Goal: Information Seeking & Learning: Compare options

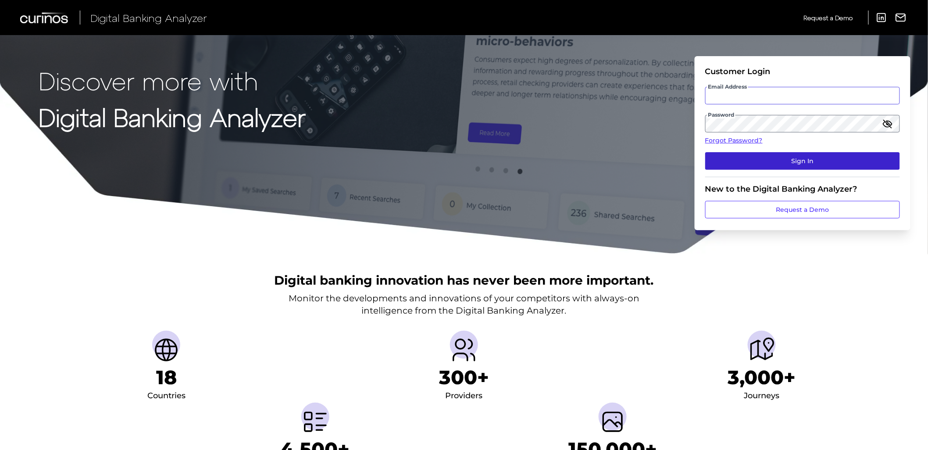
type input "[EMAIL_ADDRESS][PERSON_NAME][DOMAIN_NAME]"
click at [766, 167] on button "Sign In" at bounding box center [802, 161] width 195 height 18
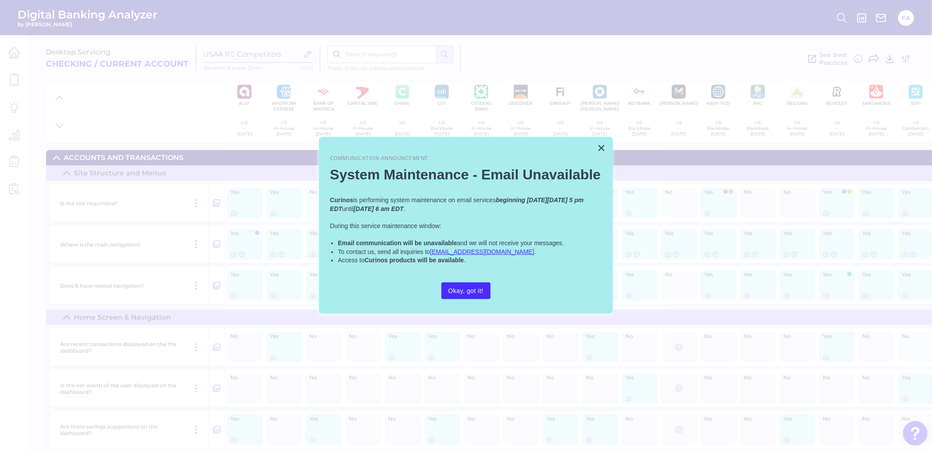
click at [596, 144] on div "× Communication Announcement System Maintenance - Email Unavailable Curinos is …" at bounding box center [466, 225] width 294 height 177
click at [600, 145] on button "×" at bounding box center [601, 148] width 8 height 14
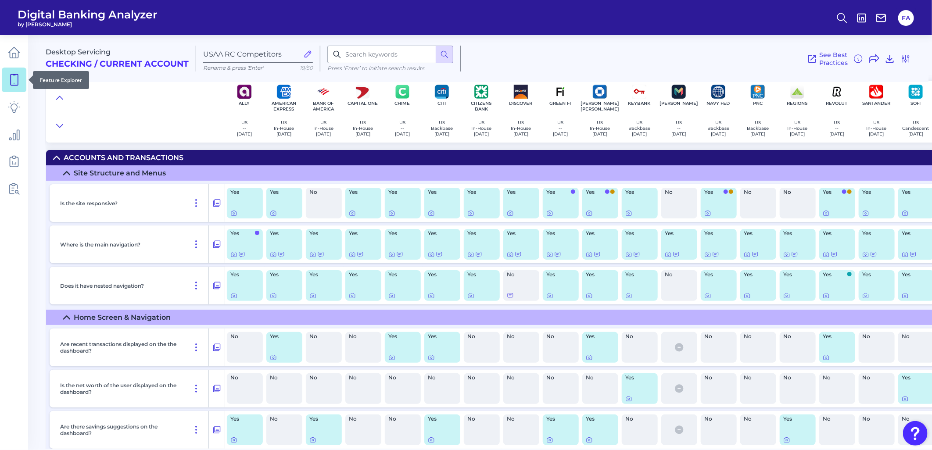
click at [9, 82] on icon at bounding box center [14, 80] width 12 height 12
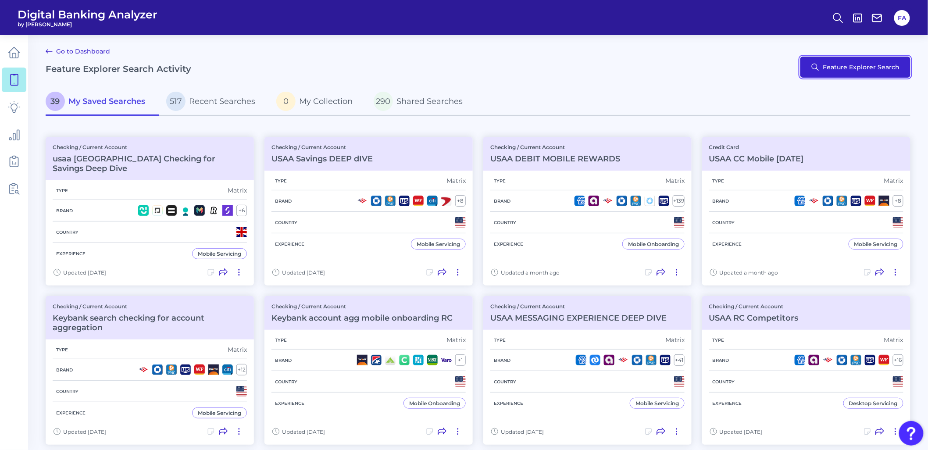
click at [843, 77] on button "Feature Explorer Search" at bounding box center [855, 67] width 110 height 21
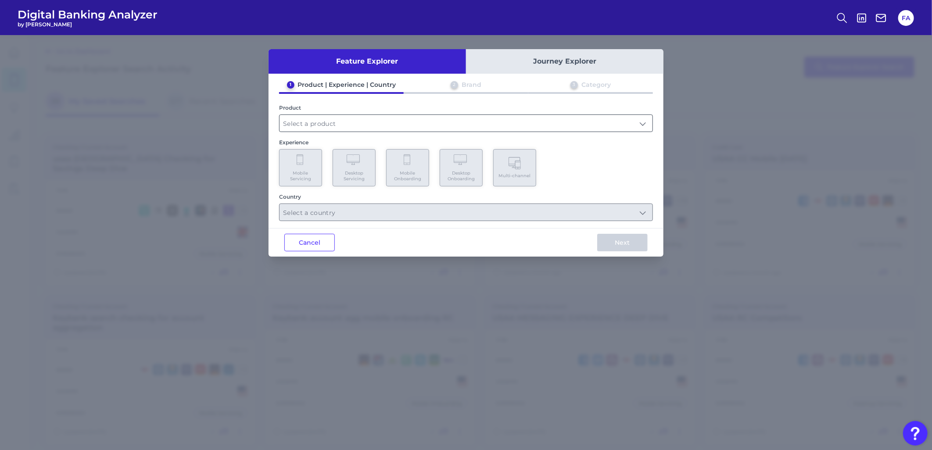
click at [347, 120] on input "text" at bounding box center [465, 123] width 373 height 17
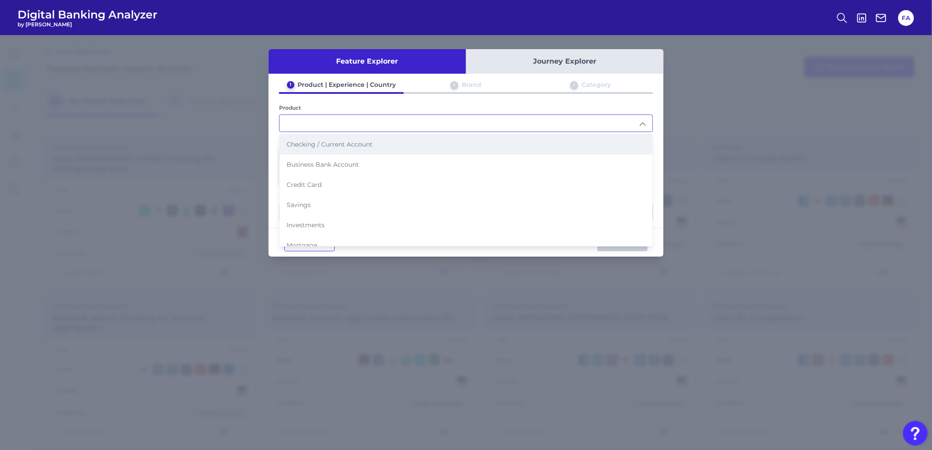
click at [330, 148] on li "Checking / Current Account" at bounding box center [465, 144] width 373 height 20
type input "Checking / Current Account"
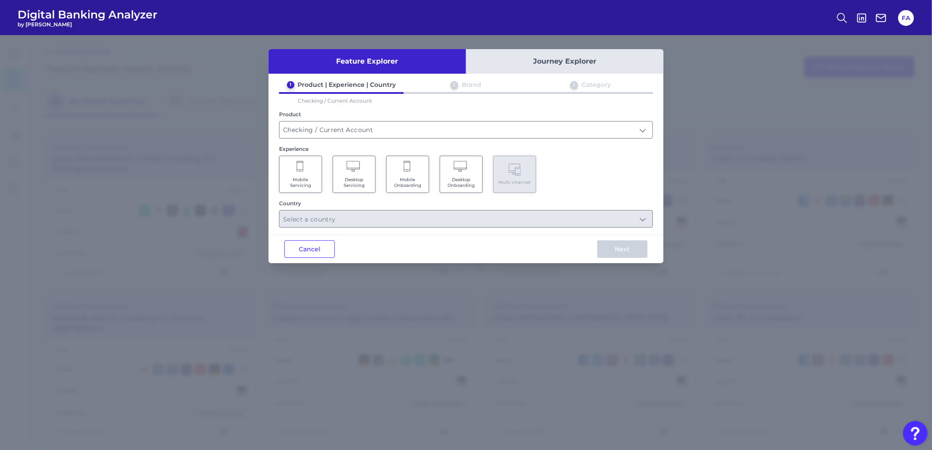
click at [294, 177] on span "Mobile Servicing" at bounding box center [300, 182] width 33 height 11
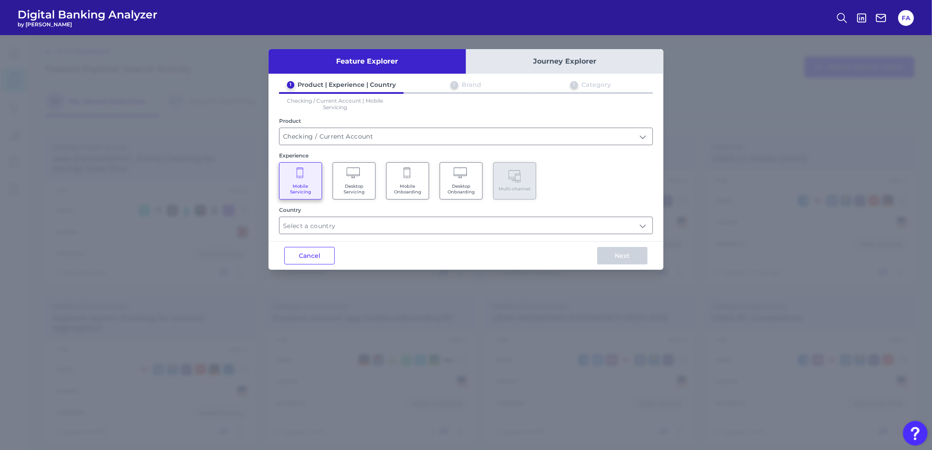
click at [327, 146] on div "1 Product | Experience | Country 2 Brand 3 Category Checking / Current Account …" at bounding box center [465, 158] width 395 height 154
click at [327, 145] on div "1 Product | Experience | Country 2 Brand 3 Category Checking / Current Account …" at bounding box center [465, 158] width 395 height 154
click at [351, 236] on div "Feature Explorer Journey Explorer 1 Product | Experience | Country 2 Brand 3 Ca…" at bounding box center [465, 159] width 395 height 221
click at [347, 223] on input "text" at bounding box center [465, 225] width 373 height 17
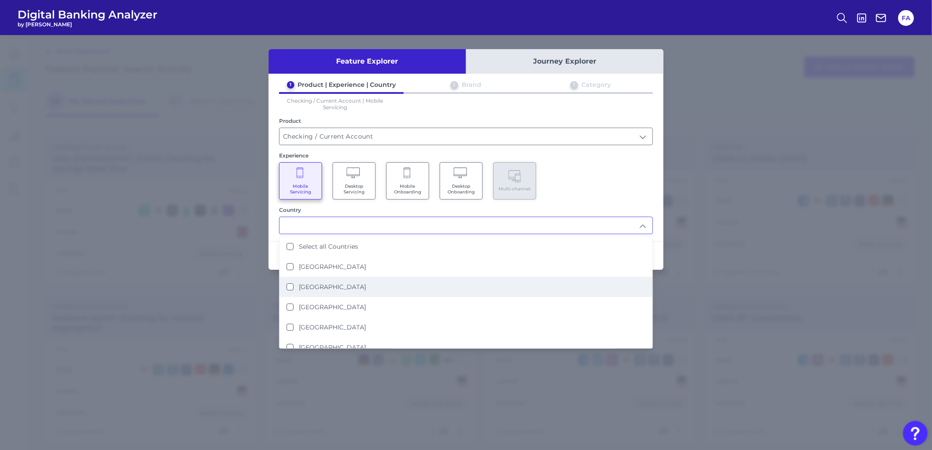
click at [388, 277] on li "[GEOGRAPHIC_DATA]" at bounding box center [465, 287] width 373 height 20
type input "[GEOGRAPHIC_DATA]"
click at [663, 152] on div "1 Product | Experience | Country 2 Brand 3 Category Checking / Current Account …" at bounding box center [465, 158] width 395 height 154
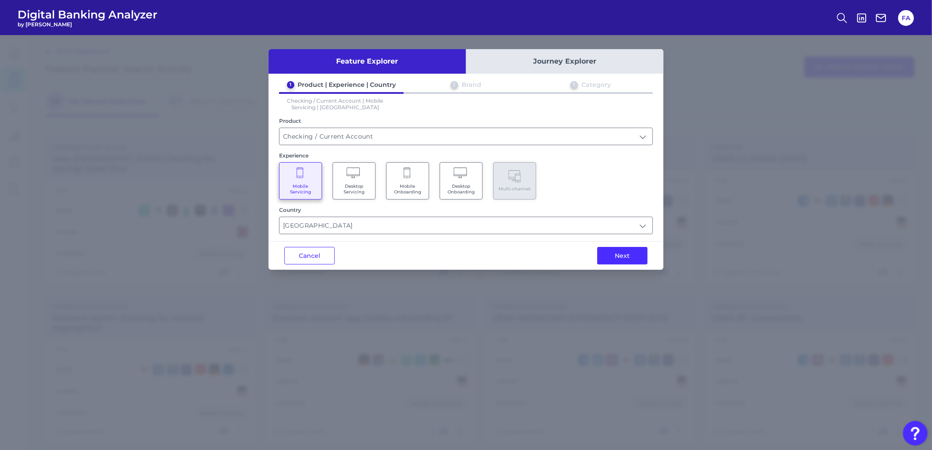
click at [613, 267] on div "Next" at bounding box center [622, 256] width 82 height 28
click at [607, 253] on button "Next" at bounding box center [622, 256] width 50 height 18
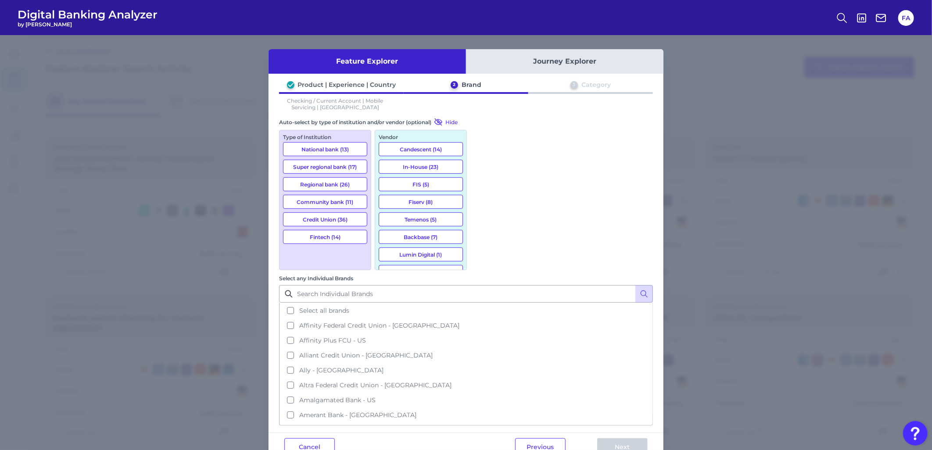
click at [330, 148] on button "National bank (13)" at bounding box center [325, 149] width 84 height 14
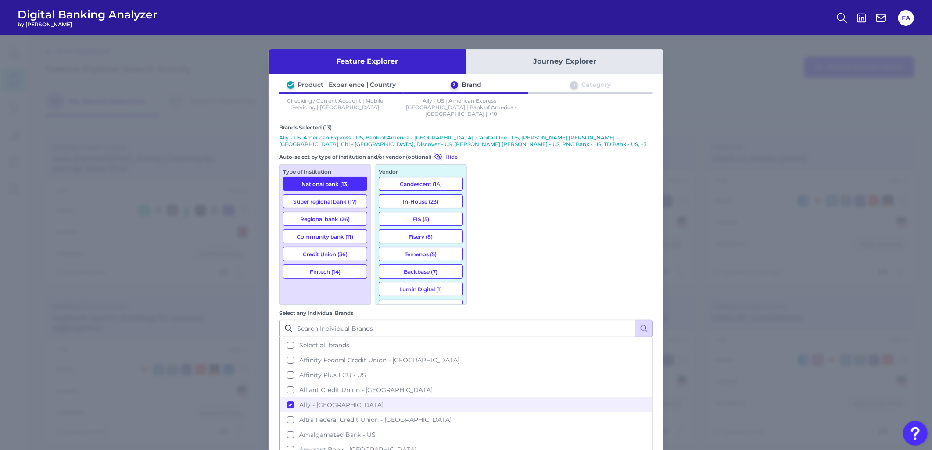
click at [343, 194] on button "Super regional bank (17)" at bounding box center [325, 201] width 84 height 14
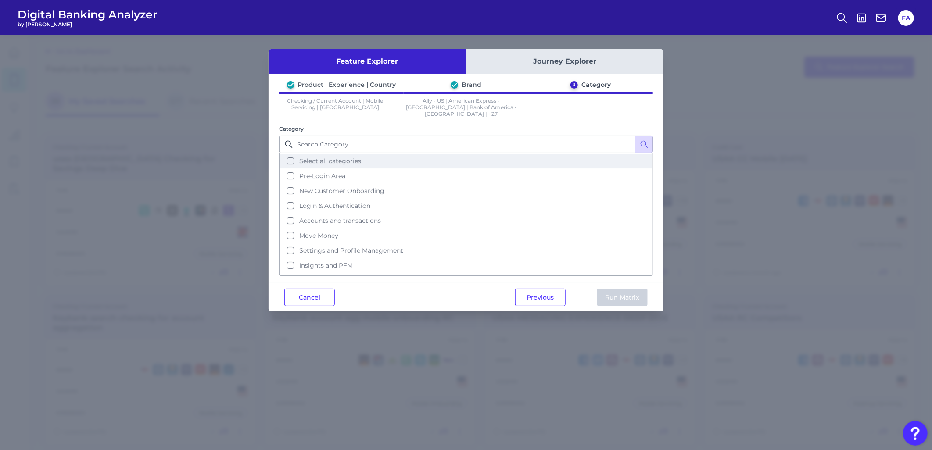
click at [353, 157] on span "Select all categories" at bounding box center [330, 161] width 62 height 8
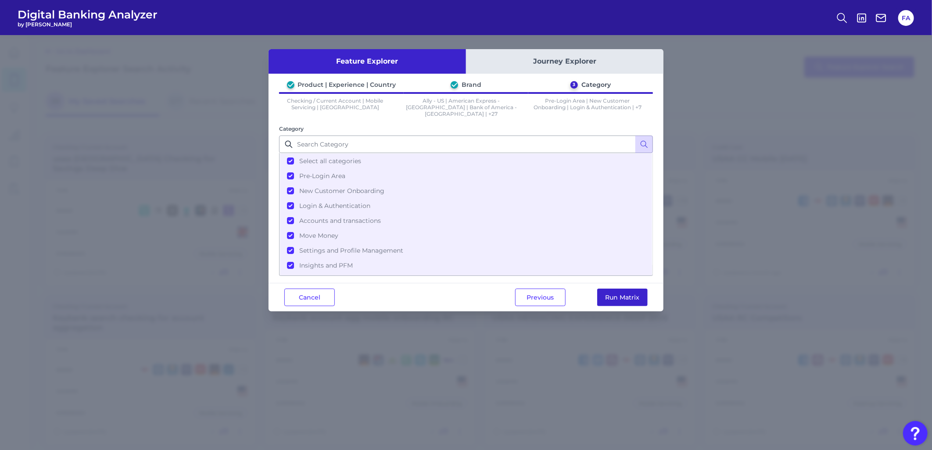
click at [611, 289] on button "Run Matrix" at bounding box center [622, 298] width 50 height 18
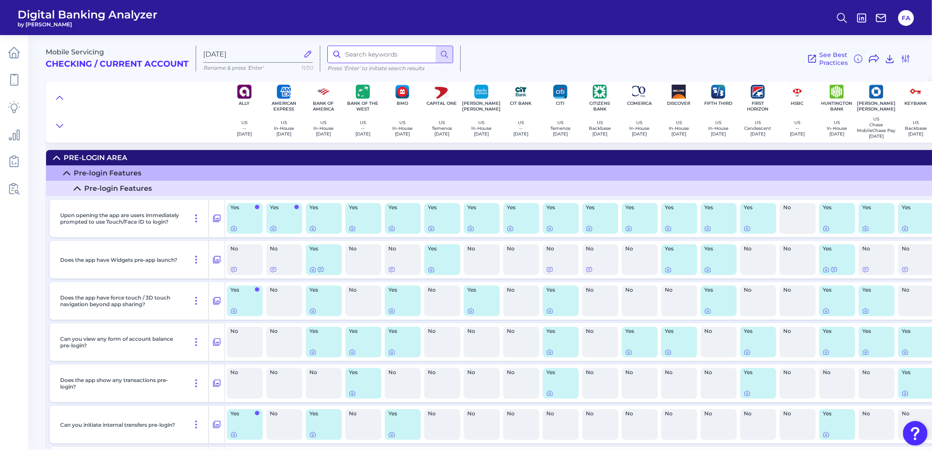
click at [350, 54] on input at bounding box center [390, 55] width 126 height 18
type input "direct deposit"
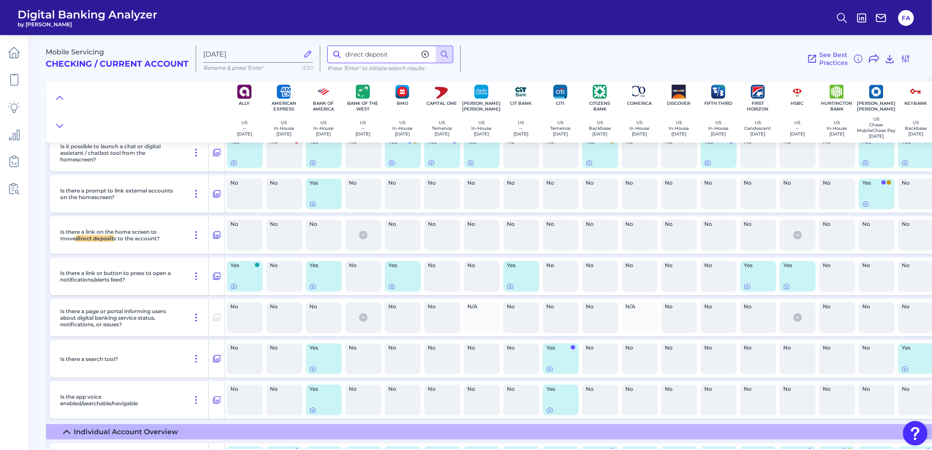
scroll to position [2034, 0]
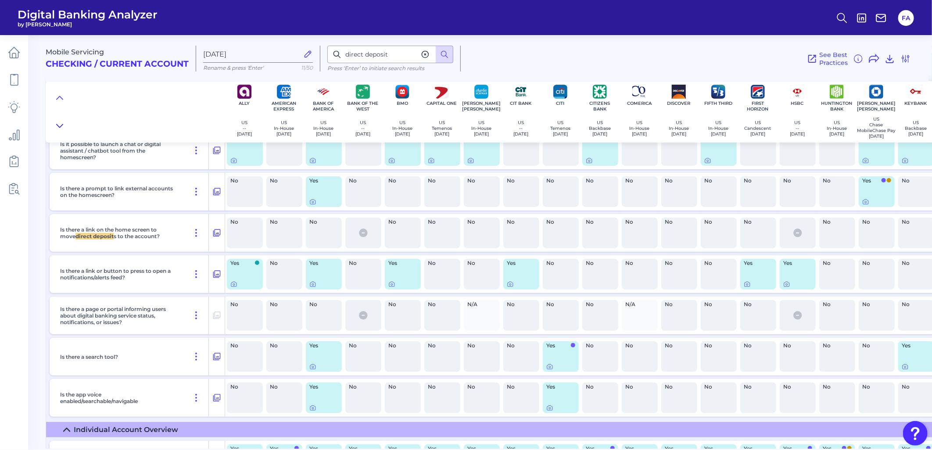
click at [59, 125] on icon at bounding box center [59, 125] width 7 height 9
click at [60, 125] on icon at bounding box center [59, 125] width 7 height 9
click at [64, 103] on button at bounding box center [60, 98] width 14 height 12
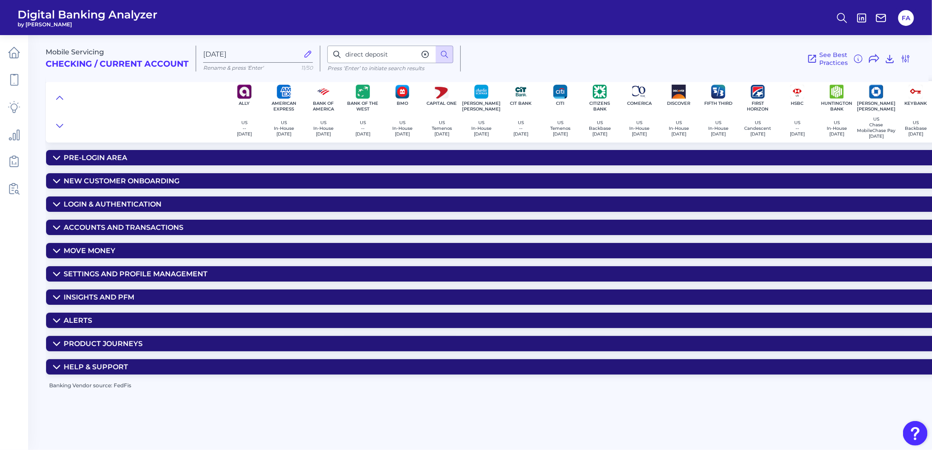
click at [393, 66] on p "Press ‘Enter’ to initiate search results" at bounding box center [390, 68] width 126 height 7
click at [398, 59] on input "direct deposit" at bounding box center [390, 55] width 126 height 18
click at [445, 53] on icon at bounding box center [444, 54] width 9 height 9
click at [410, 54] on input "direct deposit" at bounding box center [390, 55] width 126 height 18
click at [428, 54] on icon at bounding box center [425, 54] width 9 height 9
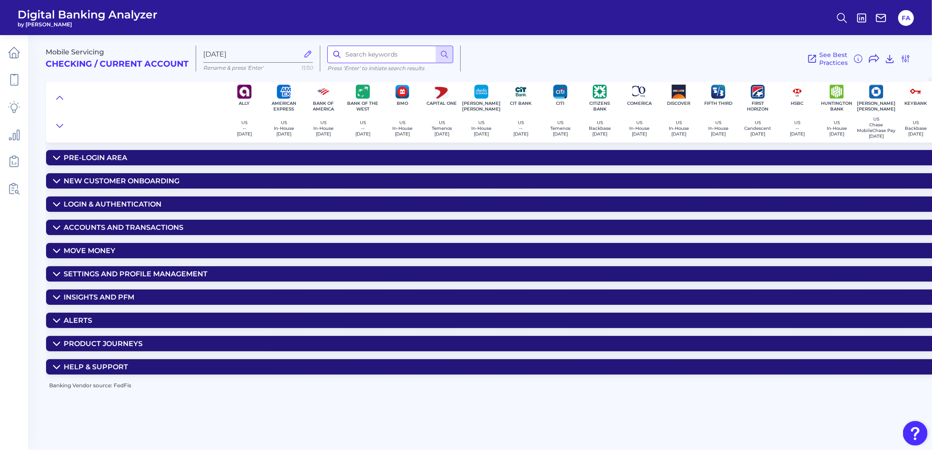
click at [406, 54] on input at bounding box center [390, 55] width 126 height 18
type input "direct deposit"
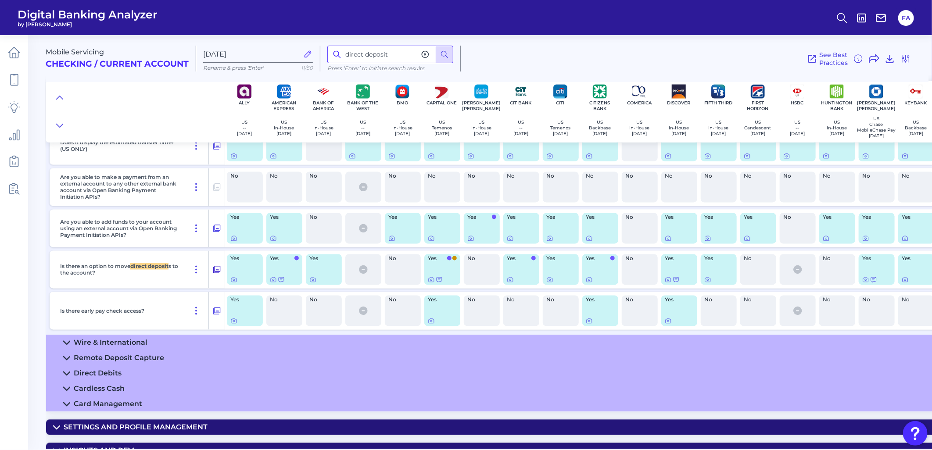
scroll to position [977, 0]
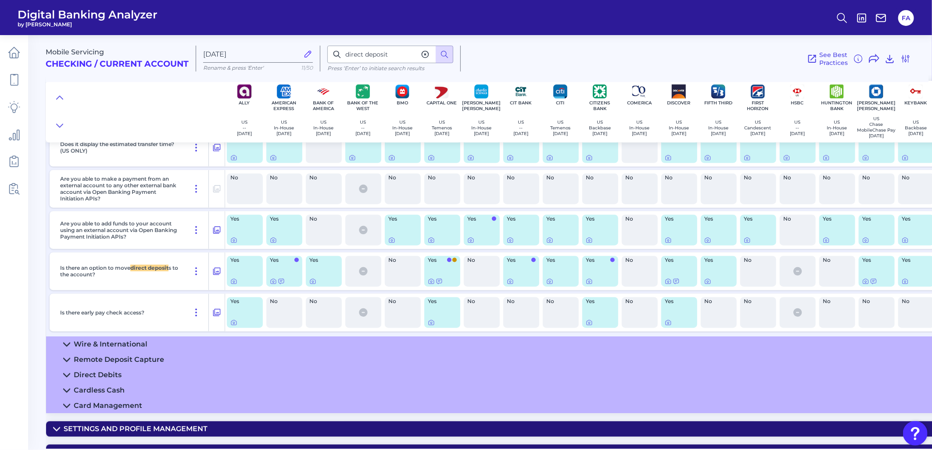
click at [362, 286] on div at bounding box center [363, 271] width 36 height 31
click at [362, 275] on icon at bounding box center [363, 271] width 8 height 8
click at [315, 144] on div "Mobile Servicing Checking / Current Account [DATE] Rename & press 'Enter' 11/50…" at bounding box center [489, 239] width 886 height 420
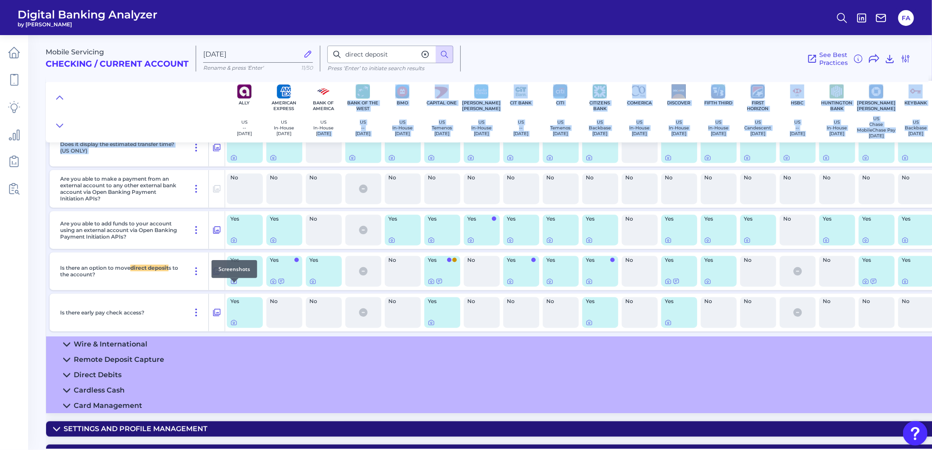
click at [234, 285] on icon at bounding box center [233, 281] width 7 height 7
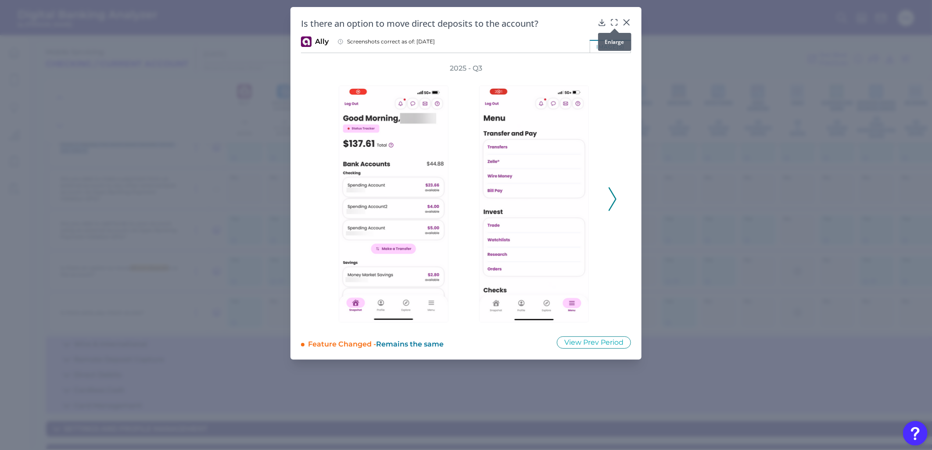
click at [614, 18] on icon at bounding box center [614, 22] width 9 height 9
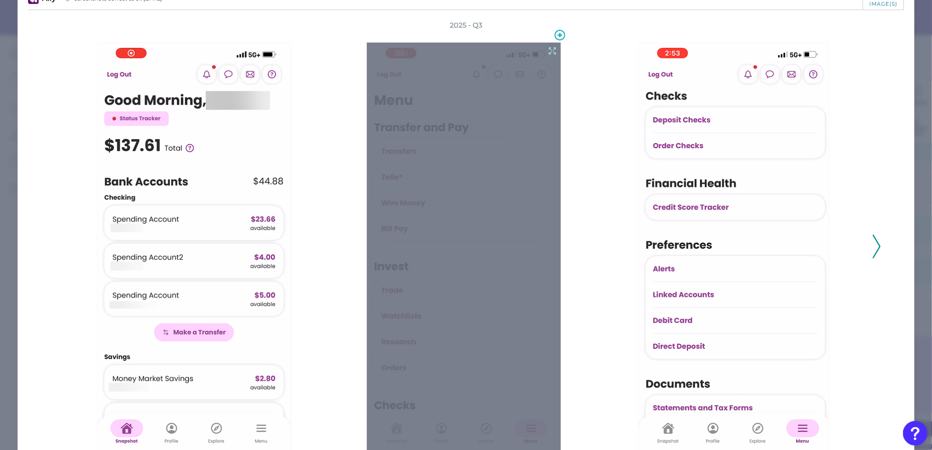
scroll to position [49, 0]
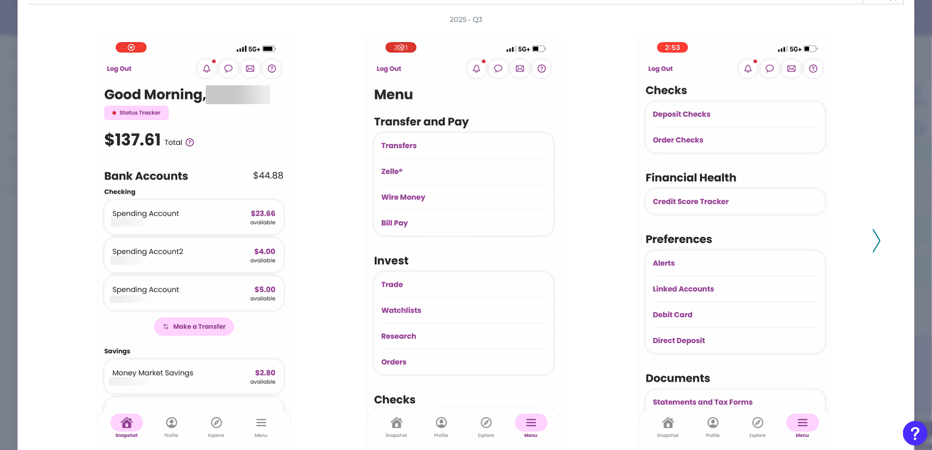
click at [872, 242] on button at bounding box center [876, 241] width 9 height 24
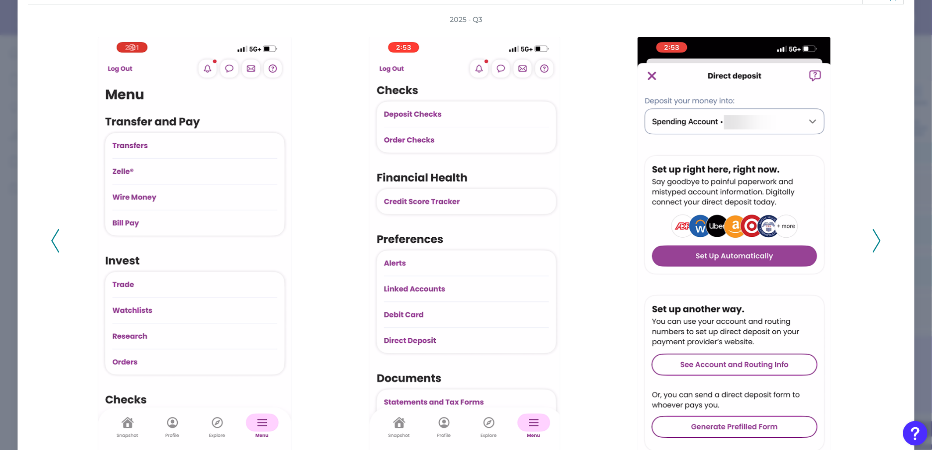
click at [872, 242] on button at bounding box center [876, 241] width 9 height 24
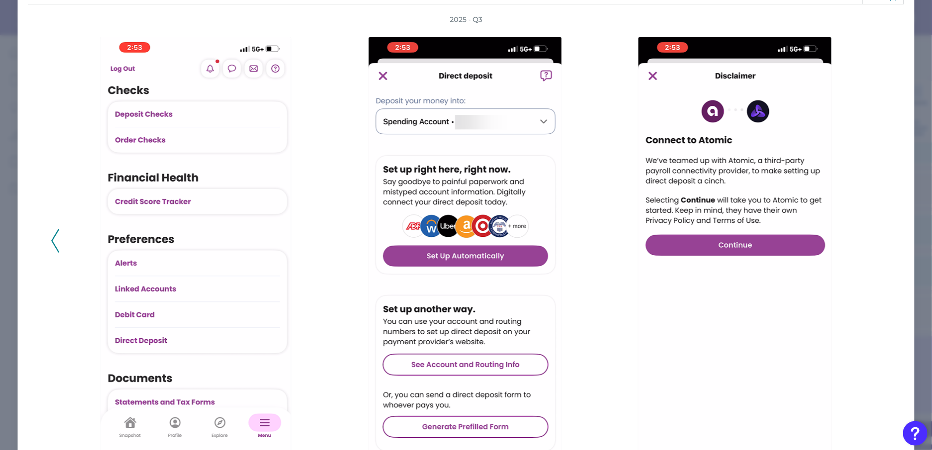
click at [860, 117] on div at bounding box center [737, 241] width 261 height 432
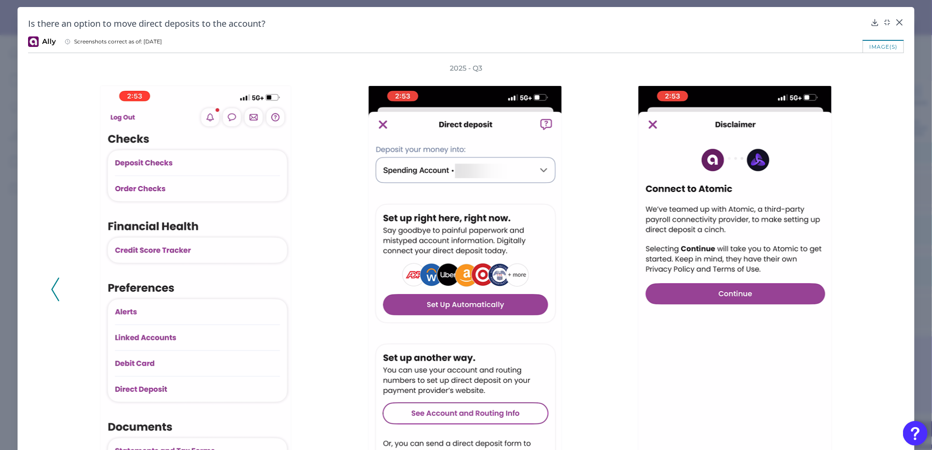
click at [894, 28] on div "Is there an option to move direct deposits to the account?" at bounding box center [465, 24] width 875 height 12
click at [898, 24] on div at bounding box center [896, 28] width 9 height 9
click at [898, 23] on icon at bounding box center [899, 22] width 9 height 9
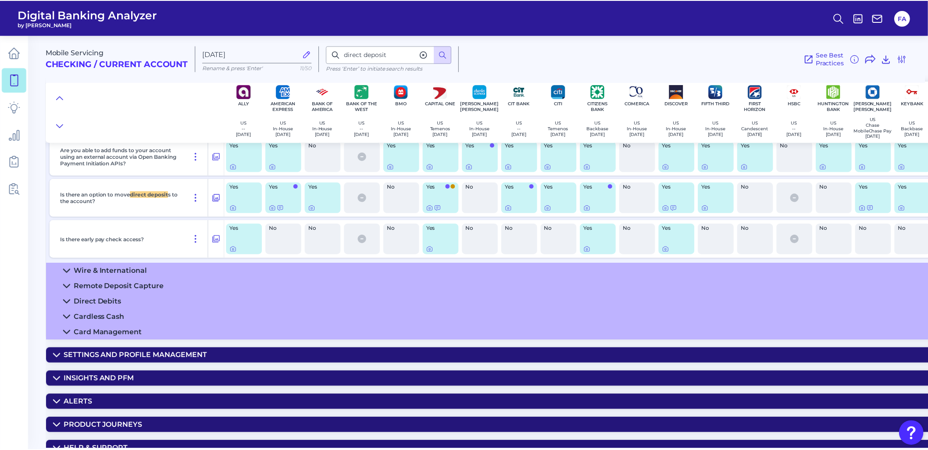
scroll to position [993, 0]
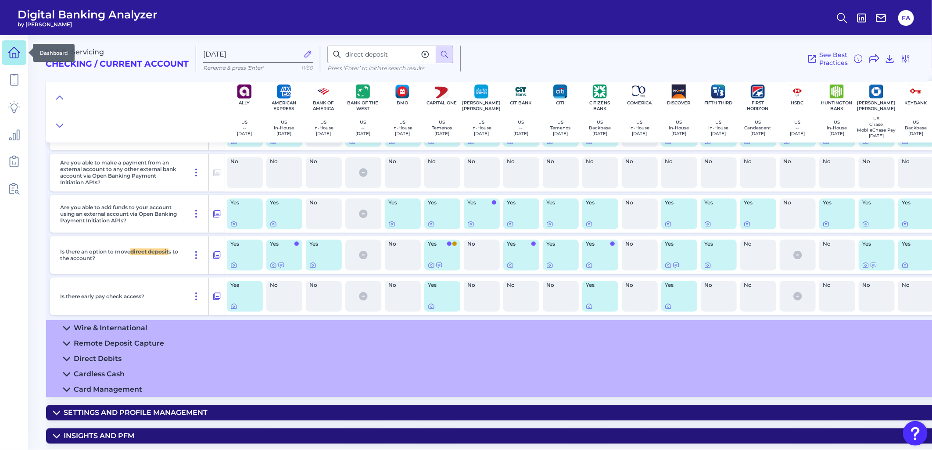
click at [15, 54] on icon at bounding box center [14, 55] width 4 height 5
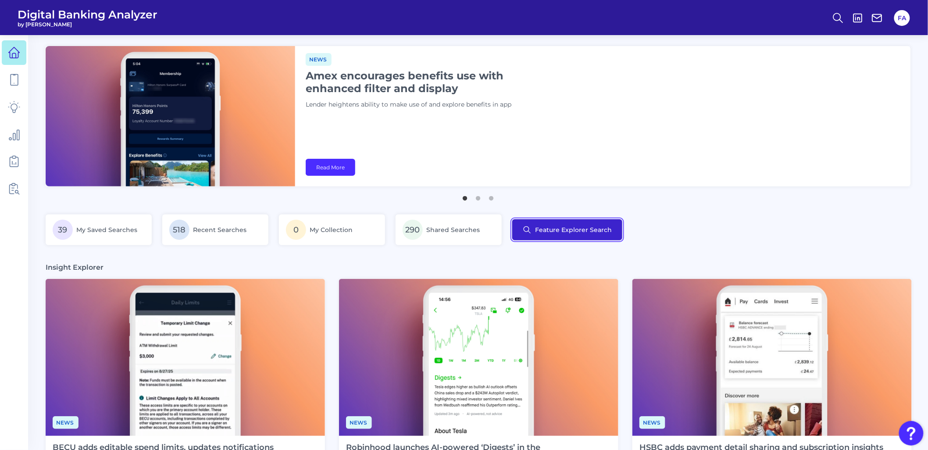
click at [597, 229] on button "Feature Explorer Search" at bounding box center [567, 229] width 110 height 21
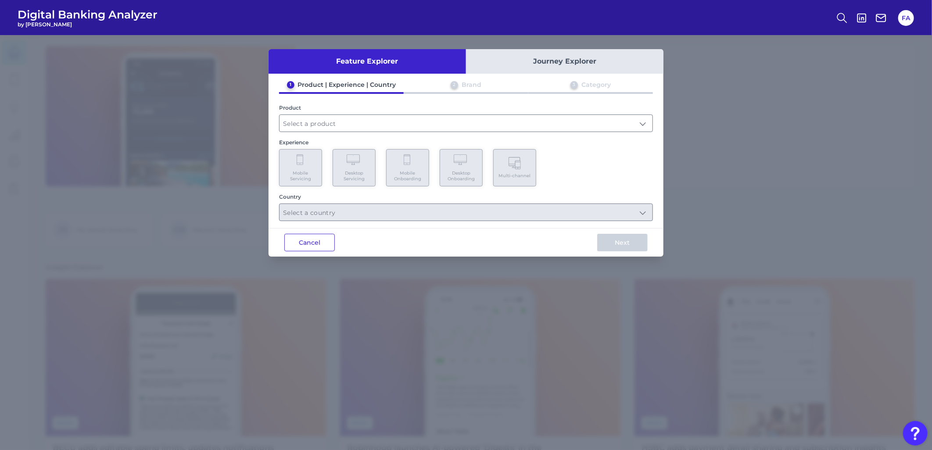
click at [300, 244] on button "Cancel" at bounding box center [309, 243] width 50 height 18
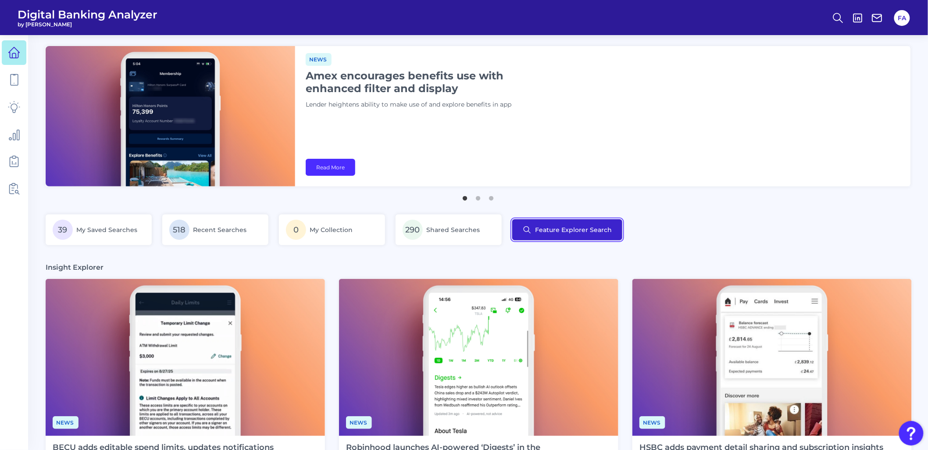
click at [553, 221] on button "Feature Explorer Search" at bounding box center [567, 229] width 110 height 21
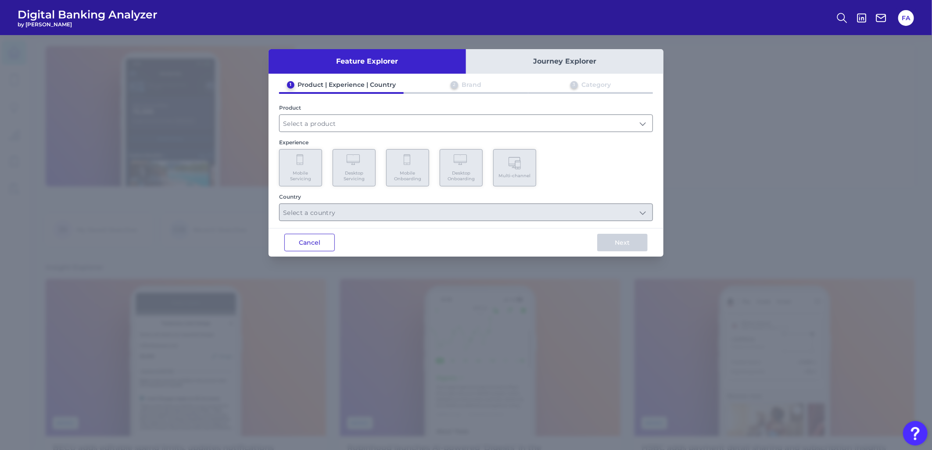
click at [299, 240] on button "Cancel" at bounding box center [309, 243] width 50 height 18
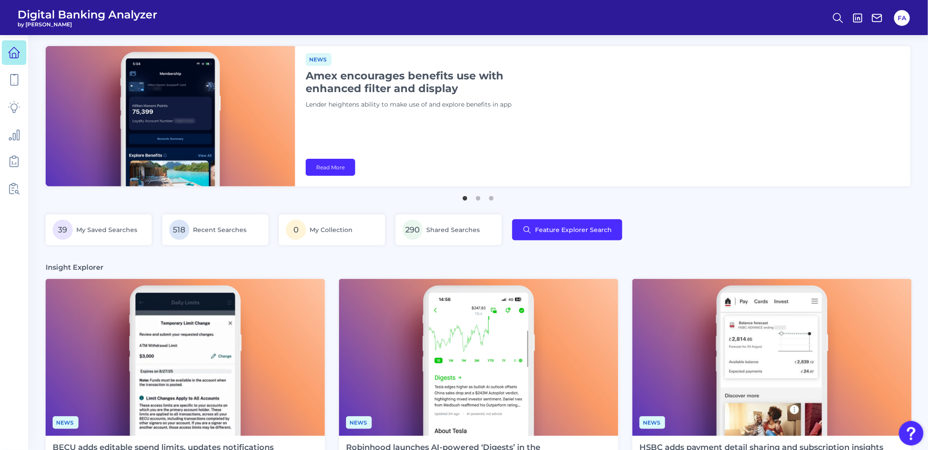
click at [316, 76] on h1 "Amex encourages benefits use with enhanced filter and display" at bounding box center [415, 81] width 219 height 25
click at [473, 121] on div "News Amex encourages benefits use with enhanced filter and display Lender heigh…" at bounding box center [603, 116] width 616 height 140
click at [558, 225] on button "Feature Explorer Search" at bounding box center [567, 229] width 110 height 21
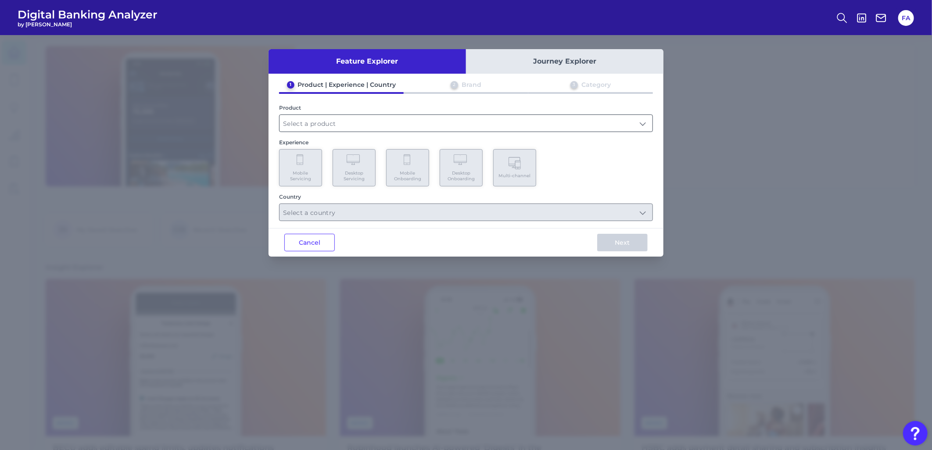
click at [414, 125] on input "text" at bounding box center [465, 123] width 373 height 17
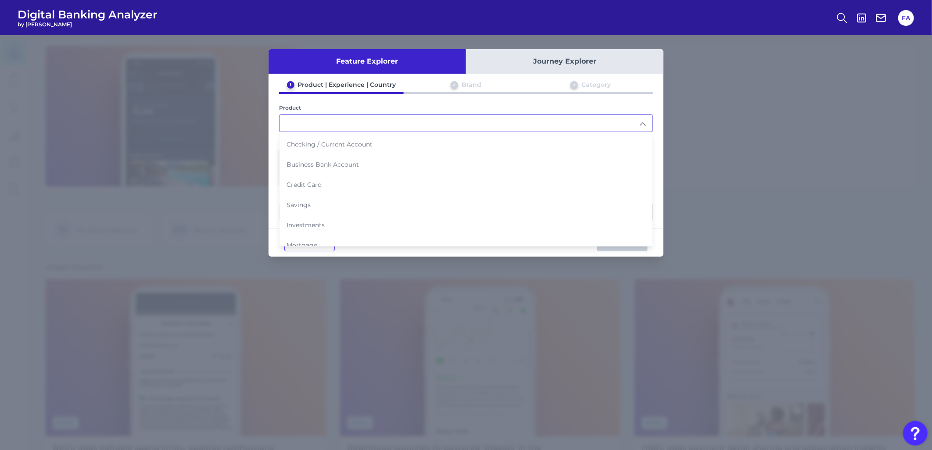
click at [385, 125] on input "text" at bounding box center [465, 123] width 373 height 17
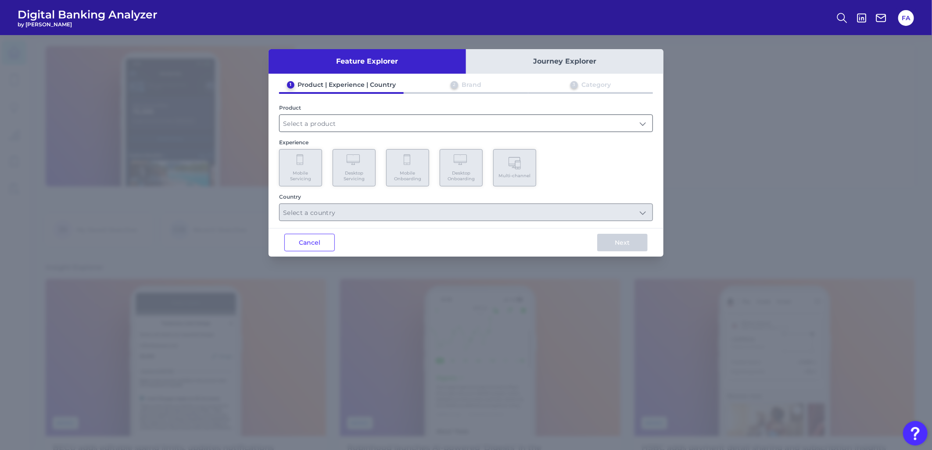
click at [339, 132] on div "1 Product | Experience | Country 2 Brand 3 Category Product Experience Mobile S…" at bounding box center [465, 151] width 395 height 140
click at [344, 125] on input "text" at bounding box center [465, 123] width 373 height 17
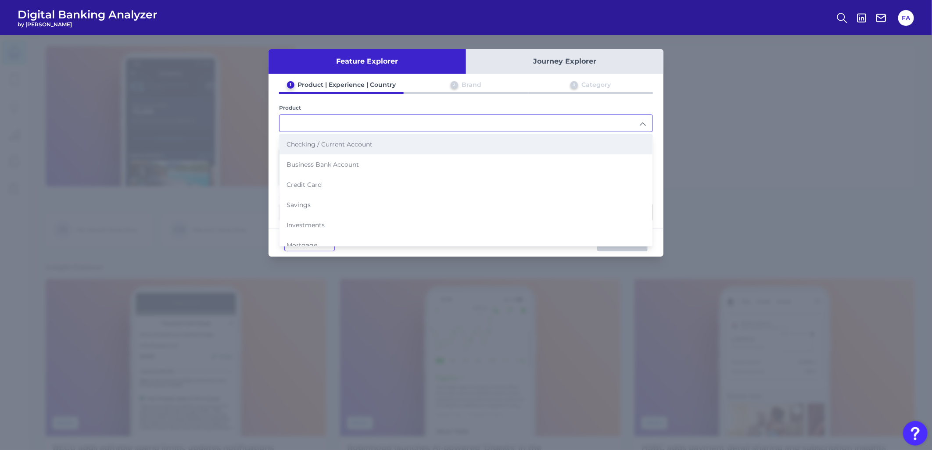
click at [335, 148] on li "Checking / Current Account" at bounding box center [465, 144] width 373 height 20
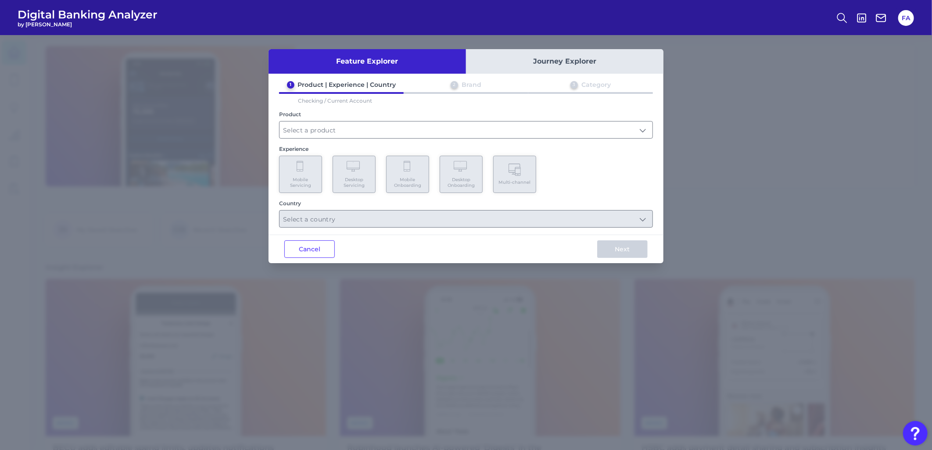
type input "Checking / Current Account"
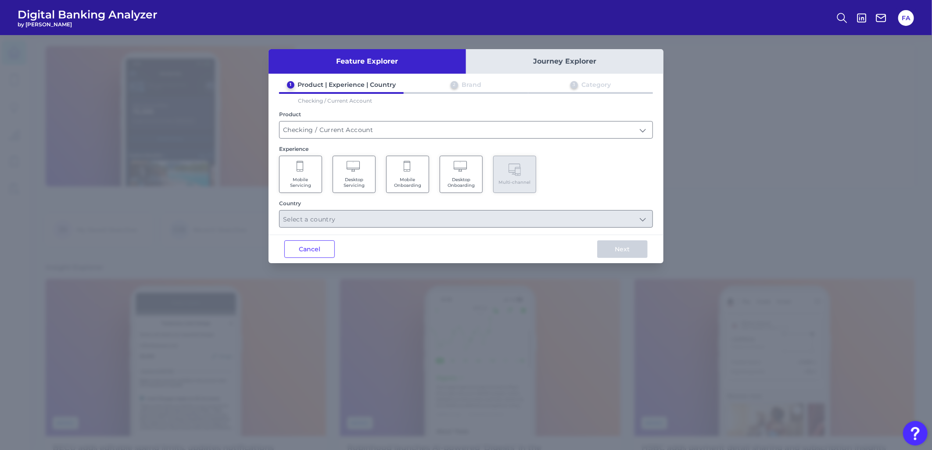
click at [308, 183] on span "Mobile Servicing" at bounding box center [300, 182] width 33 height 11
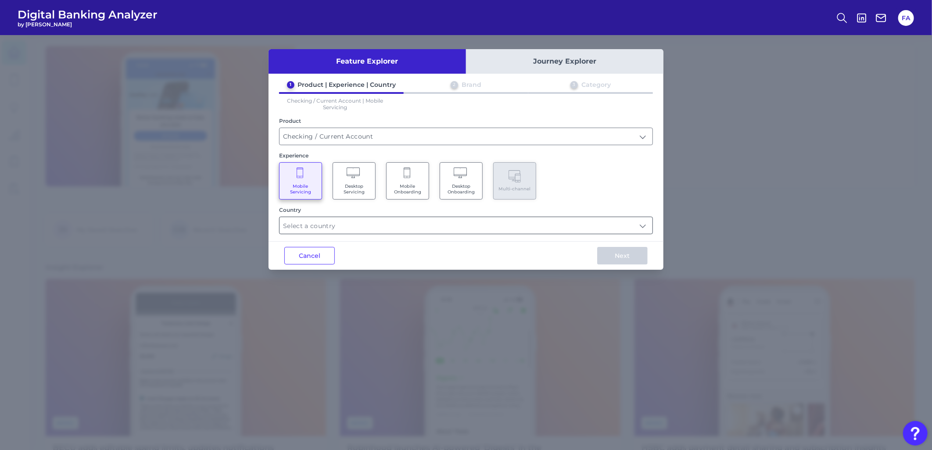
click at [369, 220] on input "text" at bounding box center [465, 225] width 373 height 17
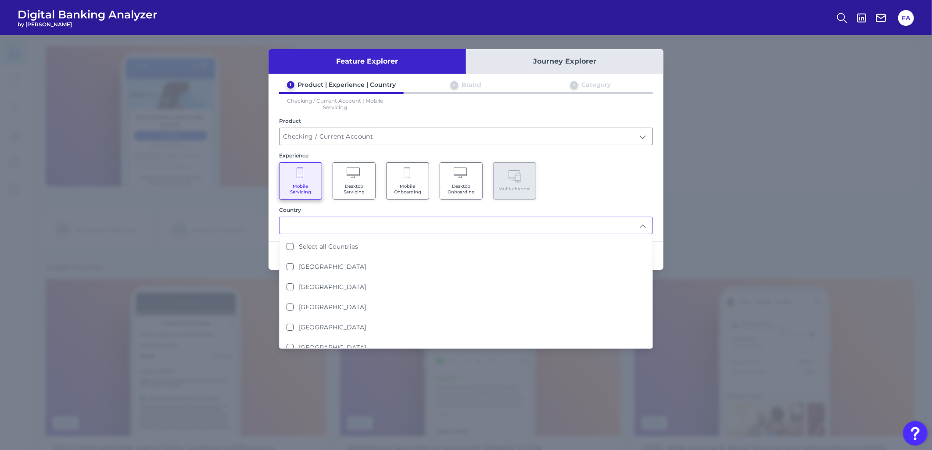
click at [609, 204] on div "1 Product | Experience | Country 2 Brand 3 Category Checking / Current Account …" at bounding box center [465, 158] width 395 height 154
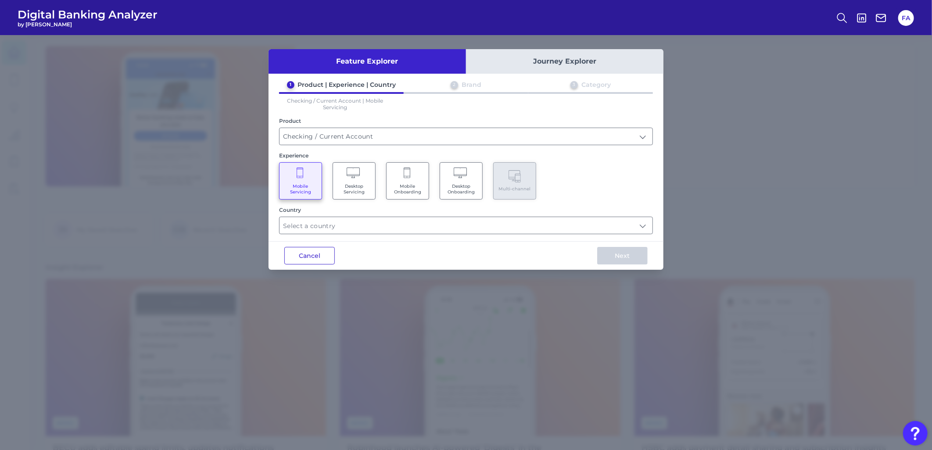
click at [311, 247] on button "Cancel" at bounding box center [309, 256] width 50 height 18
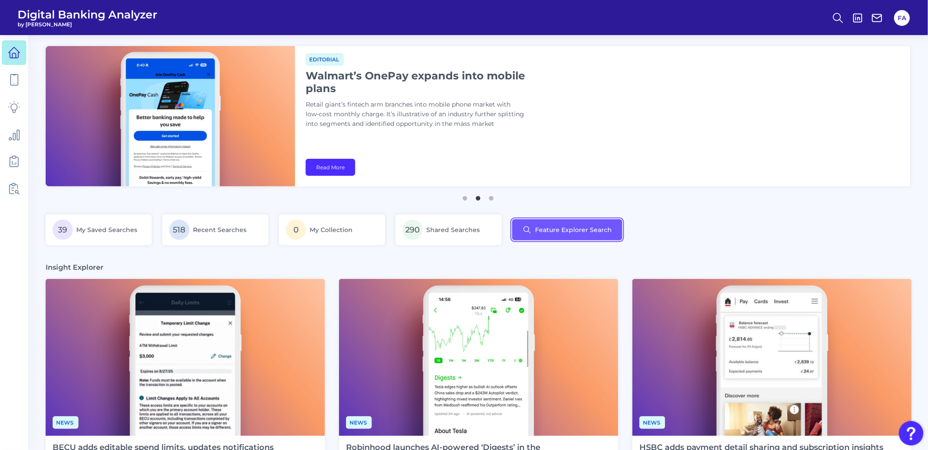
drag, startPoint x: 573, startPoint y: 233, endPoint x: 721, endPoint y: 218, distance: 148.5
click at [721, 218] on div "39 My Saved Searches 518 Recent Searches 0 My Collection 290 Shared Searches Fe…" at bounding box center [478, 234] width 865 height 41
click at [607, 207] on main "News Appdates August Each month, we provide a collection of notable in-app upda…" at bounding box center [464, 425] width 928 height 851
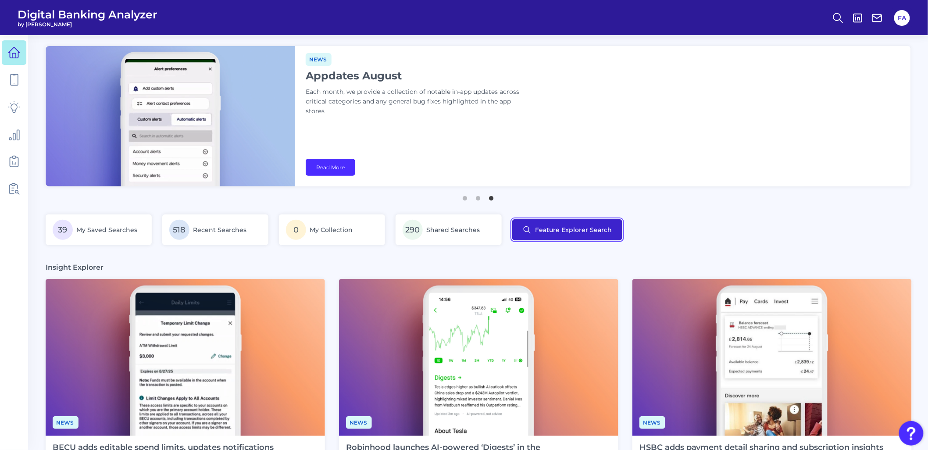
click at [560, 232] on button "Feature Explorer Search" at bounding box center [567, 229] width 110 height 21
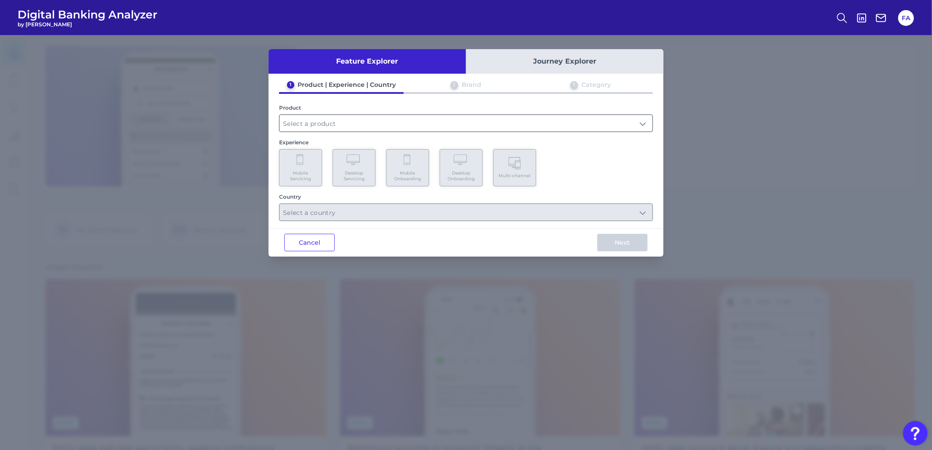
click at [368, 120] on input "text" at bounding box center [465, 123] width 373 height 17
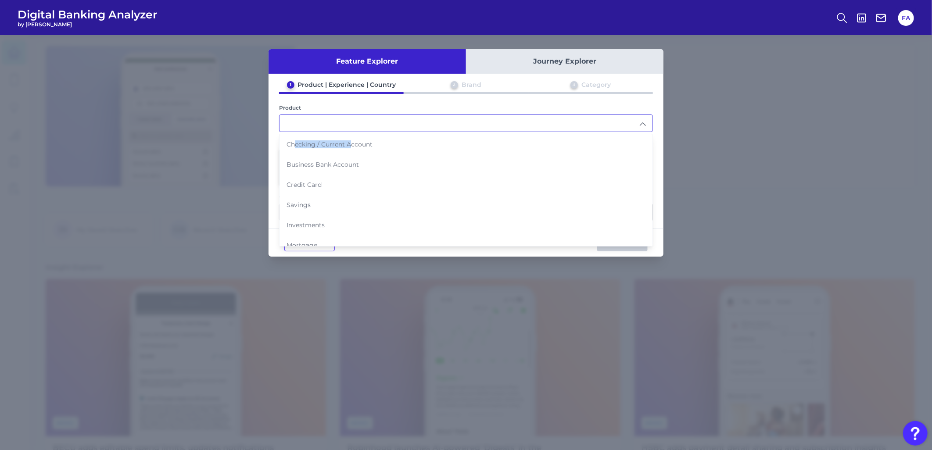
drag, startPoint x: 351, startPoint y: 144, endPoint x: 306, endPoint y: 145, distance: 45.6
click at [296, 146] on span "Checking / Current Account" at bounding box center [329, 144] width 86 height 8
type input "Checking / Current Account"
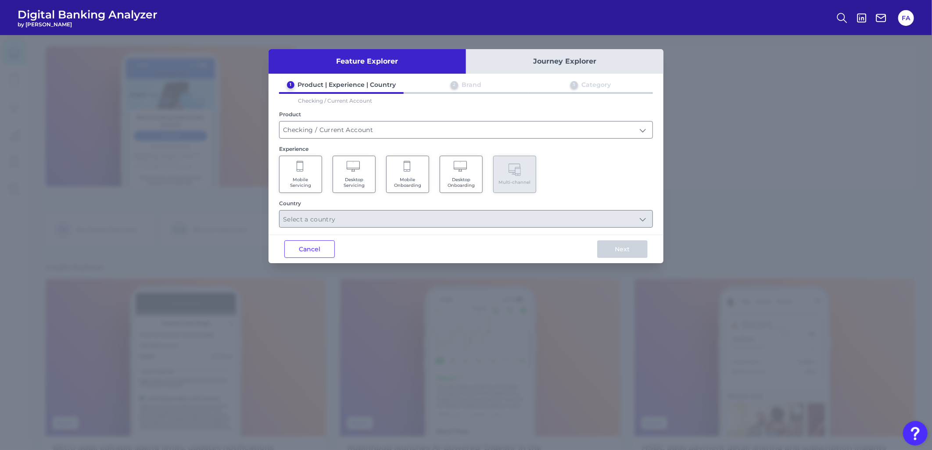
click at [301, 179] on span "Mobile Servicing" at bounding box center [300, 182] width 33 height 11
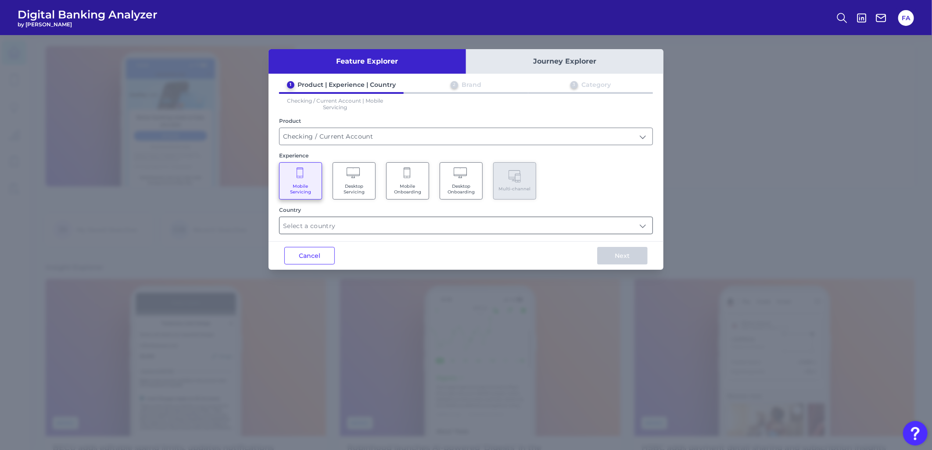
click at [305, 220] on input "text" at bounding box center [465, 225] width 373 height 17
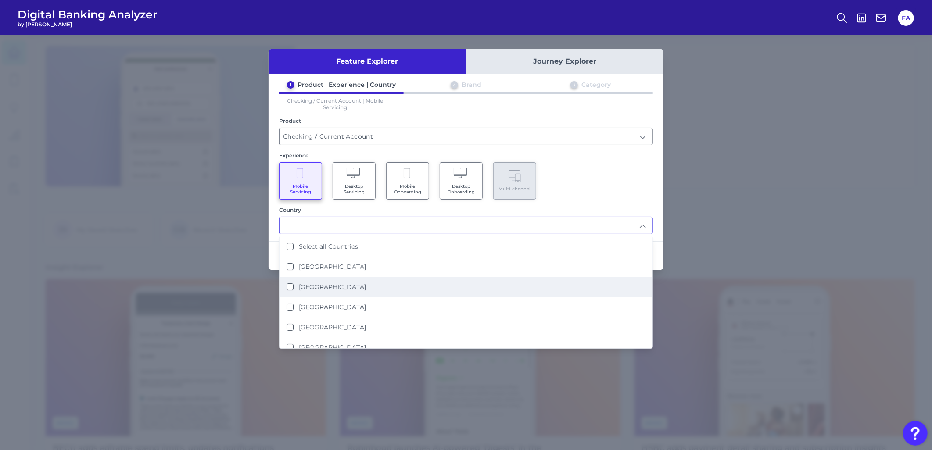
click at [336, 288] on li "[GEOGRAPHIC_DATA]" at bounding box center [465, 287] width 373 height 20
type input "[GEOGRAPHIC_DATA]"
click at [621, 185] on div "Mobile Servicing Desktop Servicing Mobile Onboarding Desktop Onboarding Multi-c…" at bounding box center [466, 180] width 374 height 37
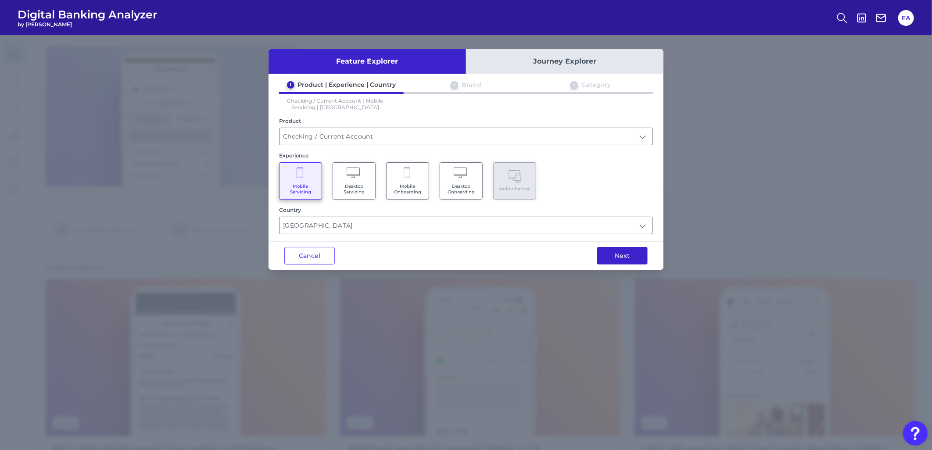
click at [620, 257] on button "Next" at bounding box center [622, 256] width 50 height 18
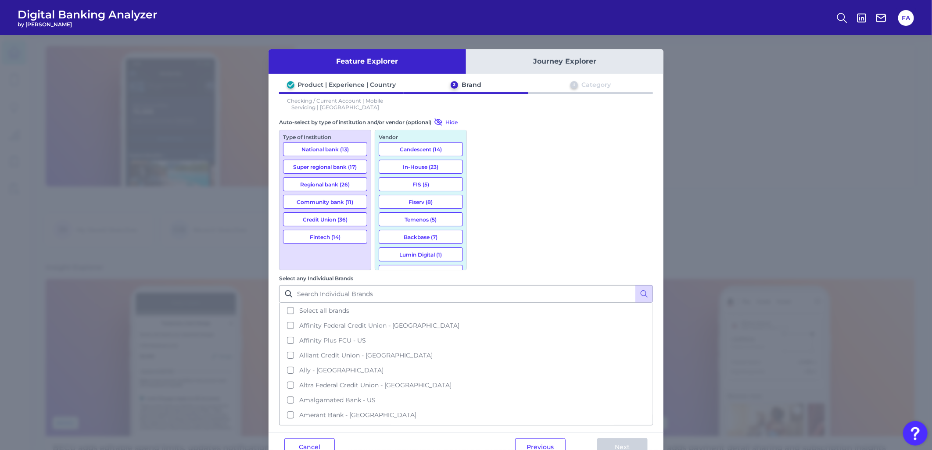
click at [321, 135] on div "Type of Institution" at bounding box center [325, 137] width 84 height 7
drag, startPoint x: 322, startPoint y: 158, endPoint x: 314, endPoint y: 132, distance: 27.5
click at [314, 131] on div "Type of Institution National bank (13) Super regional bank (17) Regional bank (…" at bounding box center [325, 200] width 92 height 140
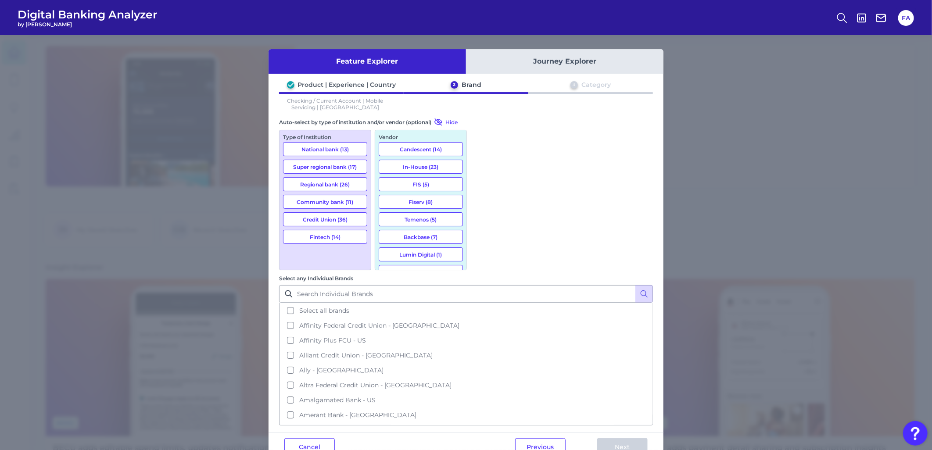
click at [319, 136] on div "Type of Institution" at bounding box center [325, 137] width 84 height 7
click at [379, 134] on div "Vendor" at bounding box center [421, 137] width 84 height 7
click at [389, 136] on div "Vendor" at bounding box center [421, 137] width 84 height 7
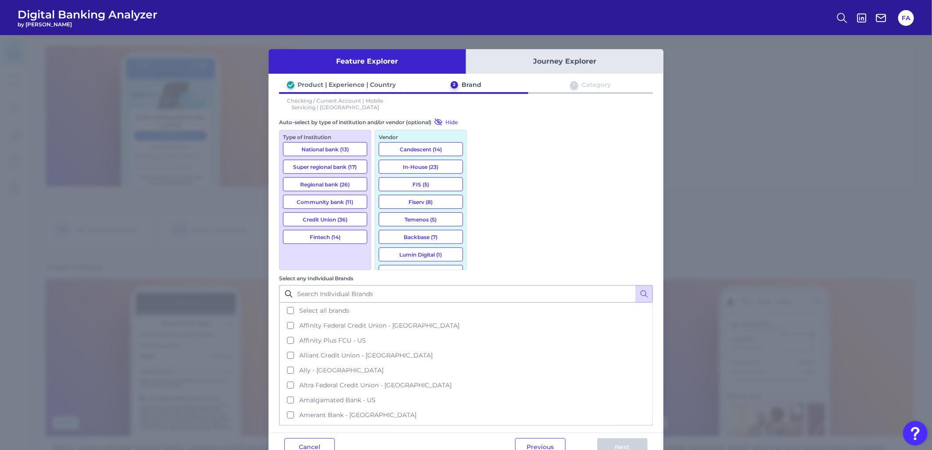
click at [312, 145] on button "National bank (13)" at bounding box center [325, 149] width 84 height 14
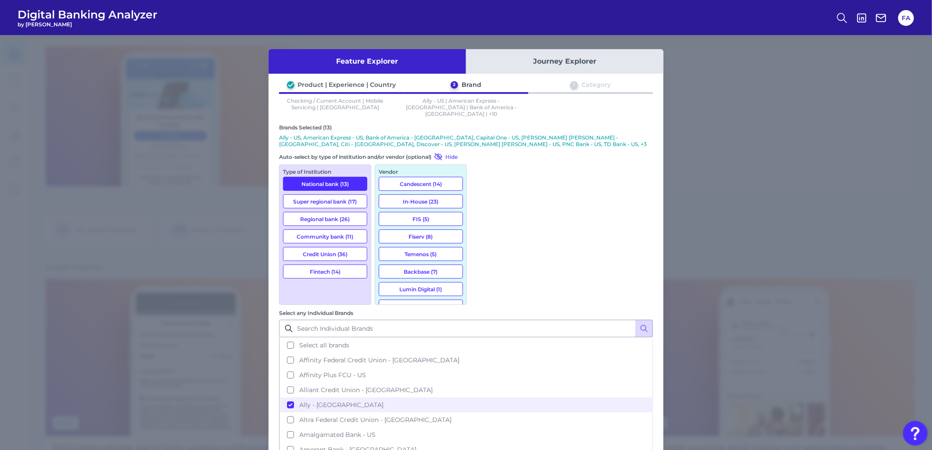
click at [326, 266] on button "Fintech (14)" at bounding box center [325, 271] width 84 height 14
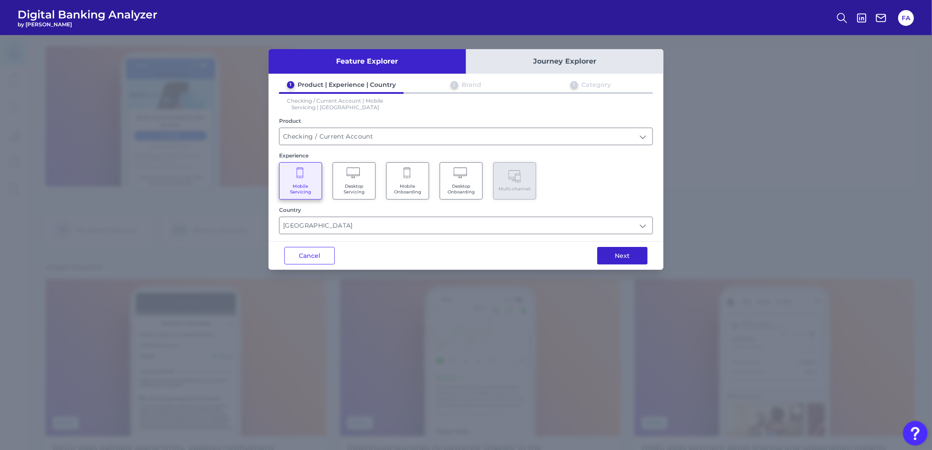
click at [623, 255] on button "Next" at bounding box center [622, 256] width 50 height 18
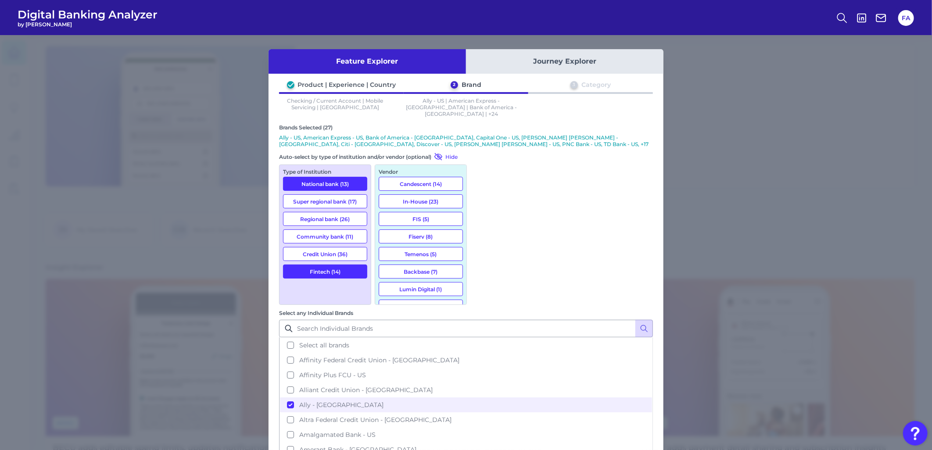
click at [304, 168] on div "Type of Institution" at bounding box center [325, 171] width 84 height 7
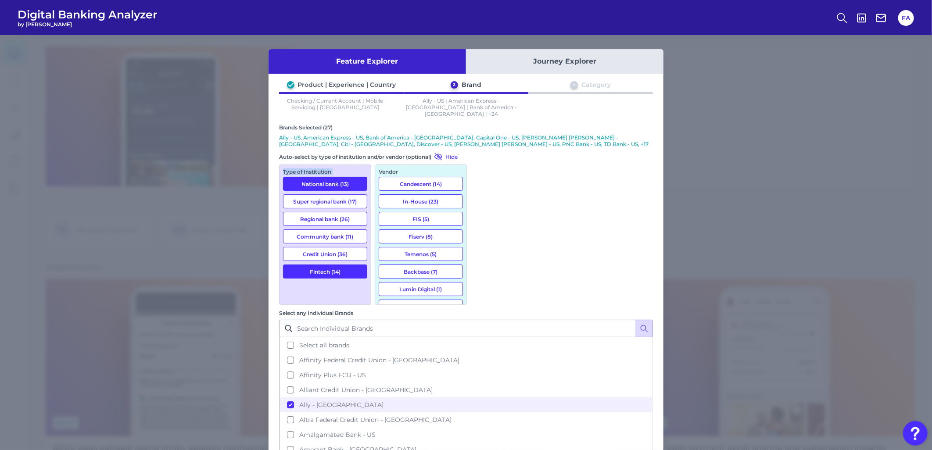
click at [304, 168] on div "Type of Institution" at bounding box center [325, 171] width 84 height 7
click at [316, 286] on div "Type of Institution National bank (13) Super regional bank (17) Regional bank (…" at bounding box center [325, 234] width 92 height 140
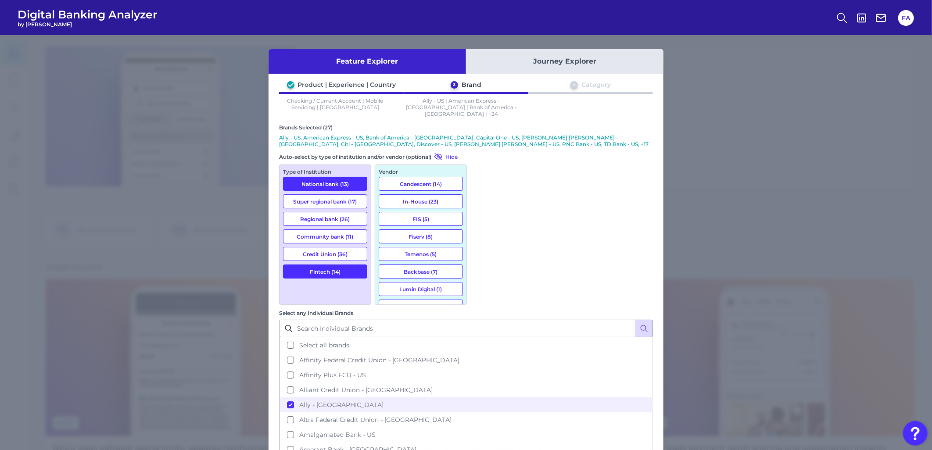
click at [319, 85] on div "Product | Experience | Country" at bounding box center [347, 85] width 98 height 8
click at [475, 86] on div "Brand" at bounding box center [471, 85] width 20 height 8
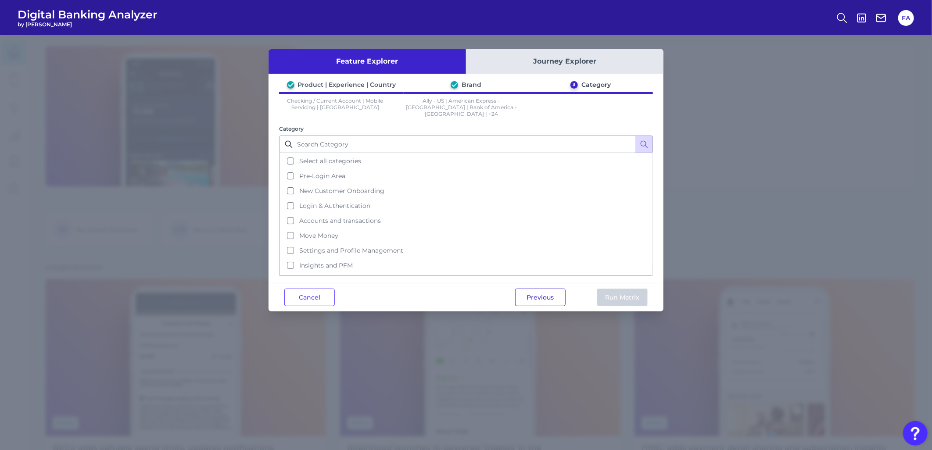
click at [542, 289] on button "Previous" at bounding box center [540, 298] width 50 height 18
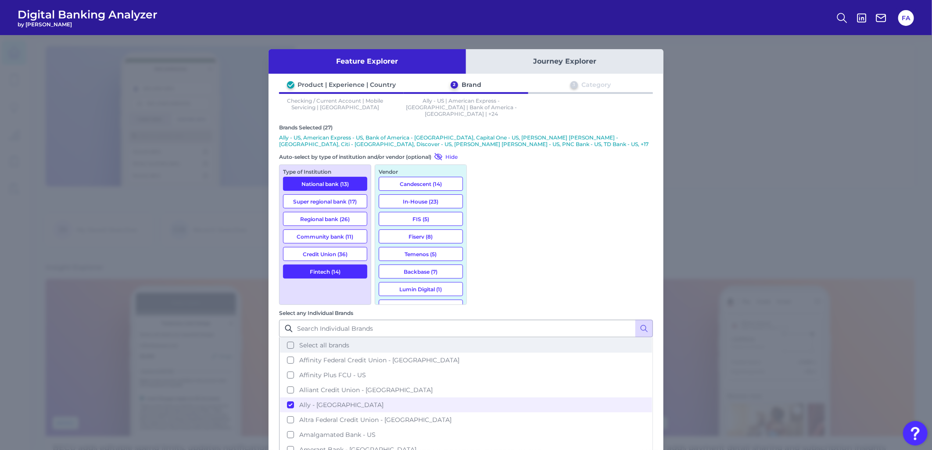
click at [494, 338] on button "Select all brands" at bounding box center [466, 345] width 372 height 15
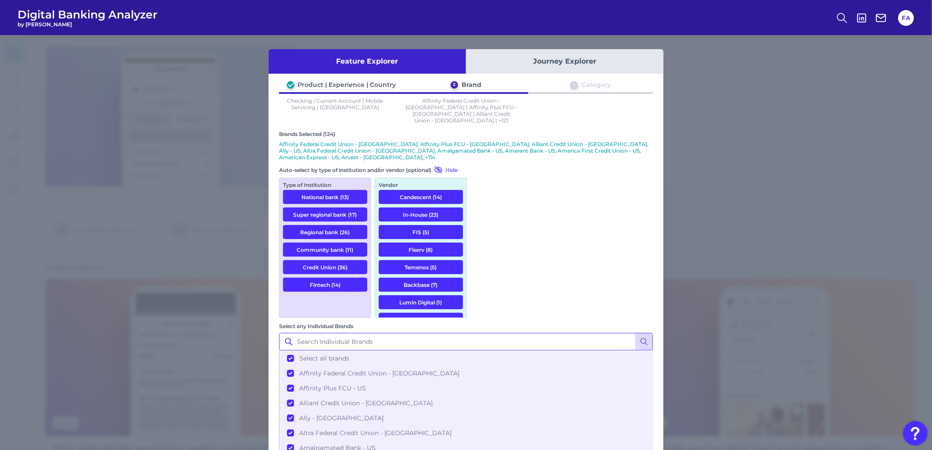
click at [496, 333] on input "Select any Individual Brands" at bounding box center [466, 342] width 374 height 18
click at [494, 351] on button "Select all brands" at bounding box center [466, 358] width 372 height 15
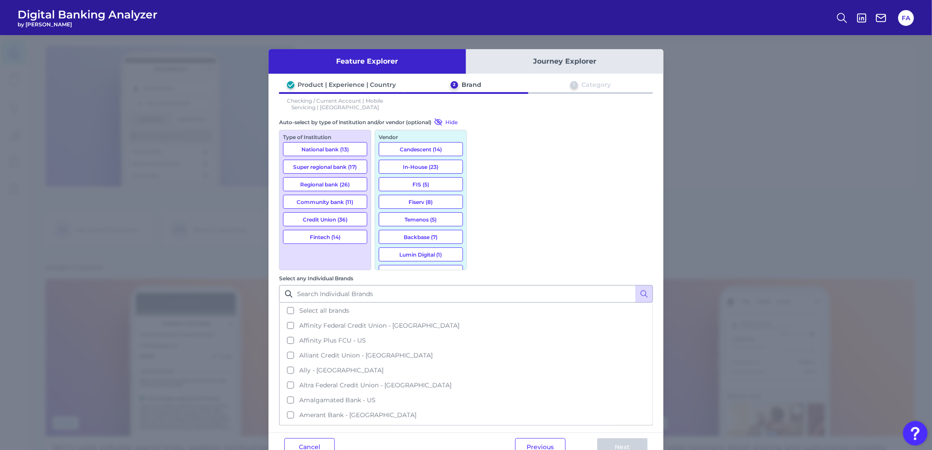
click at [420, 185] on button "FIS (5)" at bounding box center [421, 184] width 84 height 14
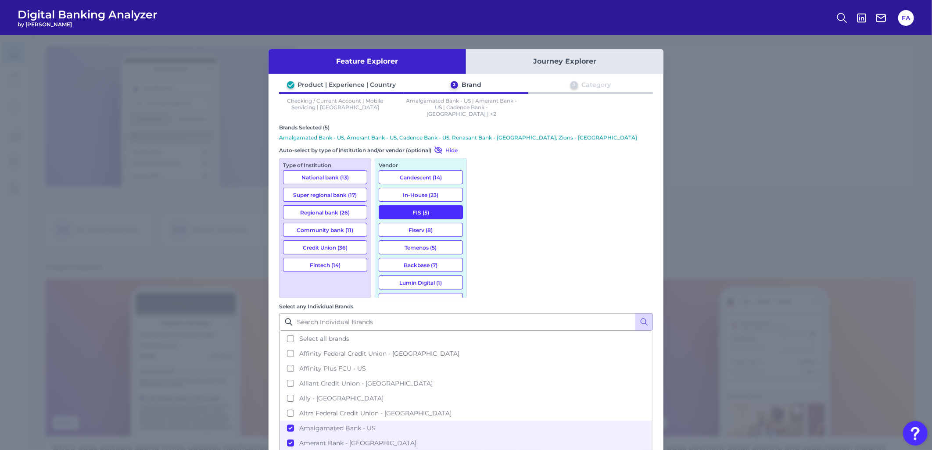
click at [300, 134] on p "Amalgamated Bank - US, Amerant Bank - US, Cadence Bank - US, Renasant Bank - [G…" at bounding box center [466, 137] width 374 height 7
click at [360, 134] on p "Amalgamated Bank - US, Amerant Bank - US, Cadence Bank - US, Renasant Bank - [G…" at bounding box center [466, 137] width 374 height 7
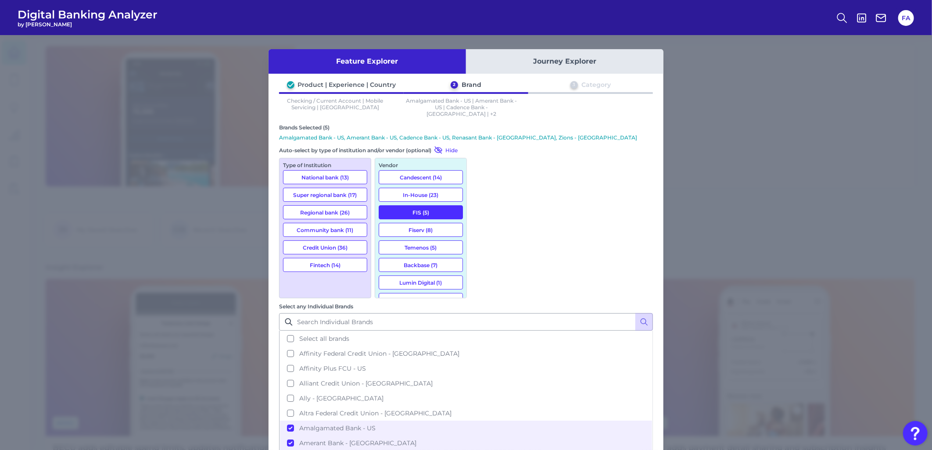
click at [432, 135] on div "Brands Selected (5) Amalgamated Bank - [GEOGRAPHIC_DATA], Amerant Bank - US, Ca…" at bounding box center [466, 288] width 374 height 329
click at [481, 135] on div "Brands Selected (5) Amalgamated Bank - [GEOGRAPHIC_DATA], Amerant Bank - US, Ca…" at bounding box center [466, 288] width 374 height 329
click at [528, 136] on div "Brands Selected (5) Amalgamated Bank - [GEOGRAPHIC_DATA], Amerant Bank - US, Ca…" at bounding box center [466, 288] width 374 height 329
click at [425, 205] on button "FIS (5)" at bounding box center [421, 212] width 84 height 14
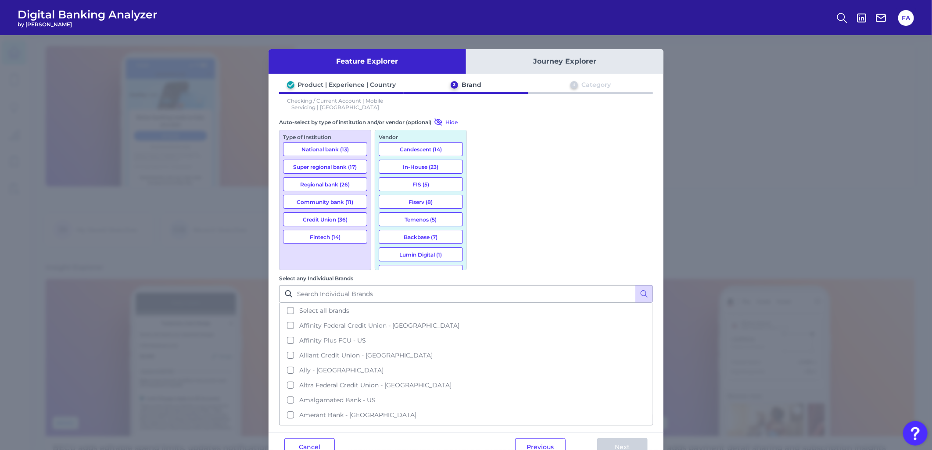
click at [327, 151] on button "National bank (13)" at bounding box center [325, 149] width 84 height 14
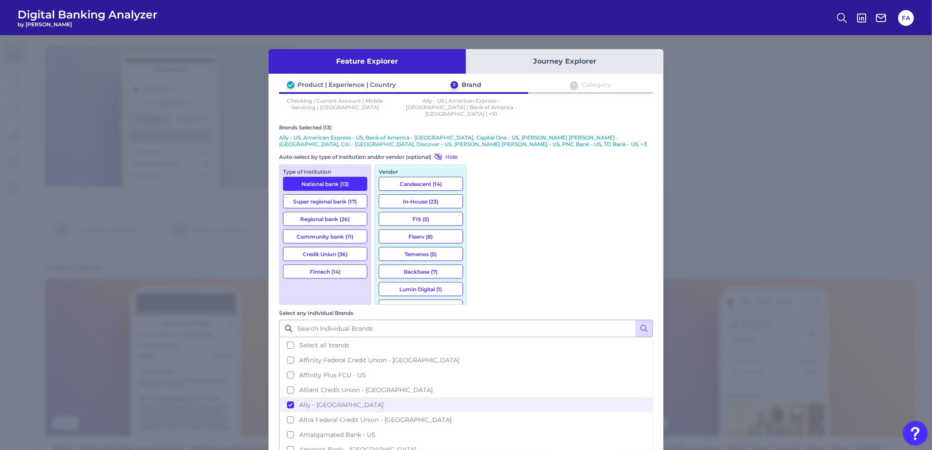
click at [331, 264] on button "Fintech (14)" at bounding box center [325, 271] width 84 height 14
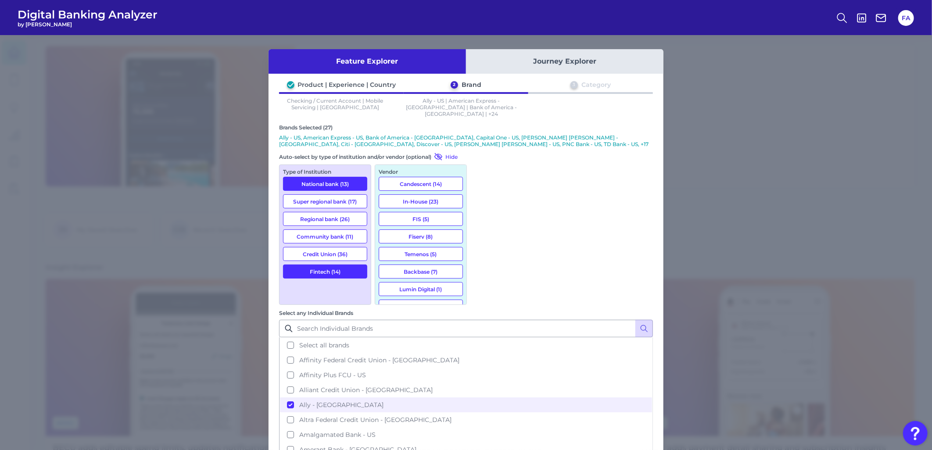
click at [282, 134] on p "Ally - US, American Express - US, Bank of America - [GEOGRAPHIC_DATA], Capital …" at bounding box center [466, 140] width 374 height 13
click at [408, 134] on p "Ally - US, American Express - US, Bank of America - [GEOGRAPHIC_DATA], Capital …" at bounding box center [466, 140] width 374 height 13
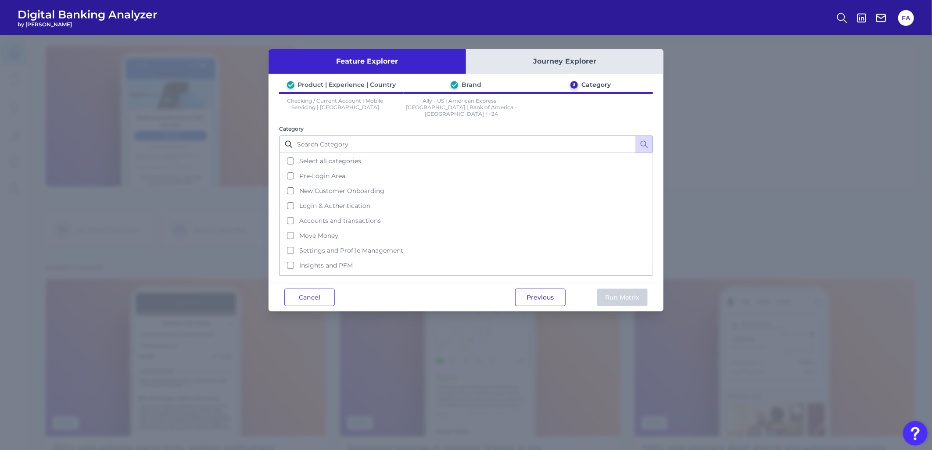
click at [524, 294] on button "Previous" at bounding box center [540, 298] width 50 height 18
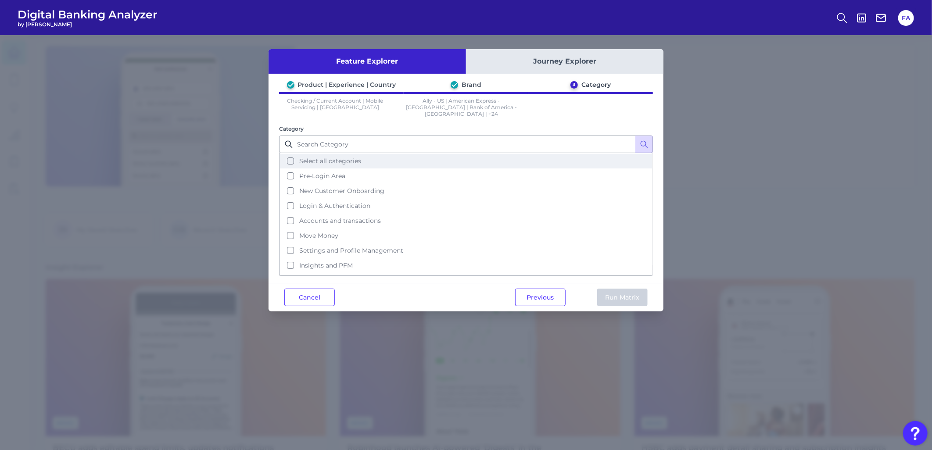
click at [297, 154] on button "Select all categories" at bounding box center [466, 161] width 372 height 15
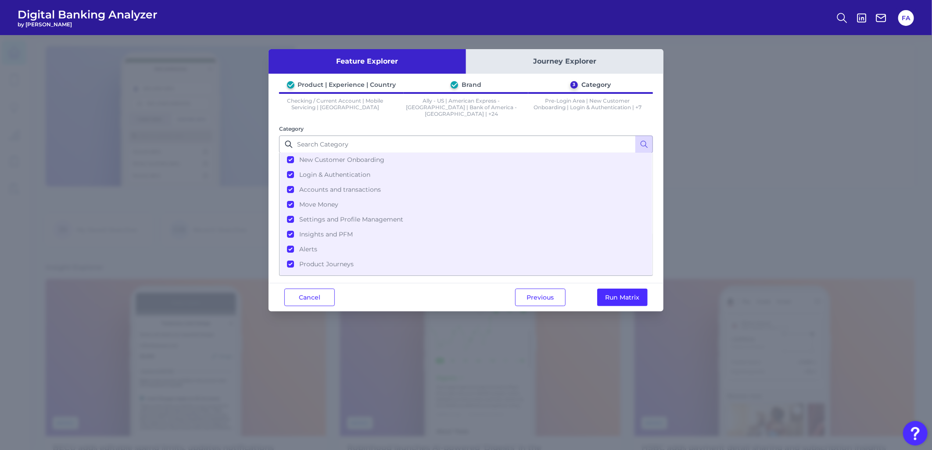
scroll to position [36, 0]
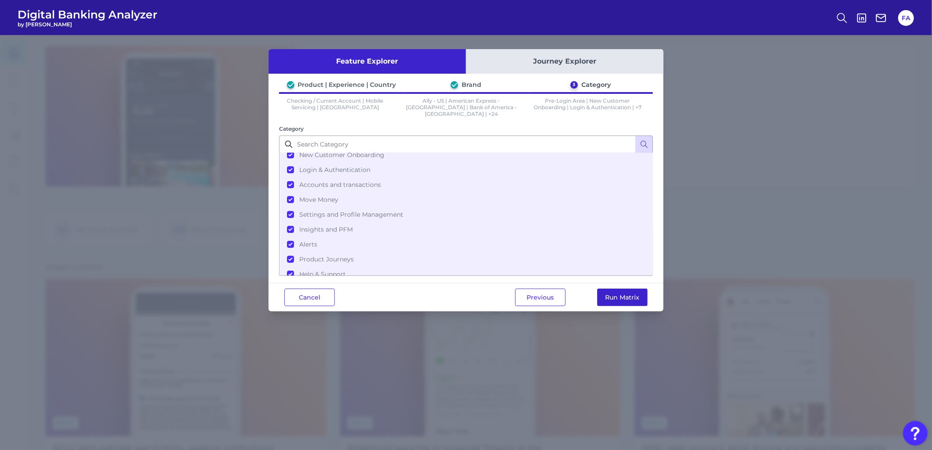
click at [619, 289] on button "Run Matrix" at bounding box center [622, 298] width 50 height 18
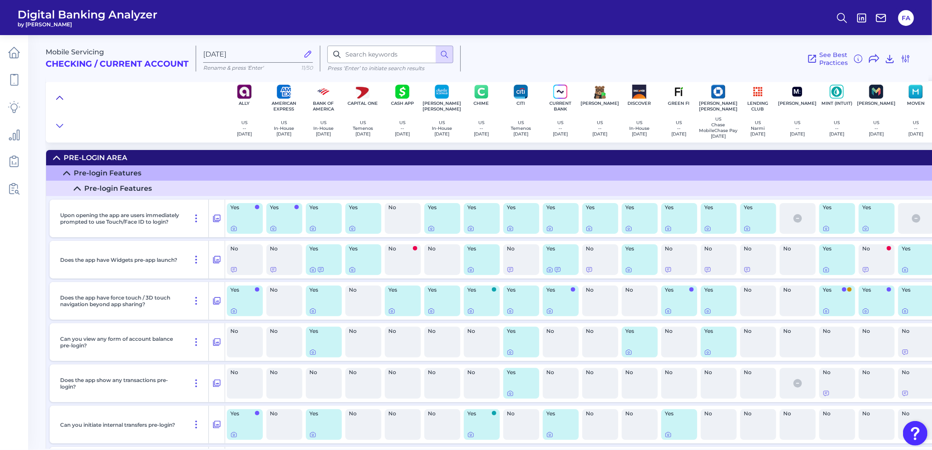
click at [59, 100] on icon at bounding box center [59, 97] width 7 height 9
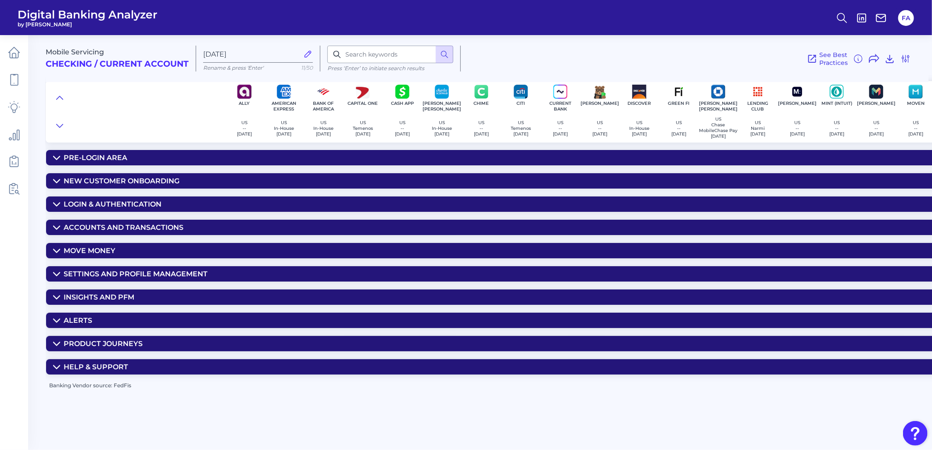
click at [54, 251] on icon at bounding box center [56, 250] width 7 height 7
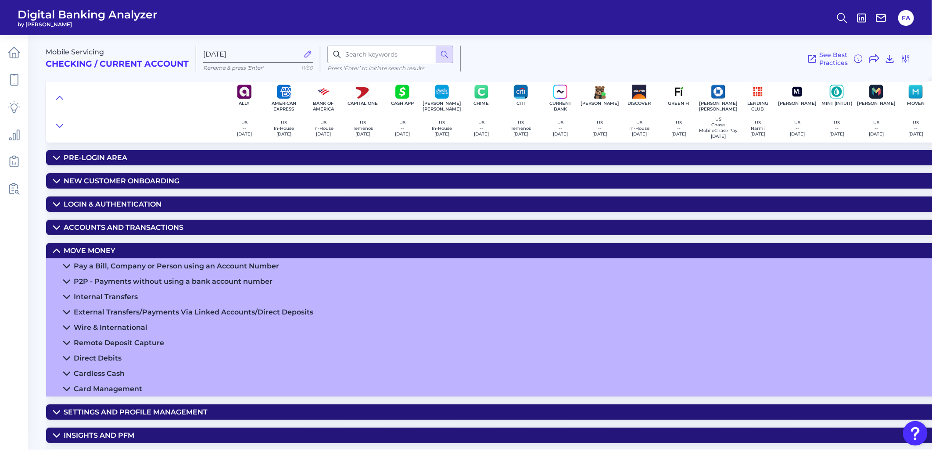
click at [59, 254] on icon at bounding box center [56, 250] width 7 height 7
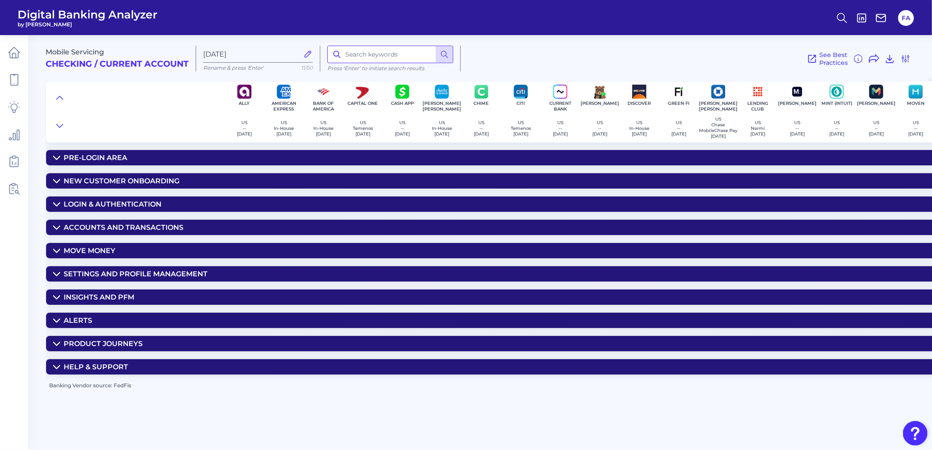
click at [351, 54] on input at bounding box center [390, 55] width 126 height 18
click at [396, 60] on input at bounding box center [390, 55] width 126 height 18
type input "direct deposit"
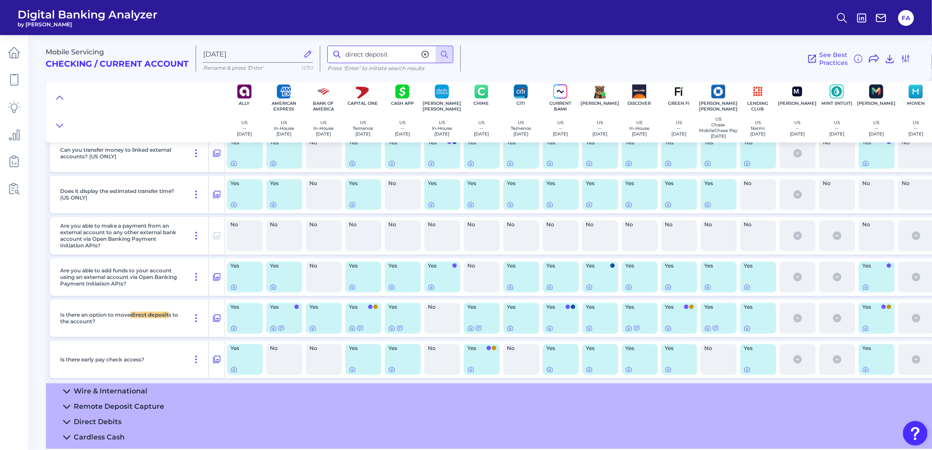
scroll to position [931, 0]
click at [707, 329] on icon at bounding box center [708, 329] width 2 height 2
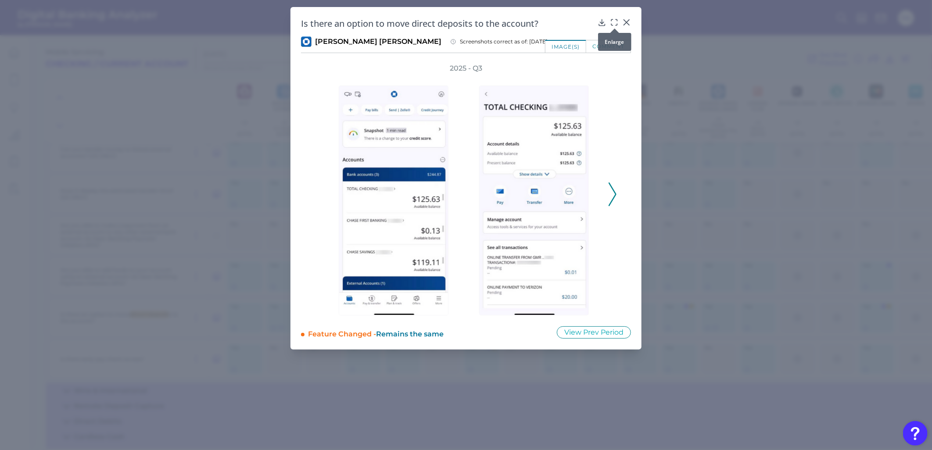
click at [611, 22] on icon at bounding box center [614, 22] width 9 height 9
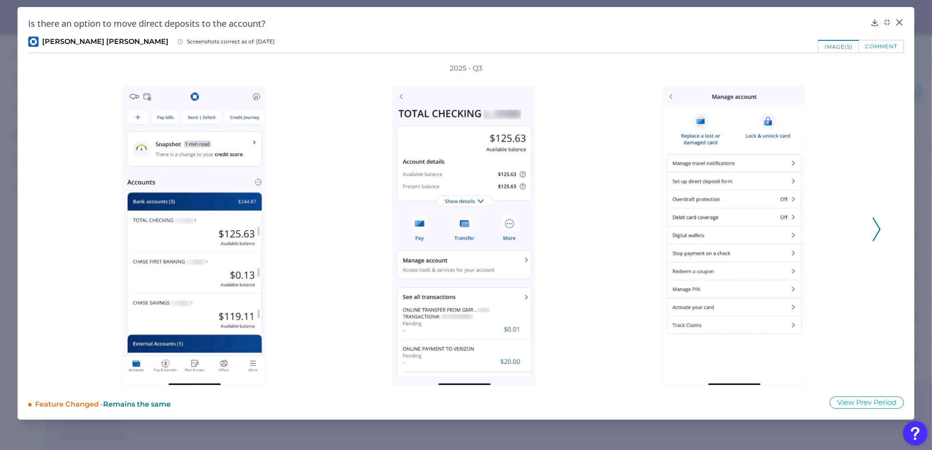
click at [880, 232] on button at bounding box center [876, 230] width 9 height 24
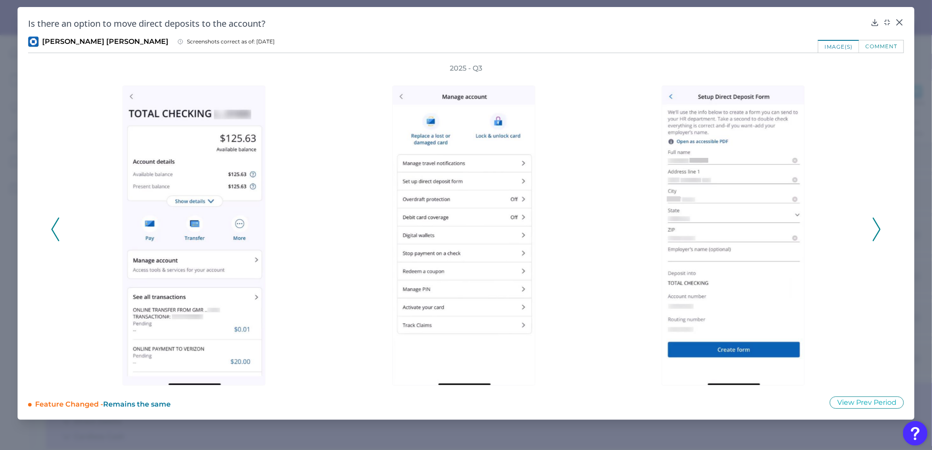
click at [873, 230] on icon at bounding box center [876, 230] width 8 height 24
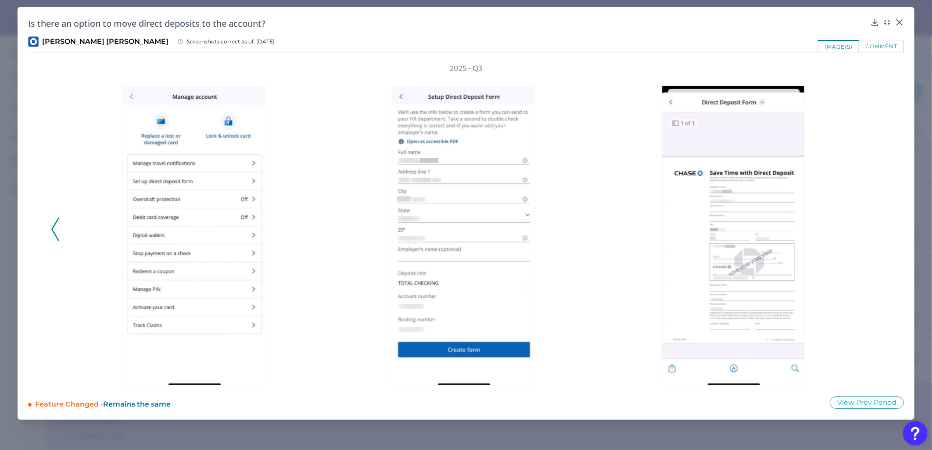
click at [121, 21] on h2 "Is there an option to move direct deposits to the account?" at bounding box center [447, 24] width 839 height 12
click at [120, 21] on h2 "Is there an option to move direct deposits to the account?" at bounding box center [447, 24] width 839 height 12
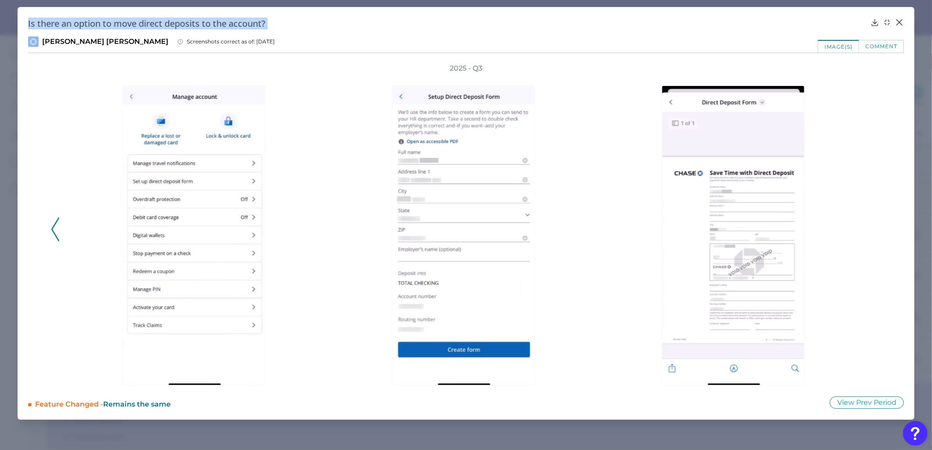
click at [120, 21] on h2 "Is there an option to move direct deposits to the account?" at bounding box center [447, 24] width 839 height 12
click at [621, 258] on div at bounding box center [735, 229] width 261 height 312
click at [901, 21] on icon at bounding box center [899, 22] width 9 height 9
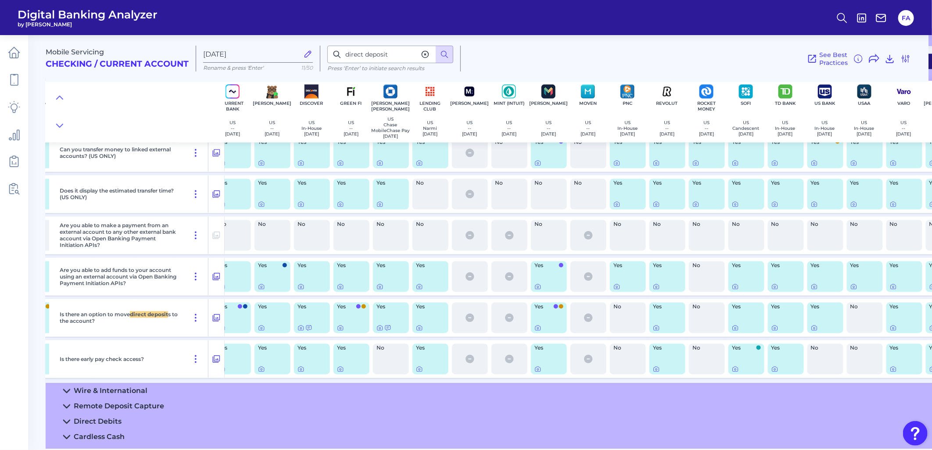
scroll to position [931, 366]
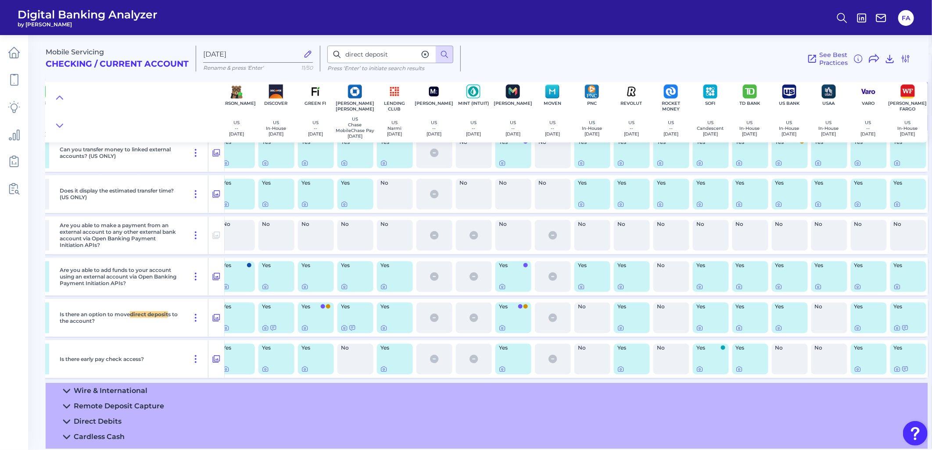
click at [587, 324] on div "No" at bounding box center [592, 318] width 36 height 31
click at [586, 324] on div "No" at bounding box center [592, 318] width 36 height 31
click at [578, 310] on span "No" at bounding box center [590, 306] width 24 height 5
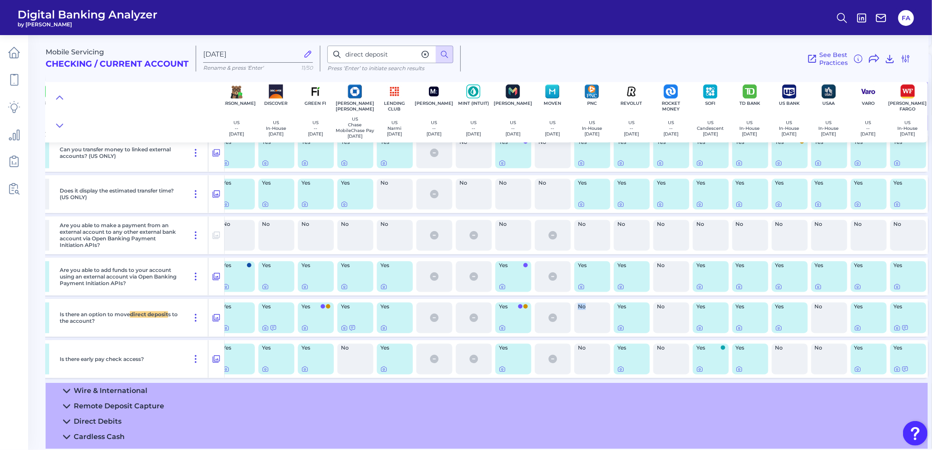
click at [586, 333] on div "No" at bounding box center [592, 318] width 36 height 31
click at [582, 310] on span "No" at bounding box center [590, 306] width 24 height 5
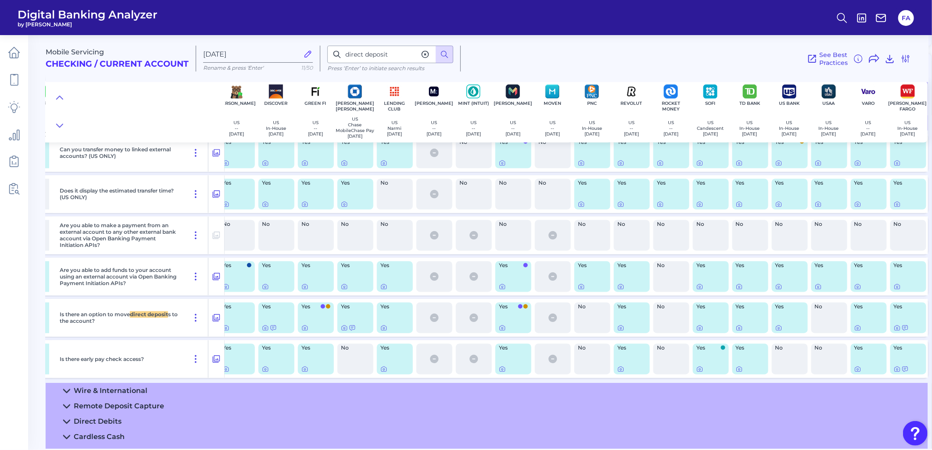
click at [583, 310] on span "No" at bounding box center [590, 306] width 24 height 5
click at [582, 310] on span "No" at bounding box center [590, 306] width 24 height 5
drag, startPoint x: 649, startPoint y: 449, endPoint x: 611, endPoint y: 446, distance: 38.2
click at [611, 446] on main "Mobile Servicing Checking / Current Account [DATE] Rename & press 'Enter' 11/50…" at bounding box center [466, 225] width 932 height 450
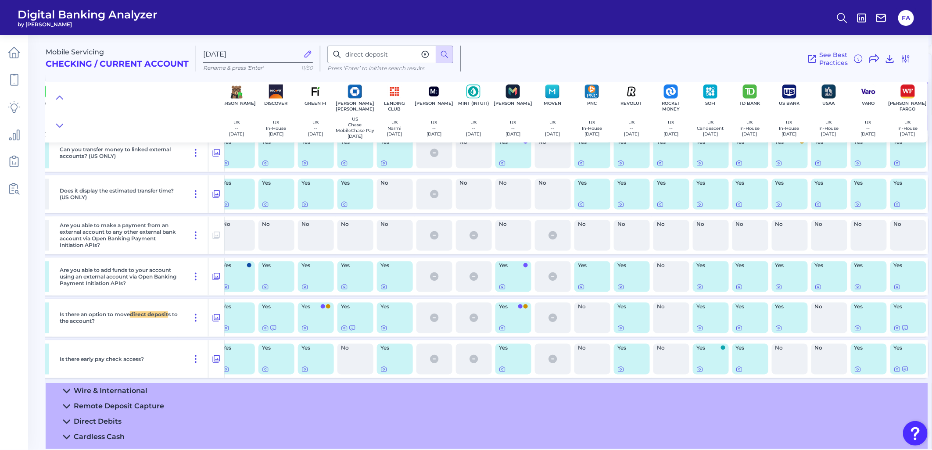
drag, startPoint x: 578, startPoint y: 445, endPoint x: 566, endPoint y: 444, distance: 11.9
click at [566, 444] on summary "Cardless Cash" at bounding box center [305, 436] width 1245 height 15
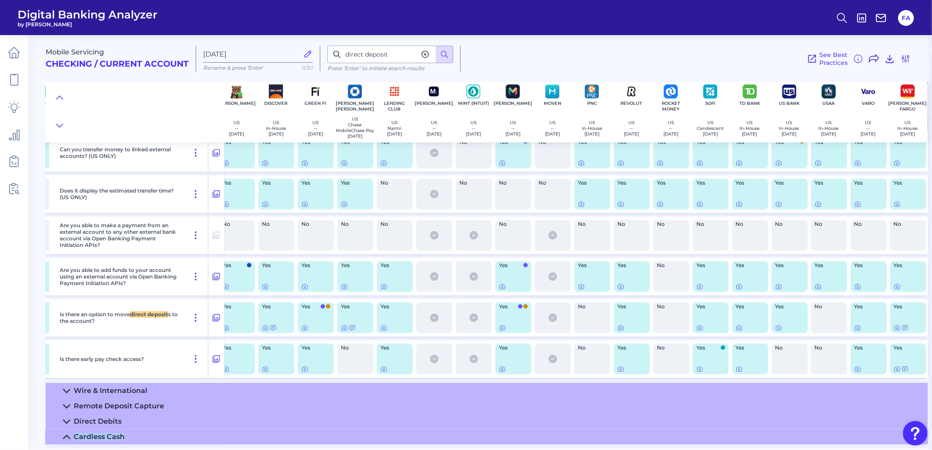
drag, startPoint x: 641, startPoint y: 449, endPoint x: 350, endPoint y: 432, distance: 292.1
click at [351, 433] on div "Mobile Servicing Checking / Current Account [DATE] Rename & press 'Enter' 11/50…" at bounding box center [489, 239] width 886 height 420
click at [215, 322] on icon at bounding box center [216, 317] width 7 height 7
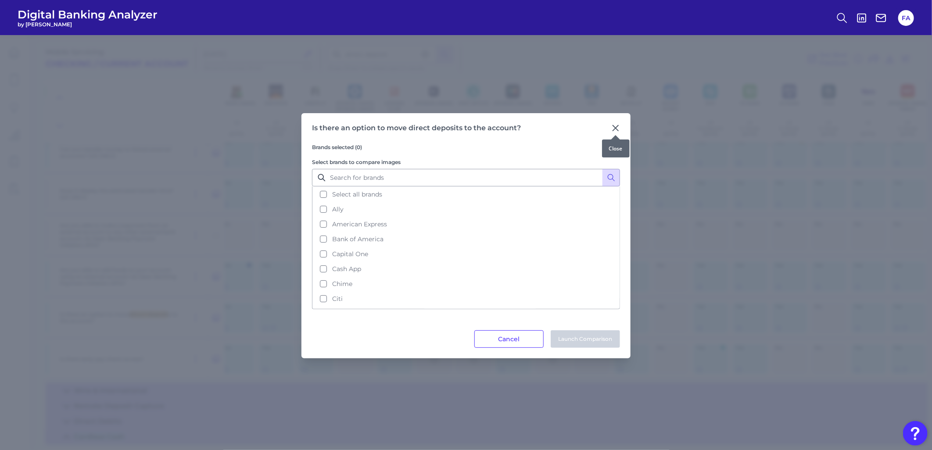
click at [611, 127] on icon at bounding box center [615, 128] width 9 height 9
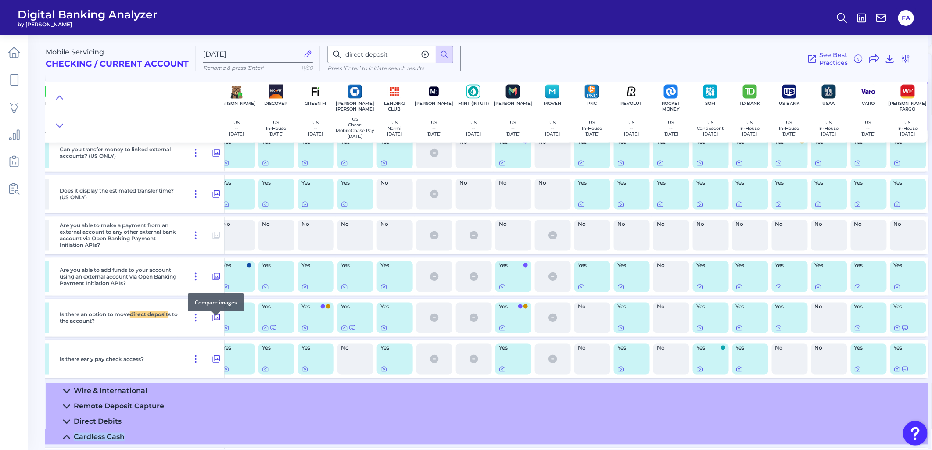
click at [215, 323] on icon at bounding box center [216, 318] width 9 height 11
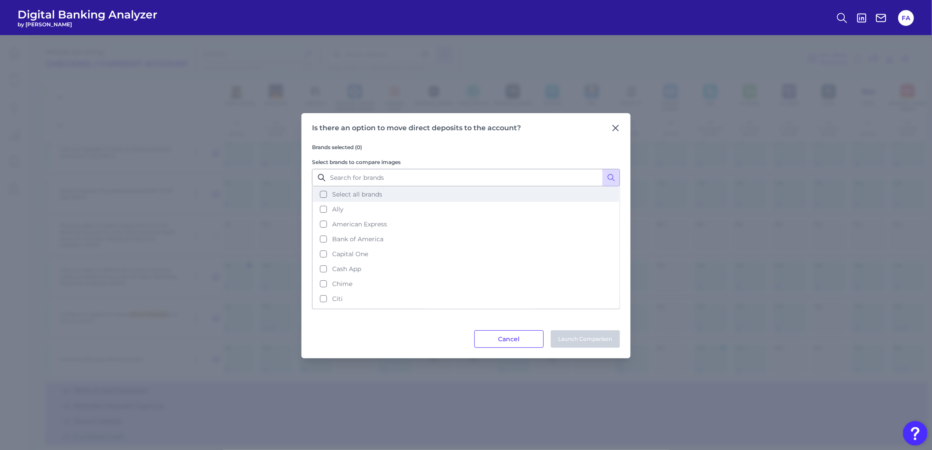
click at [321, 195] on button "Select all brands" at bounding box center [466, 194] width 306 height 15
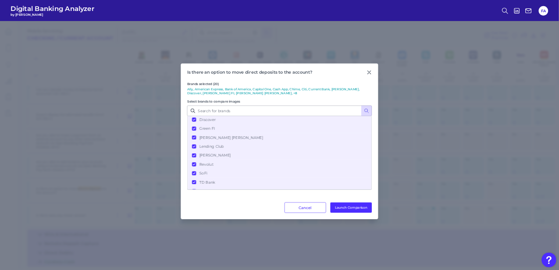
scroll to position [179, 0]
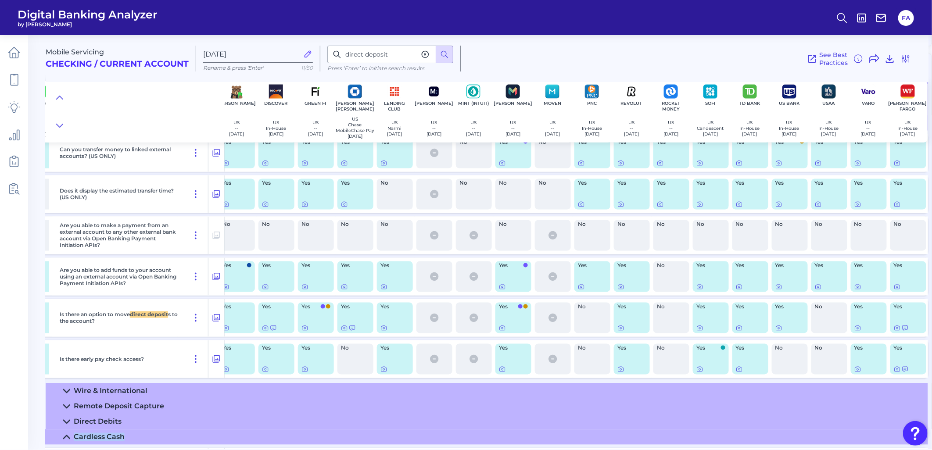
click at [371, 71] on div "direct deposit Press ‘Enter’ to initiate search results" at bounding box center [390, 59] width 140 height 26
click at [369, 71] on div "direct deposit Press ‘Enter’ to initiate search results" at bounding box center [390, 59] width 140 height 26
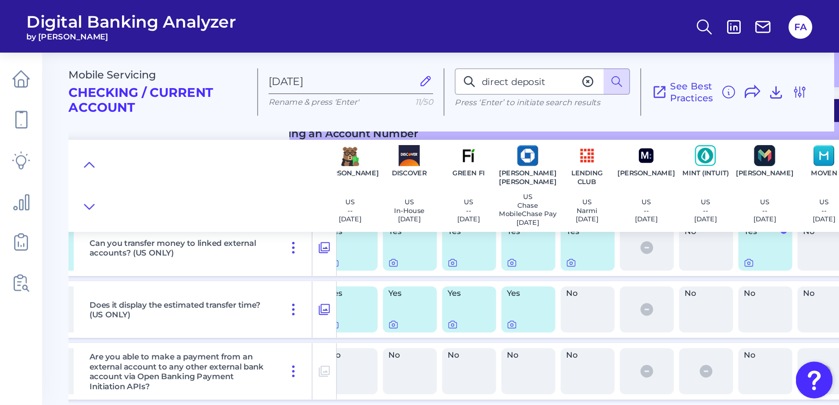
scroll to position [931, 366]
drag, startPoint x: 558, startPoint y: 32, endPoint x: 339, endPoint y: 4, distance: 221.1
click at [376, 41] on div "Mobile Servicing Checking / Current Account [DATE] Rename & press 'Enter' 11/50…" at bounding box center [301, 58] width 510 height 60
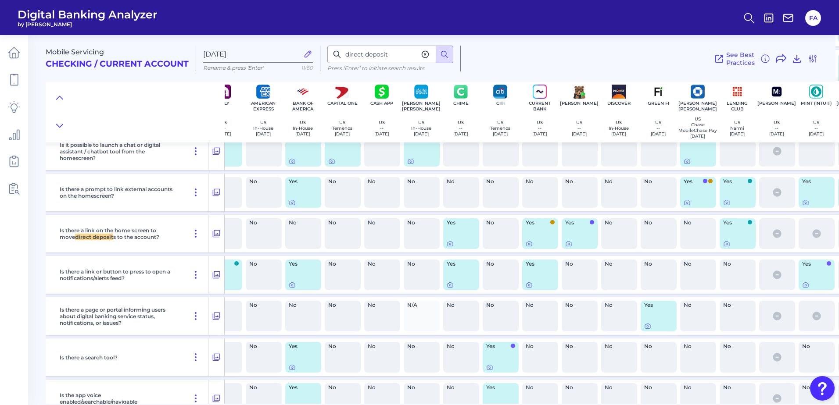
scroll to position [493, 0]
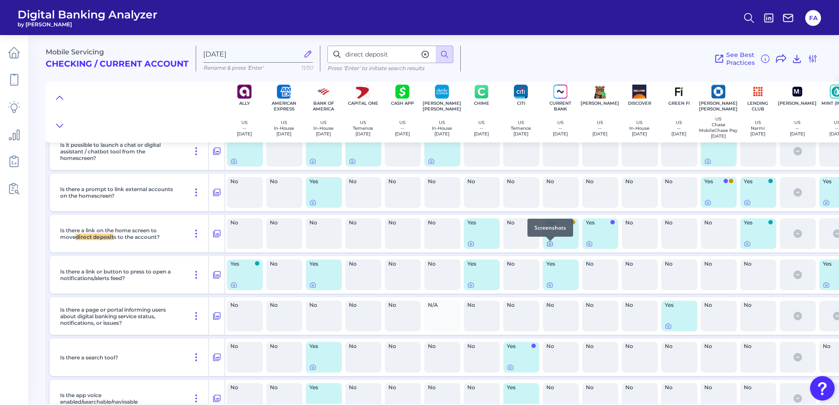
click at [550, 247] on icon at bounding box center [549, 243] width 7 height 7
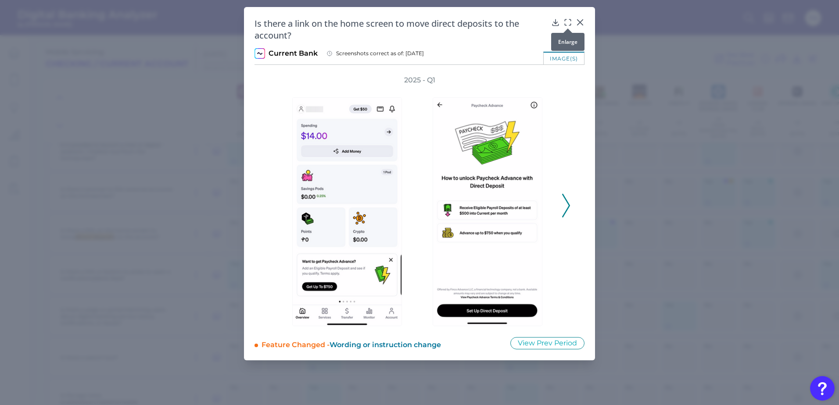
click at [568, 24] on div at bounding box center [567, 28] width 9 height 9
click at [566, 25] on div at bounding box center [567, 28] width 9 height 9
click at [565, 21] on icon at bounding box center [567, 22] width 9 height 9
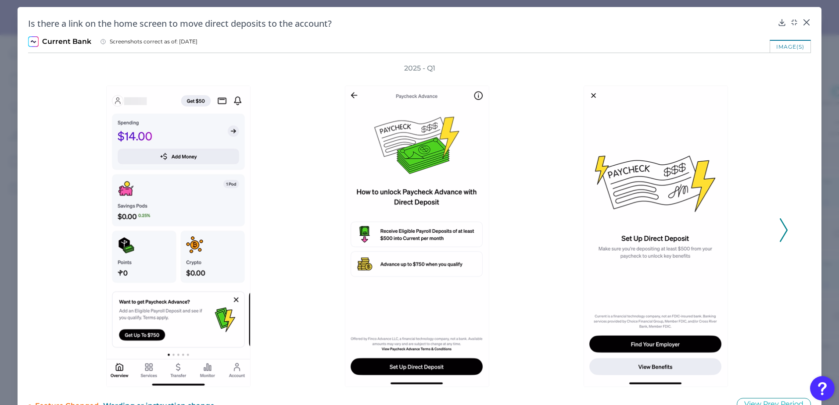
click at [779, 233] on icon at bounding box center [783, 230] width 8 height 24
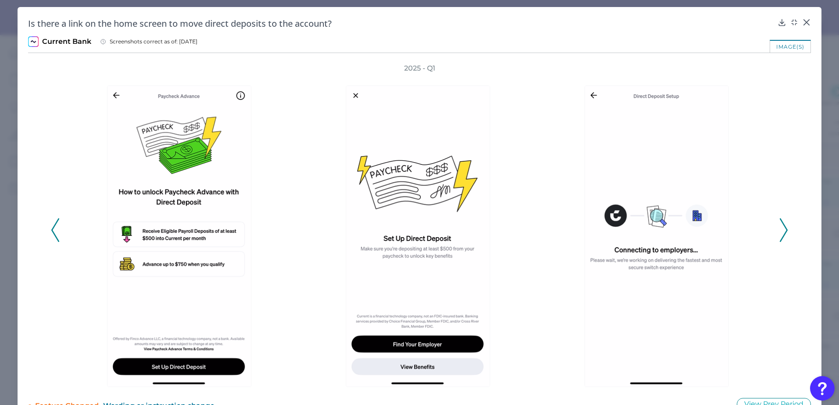
click at [779, 235] on icon at bounding box center [783, 230] width 8 height 24
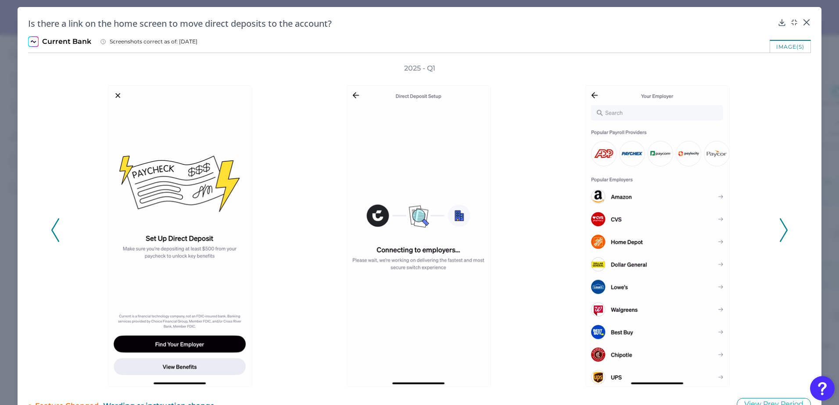
click at [779, 235] on icon at bounding box center [783, 230] width 8 height 24
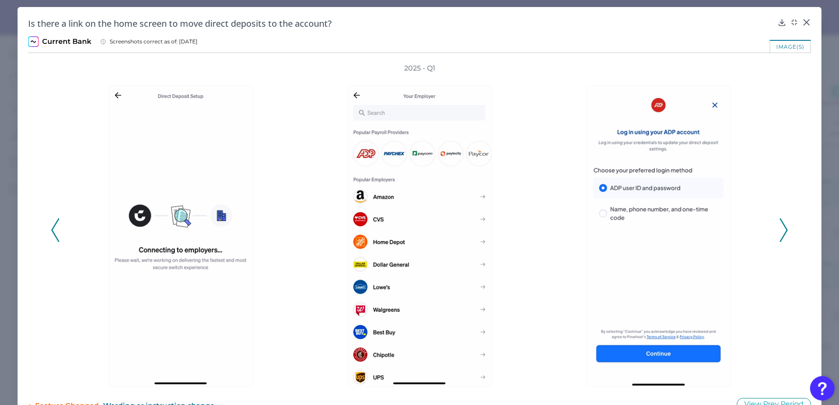
click at [775, 244] on div "2025 - Q1" at bounding box center [419, 226] width 737 height 324
click at [779, 239] on icon at bounding box center [783, 230] width 8 height 24
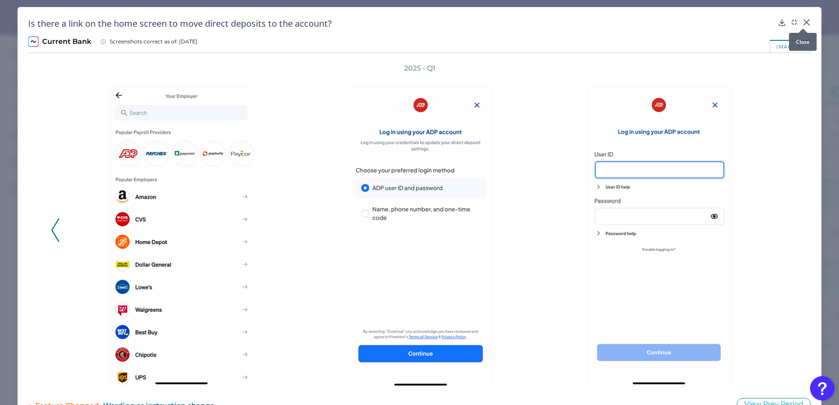
click at [803, 27] on div at bounding box center [802, 28] width 9 height 9
click at [803, 23] on icon at bounding box center [805, 22] width 5 height 5
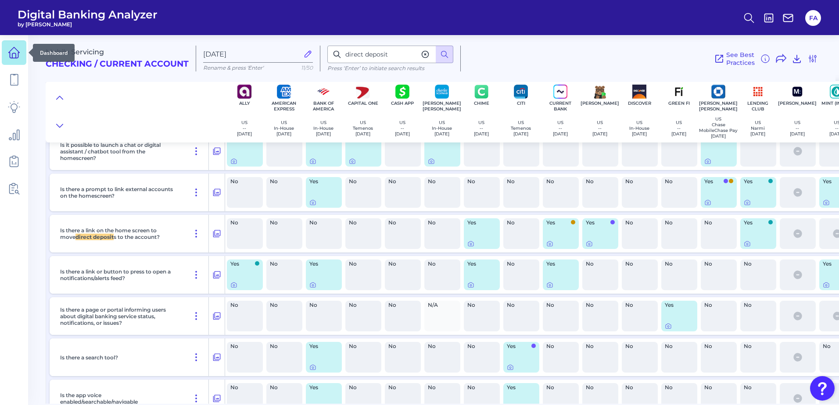
click at [12, 61] on link at bounding box center [14, 52] width 25 height 25
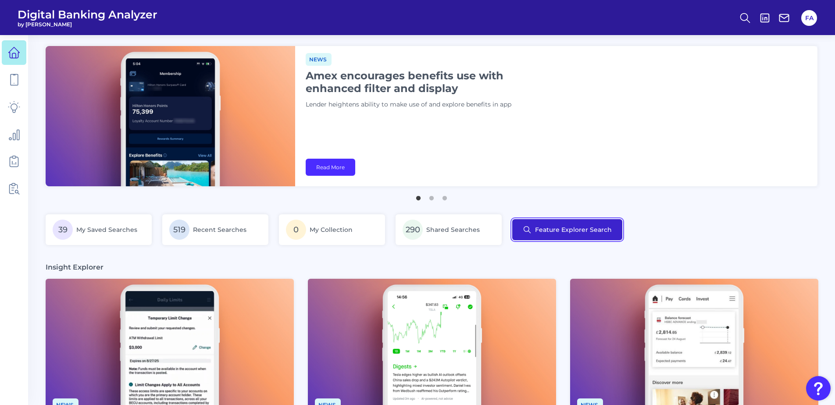
click at [578, 229] on button "Feature Explorer Search" at bounding box center [567, 229] width 110 height 21
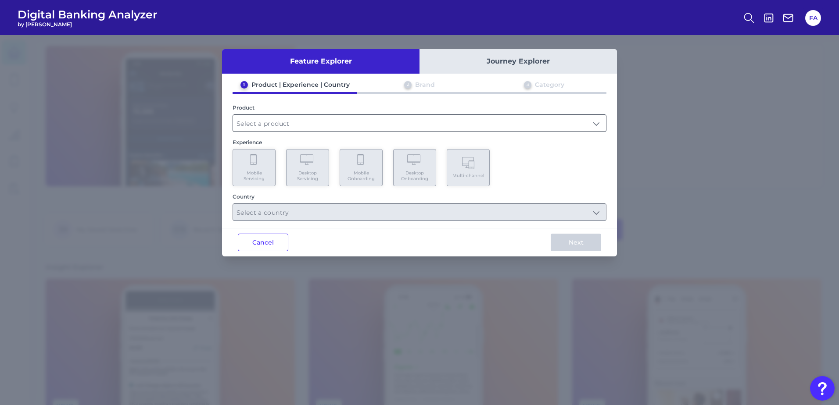
click at [273, 119] on input "text" at bounding box center [419, 123] width 373 height 17
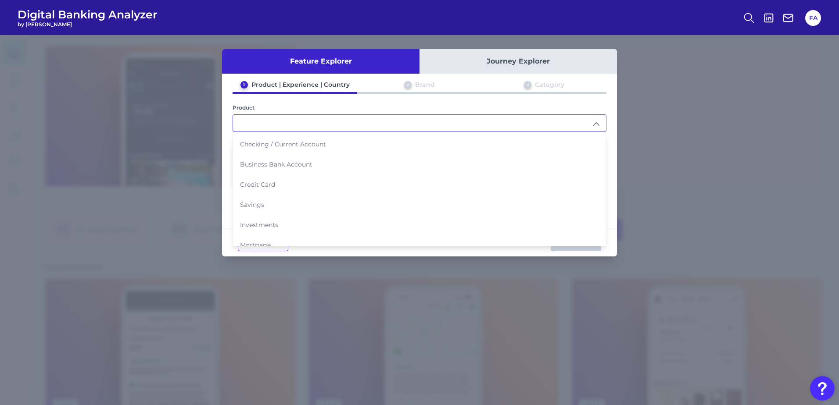
click at [262, 143] on span "Checking / Current Account" at bounding box center [283, 144] width 86 height 8
type input "Checking / Current Account"
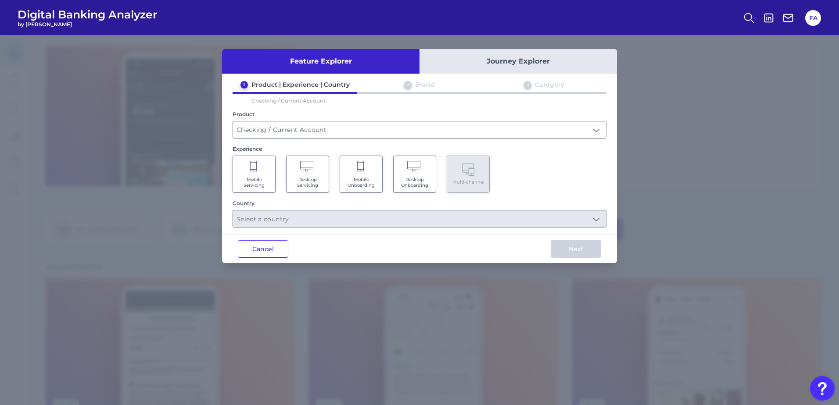
click at [239, 175] on Servicing "Mobile Servicing" at bounding box center [253, 174] width 43 height 37
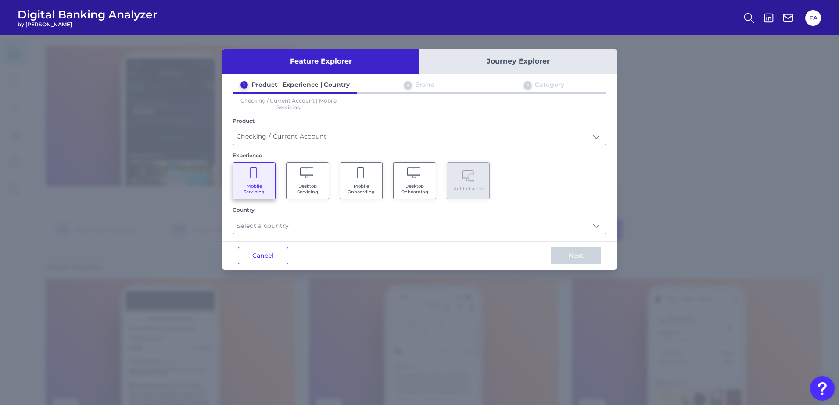
click at [379, 179] on Onboarding "Mobile Onboarding" at bounding box center [360, 180] width 43 height 37
click at [396, 229] on input "text" at bounding box center [419, 225] width 373 height 17
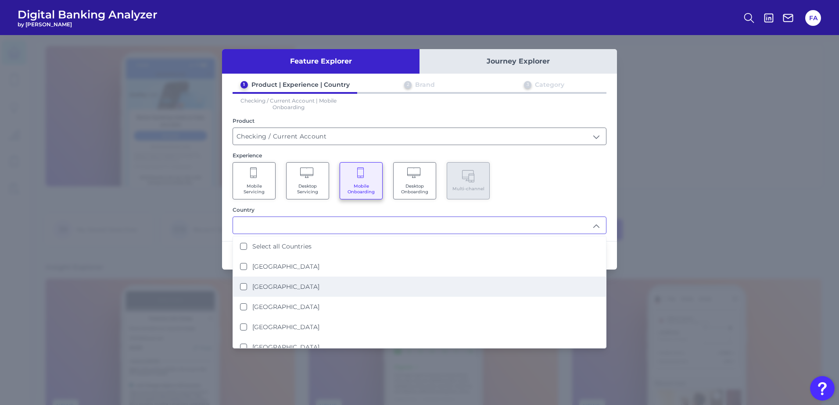
click at [386, 286] on li "[GEOGRAPHIC_DATA]" at bounding box center [419, 287] width 373 height 20
type input "[GEOGRAPHIC_DATA]"
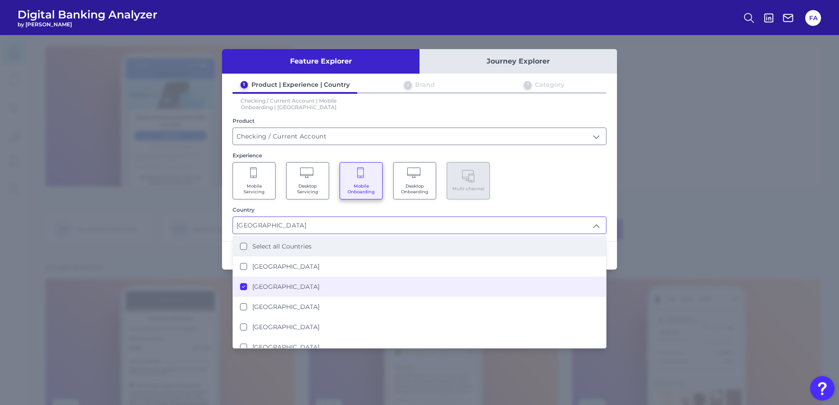
scroll to position [0, 0]
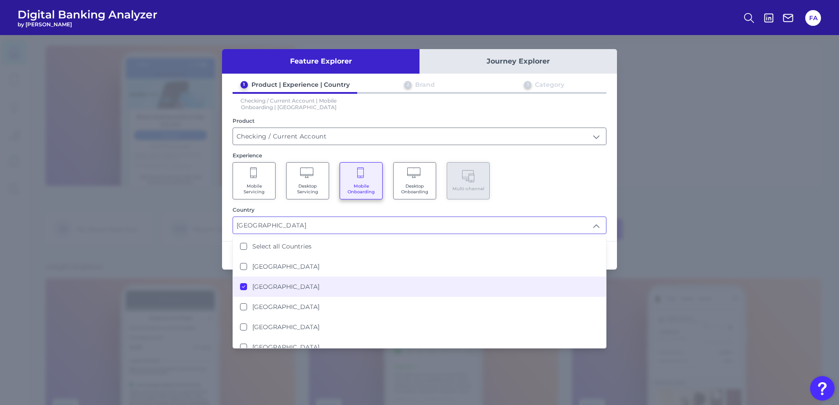
click at [574, 175] on div "Mobile Servicing Desktop Servicing Mobile Onboarding Desktop Onboarding Multi-c…" at bounding box center [419, 180] width 374 height 37
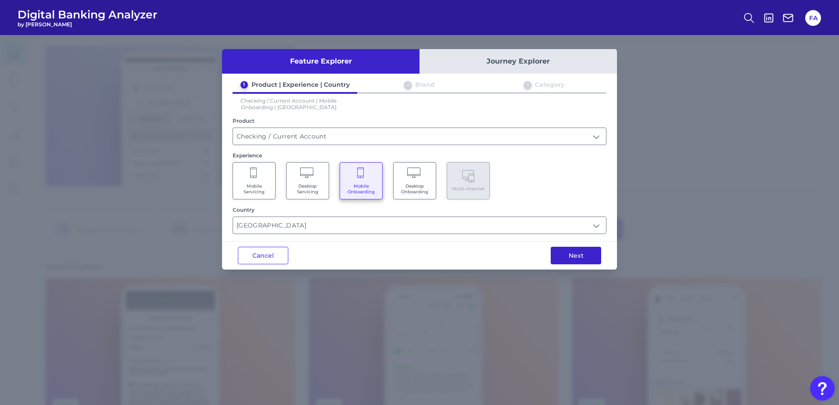
click at [575, 254] on button "Next" at bounding box center [575, 256] width 50 height 18
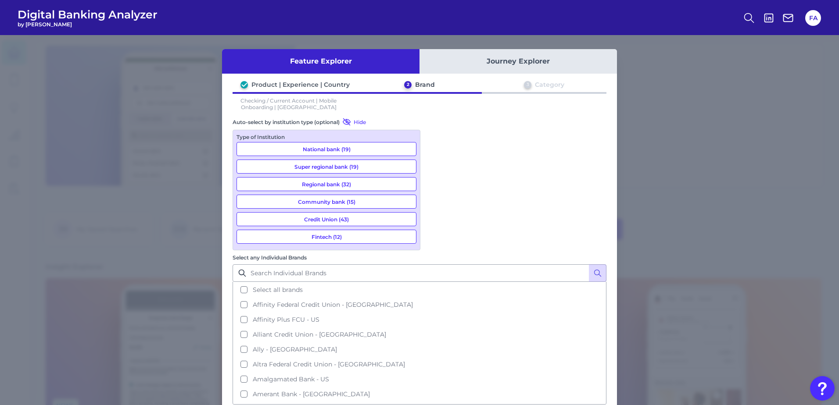
click at [374, 147] on button "National bank (19)" at bounding box center [326, 149] width 180 height 14
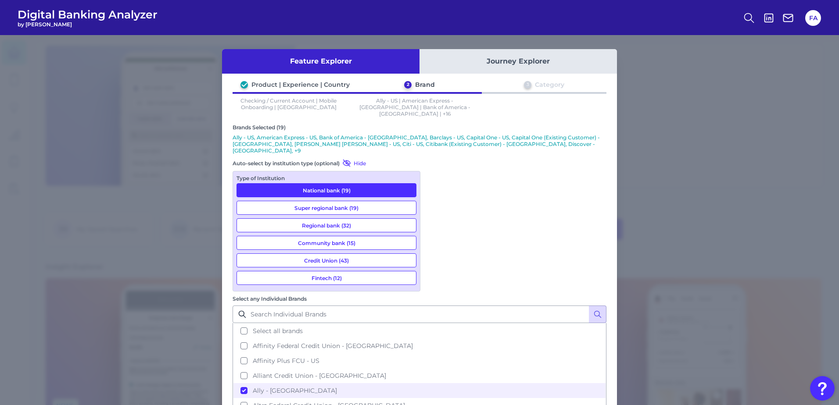
click at [350, 271] on button "Fintech (12)" at bounding box center [326, 278] width 180 height 14
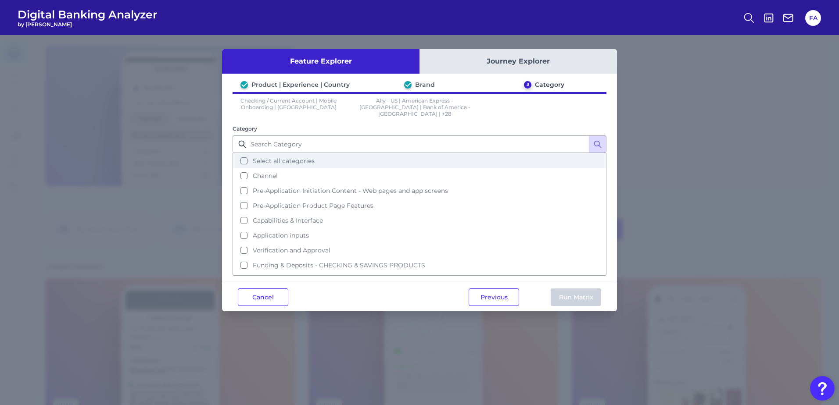
click at [325, 158] on button "Select all categories" at bounding box center [419, 161] width 372 height 15
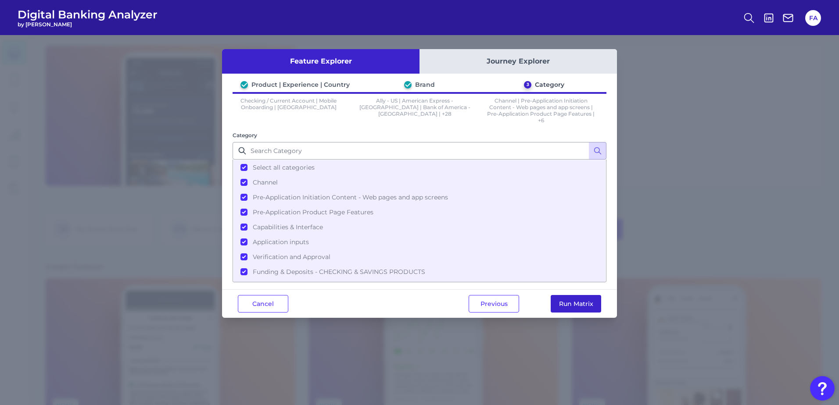
click at [576, 304] on button "Run Matrix" at bounding box center [575, 304] width 50 height 18
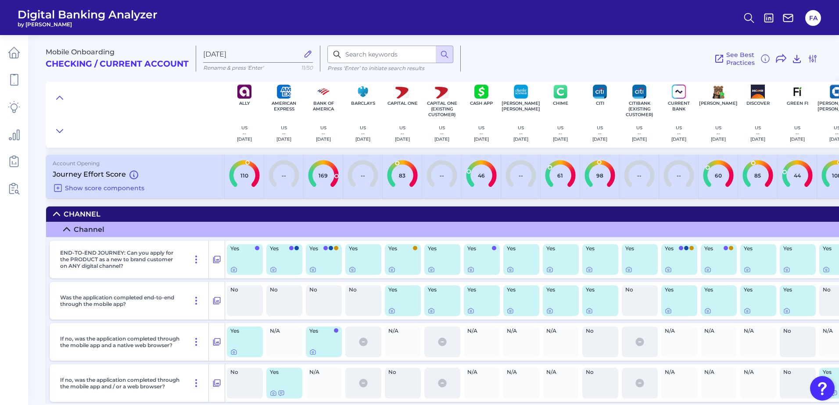
drag, startPoint x: 63, startPoint y: 102, endPoint x: 94, endPoint y: 145, distance: 53.4
click at [63, 101] on icon at bounding box center [59, 97] width 7 height 9
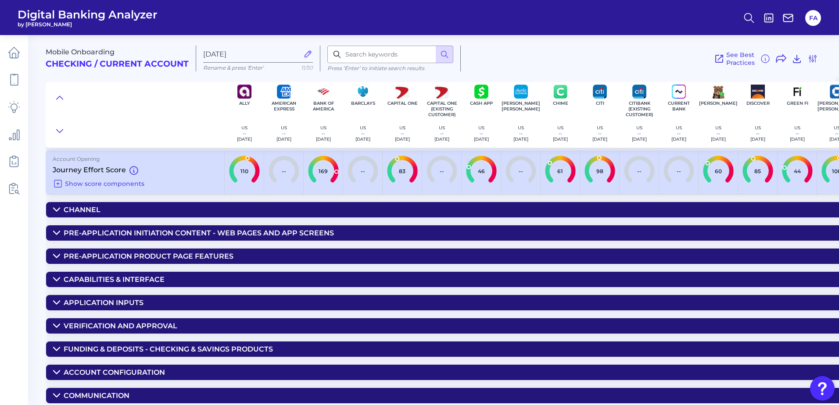
scroll to position [8, 0]
drag, startPoint x: 384, startPoint y: 59, endPoint x: 380, endPoint y: 55, distance: 5.9
click at [383, 59] on input at bounding box center [390, 55] width 126 height 18
type input "direct deposit"
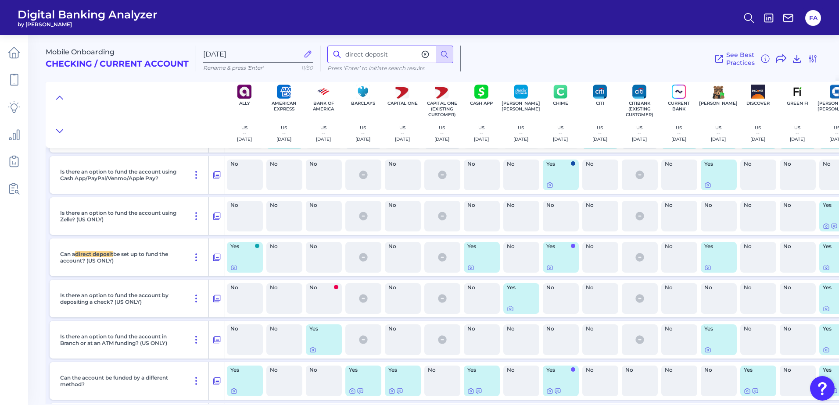
scroll to position [638, 0]
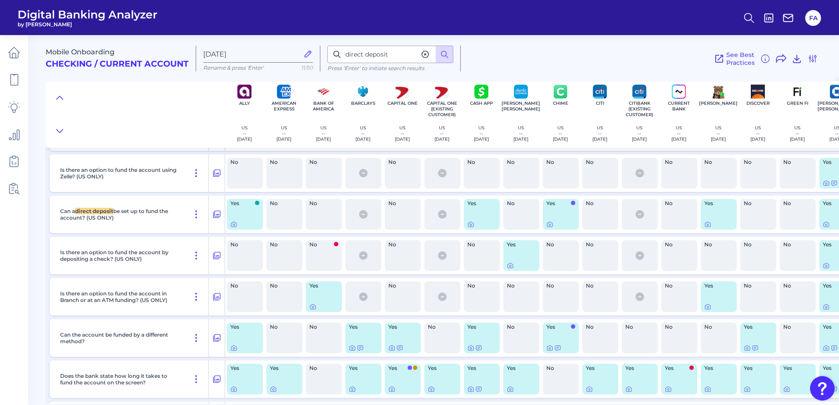
drag, startPoint x: 60, startPoint y: 209, endPoint x: 146, endPoint y: 218, distance: 87.3
click at [148, 218] on div "Can a direct deposit be set up to fund the account? (US ONLY)" at bounding box center [133, 215] width 152 height 38
click at [138, 217] on p "Can a direct deposit be set up to fund the account? (US ONLY)" at bounding box center [120, 214] width 120 height 13
drag, startPoint x: 119, startPoint y: 216, endPoint x: 120, endPoint y: 224, distance: 7.6
click at [120, 225] on div "Can a direct deposit be set up to fund the account? (US ONLY)" at bounding box center [133, 215] width 152 height 38
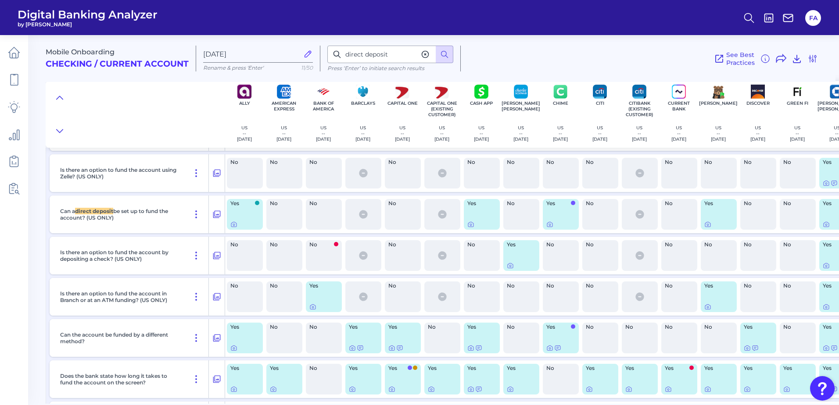
click at [121, 223] on div "Can a direct deposit be set up to fund the account? (US ONLY)" at bounding box center [133, 215] width 152 height 38
click at [217, 213] on icon at bounding box center [216, 214] width 9 height 11
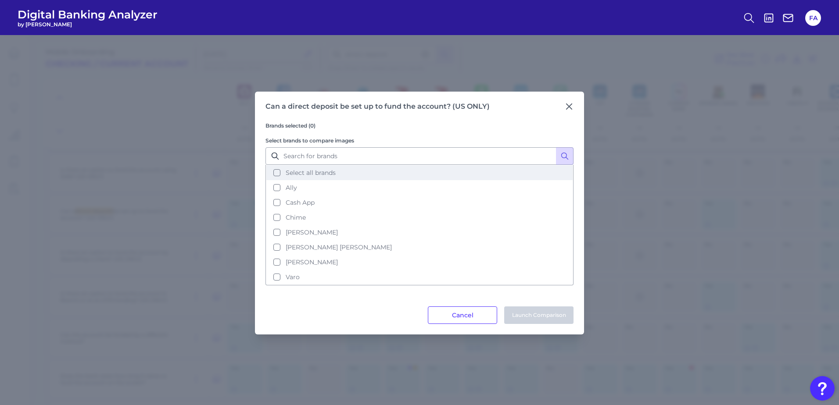
click at [290, 175] on span "Select all brands" at bounding box center [311, 173] width 50 height 8
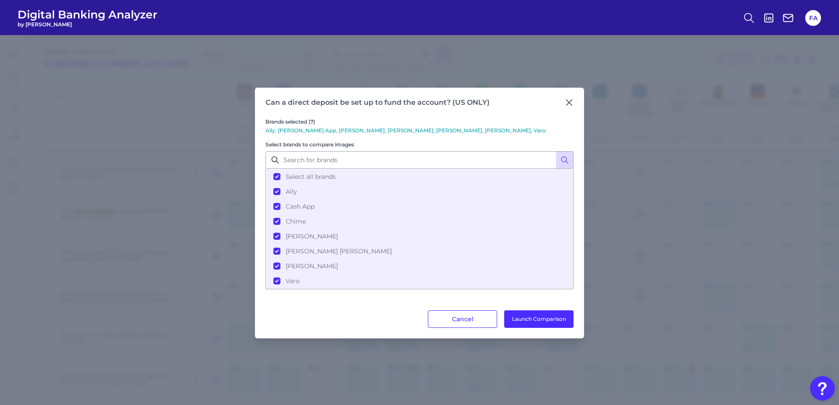
click at [547, 330] on div "Can a direct deposit be set up to fund the account? (US ONLY) Brands selected (…" at bounding box center [419, 213] width 329 height 251
click at [545, 328] on button "Launch Comparison" at bounding box center [538, 320] width 69 height 18
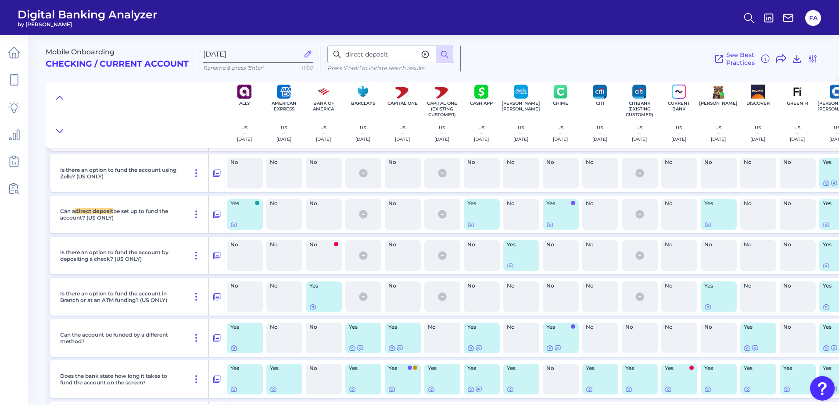
click at [91, 54] on span "Mobile Onboarding" at bounding box center [80, 52] width 69 height 8
click at [471, 223] on div at bounding box center [471, 218] width 9 height 9
click at [471, 227] on icon at bounding box center [470, 224] width 7 height 7
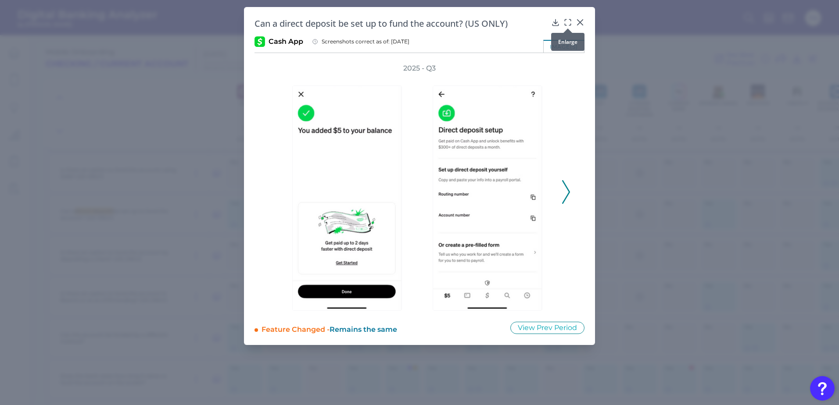
click at [571, 24] on div at bounding box center [567, 28] width 9 height 9
click at [568, 24] on div at bounding box center [567, 28] width 9 height 9
click at [564, 23] on icon at bounding box center [567, 22] width 9 height 9
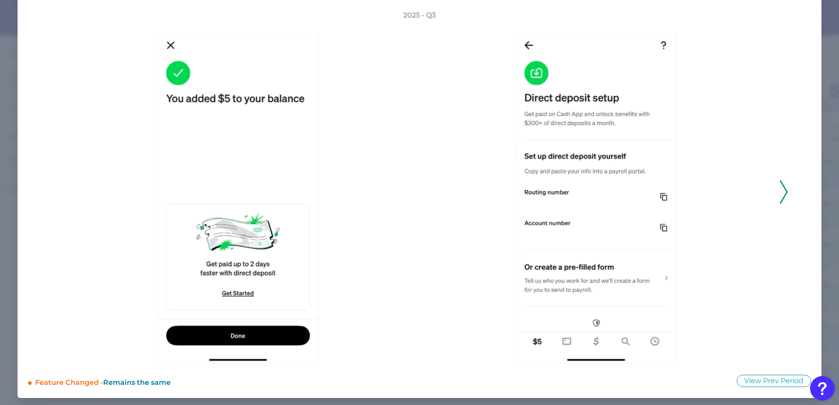
scroll to position [39, 0]
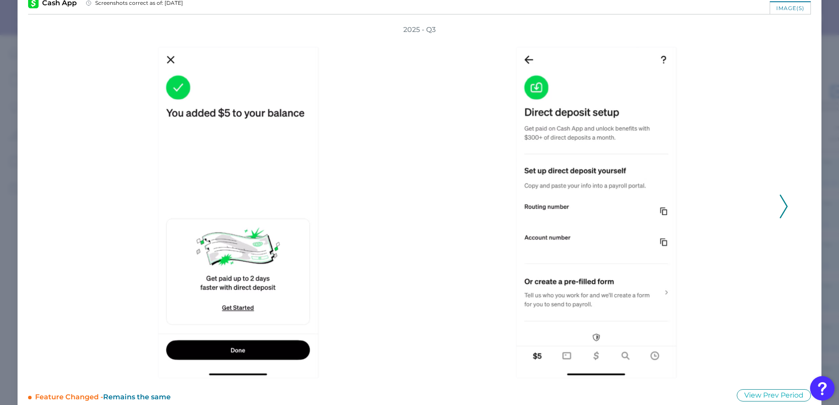
click at [770, 214] on div at bounding box center [598, 207] width 358 height 344
click at [779, 214] on button at bounding box center [783, 207] width 9 height 24
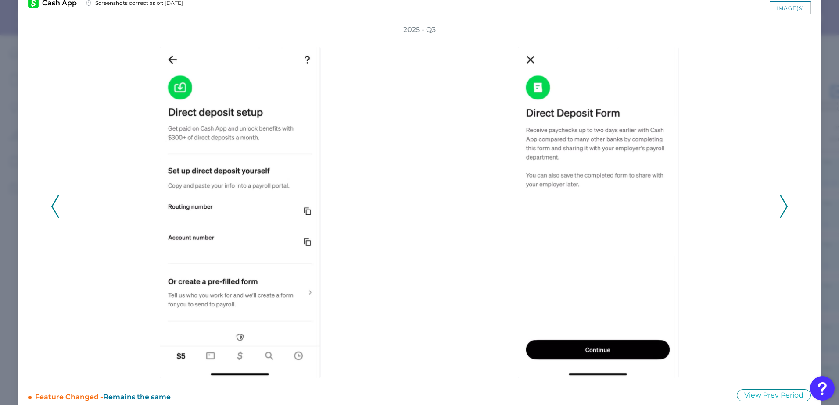
click at [779, 214] on button at bounding box center [783, 207] width 9 height 24
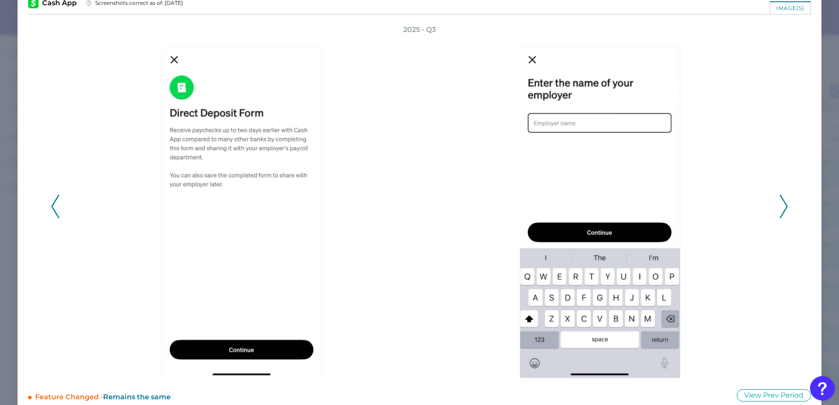
click at [779, 217] on icon at bounding box center [783, 207] width 8 height 24
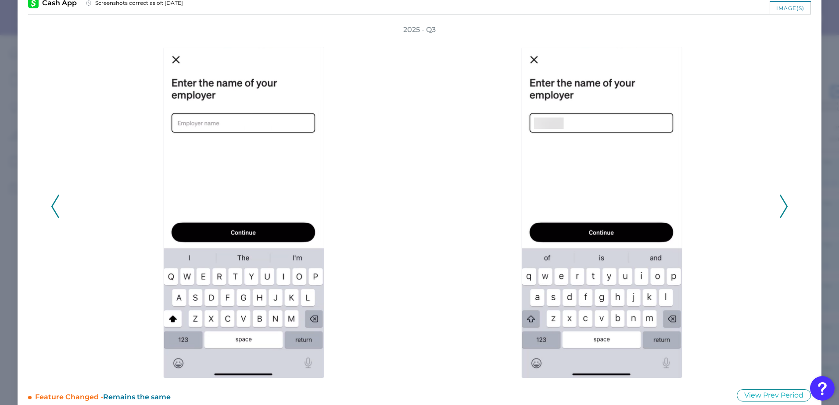
click at [779, 217] on icon at bounding box center [783, 207] width 8 height 24
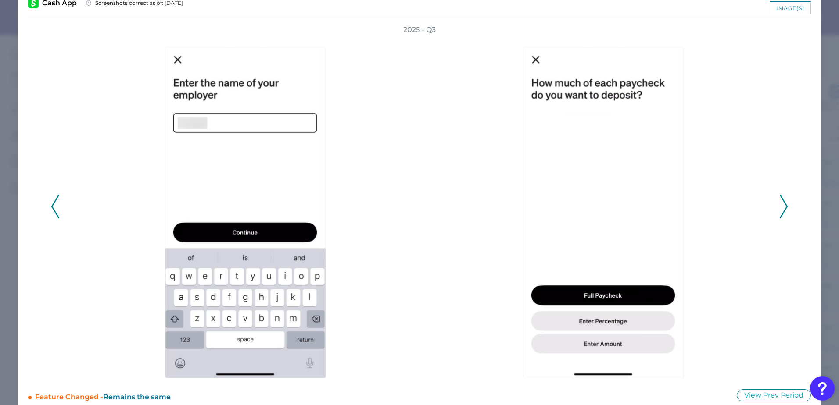
click at [779, 217] on icon at bounding box center [783, 207] width 8 height 24
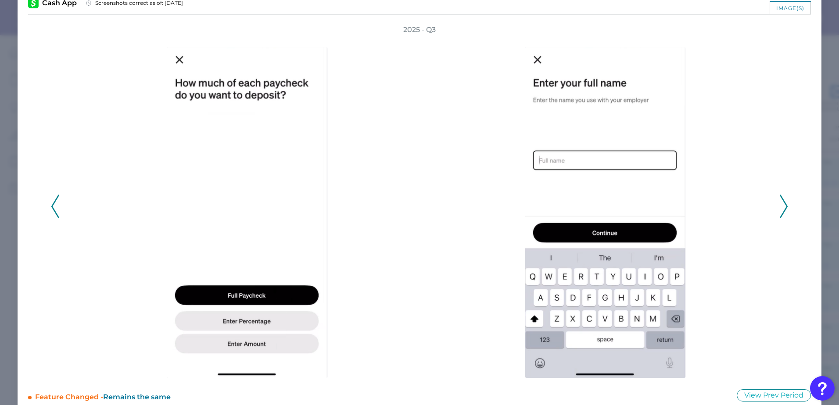
click at [780, 206] on icon at bounding box center [783, 207] width 8 height 24
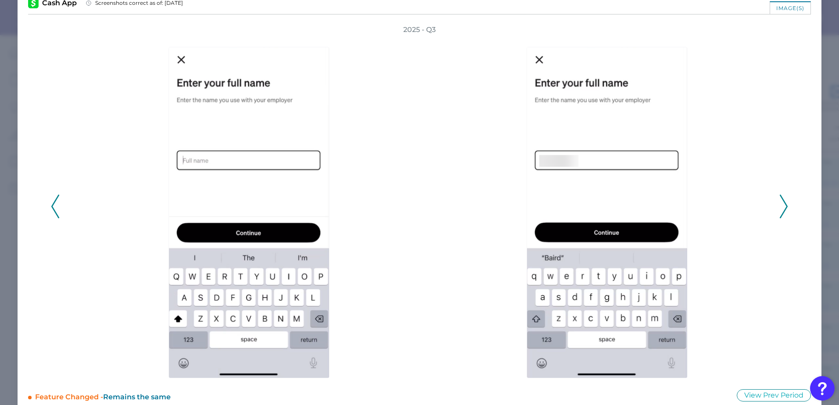
click at [780, 206] on icon at bounding box center [783, 207] width 8 height 24
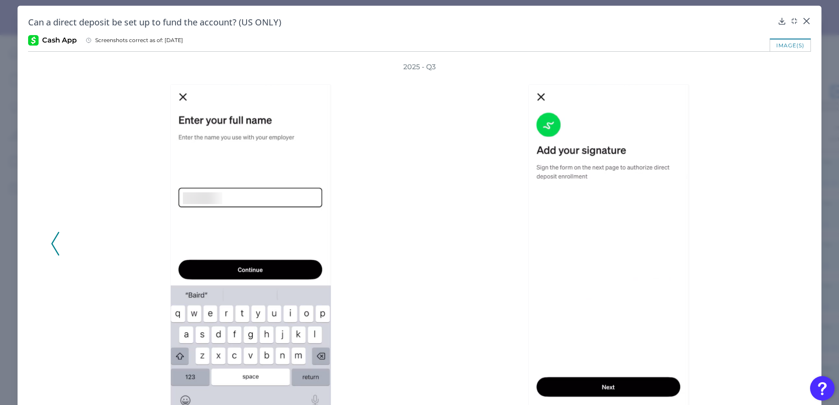
scroll to position [0, 0]
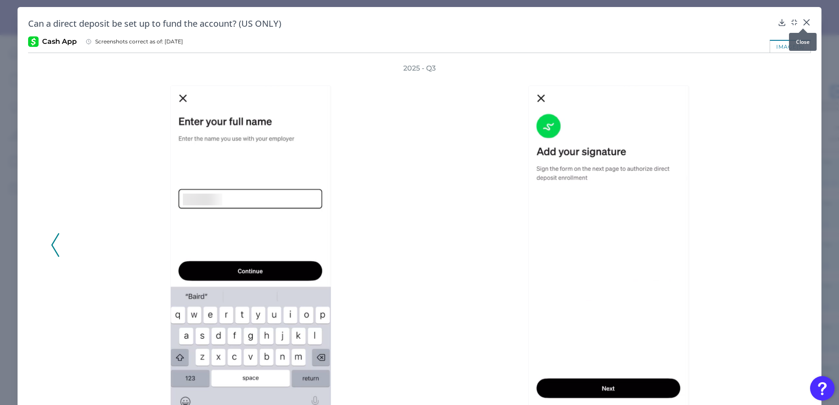
click at [803, 20] on icon at bounding box center [806, 22] width 9 height 9
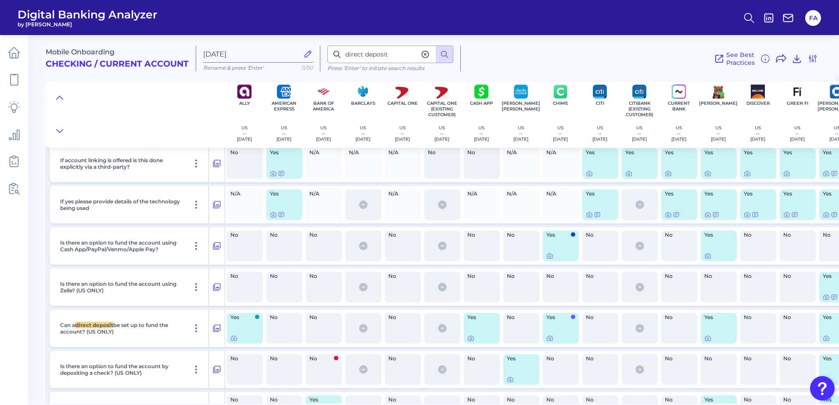
scroll to position [521, 0]
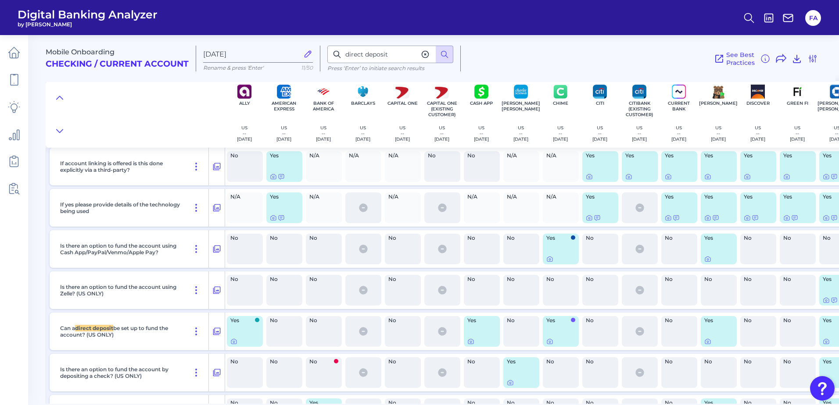
click at [1, 49] on nav at bounding box center [14, 220] width 28 height 370
click at [4, 48] on link at bounding box center [14, 52] width 25 height 25
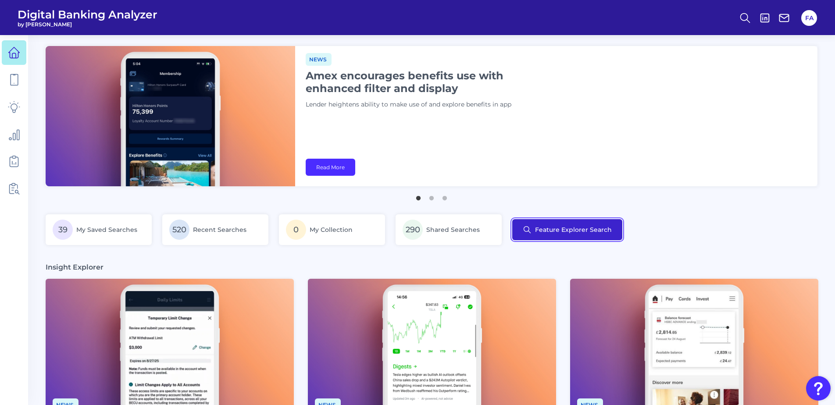
click at [611, 234] on button "Feature Explorer Search" at bounding box center [567, 229] width 110 height 21
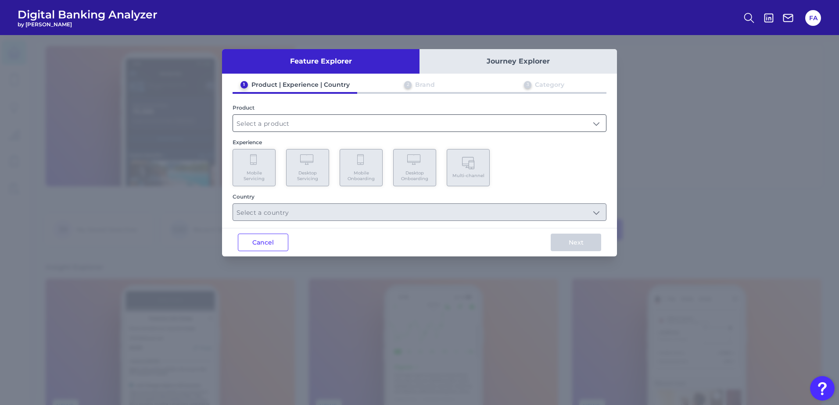
click at [275, 125] on input "text" at bounding box center [419, 123] width 373 height 17
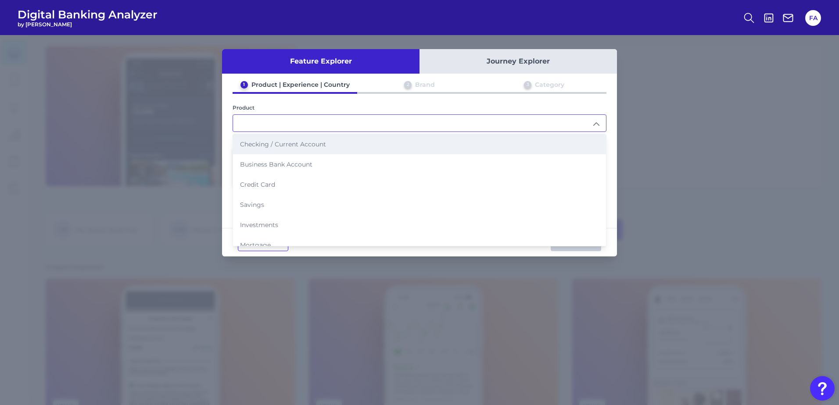
click at [272, 143] on span "Checking / Current Account" at bounding box center [283, 144] width 86 height 8
type input "Checking / Current Account"
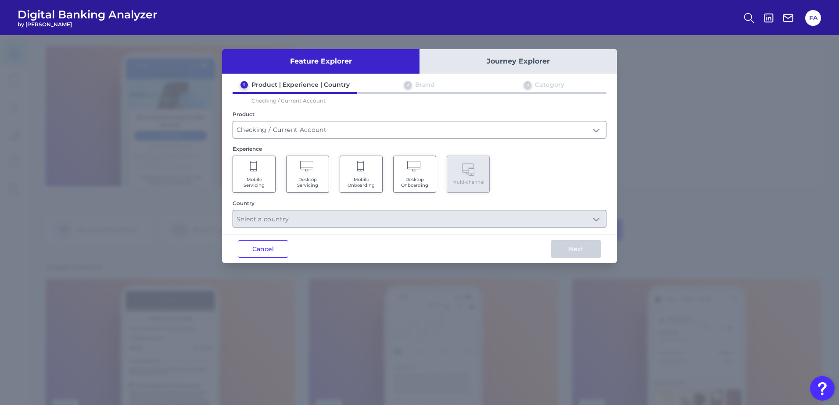
click at [367, 182] on span "Mobile Onboarding" at bounding box center [360, 182] width 33 height 11
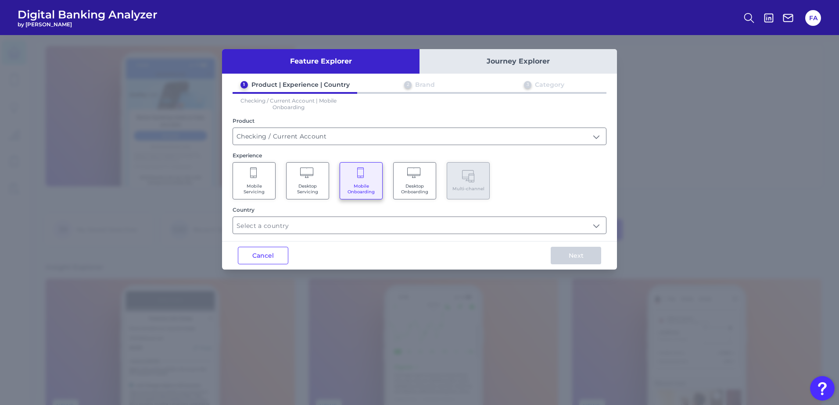
click at [249, 216] on div "Country" at bounding box center [419, 221] width 374 height 28
click at [271, 228] on input "text" at bounding box center [419, 225] width 373 height 17
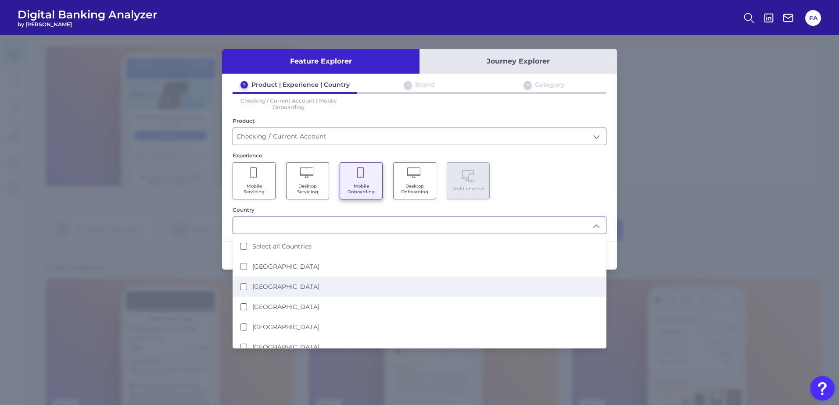
click at [305, 287] on li "[GEOGRAPHIC_DATA]" at bounding box center [419, 287] width 373 height 20
type input "[GEOGRAPHIC_DATA]"
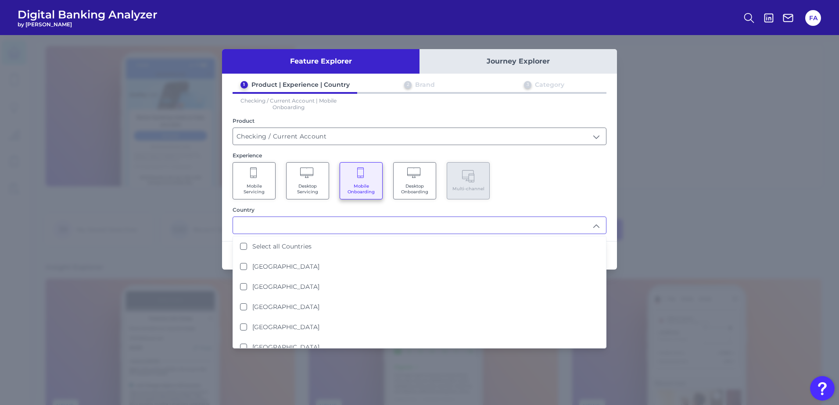
scroll to position [0, 0]
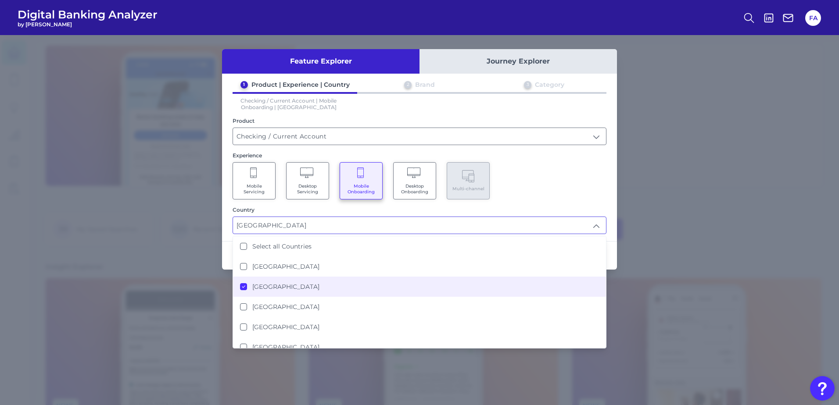
click at [557, 170] on div "Mobile Servicing Desktop Servicing Mobile Onboarding Desktop Onboarding Multi-c…" at bounding box center [419, 180] width 374 height 37
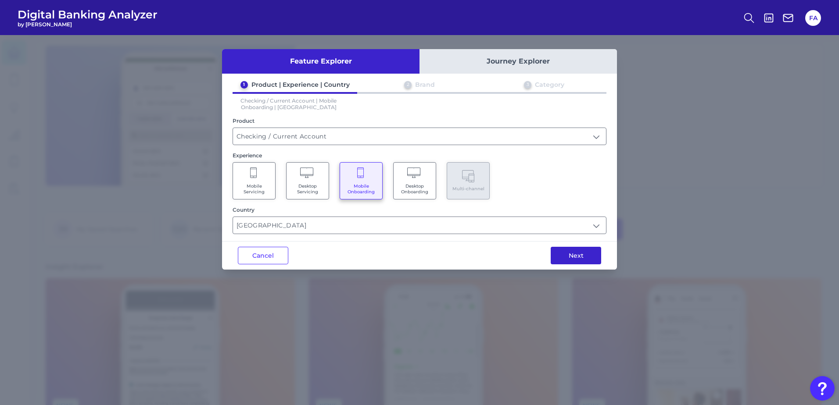
click at [593, 259] on button "Next" at bounding box center [575, 256] width 50 height 18
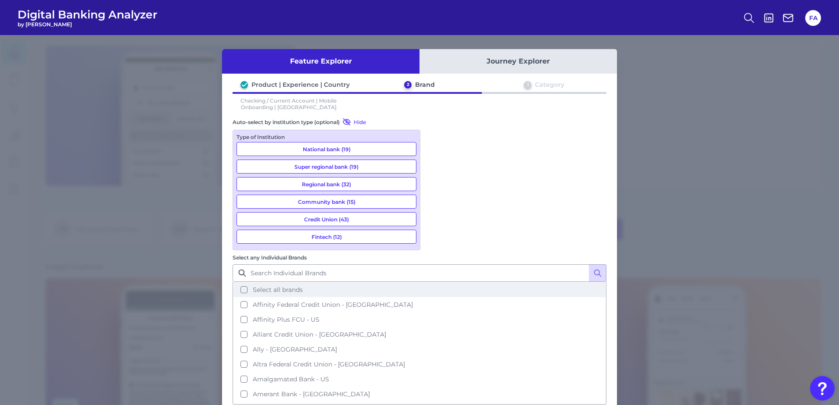
click at [506, 282] on button "Select all brands" at bounding box center [419, 289] width 372 height 15
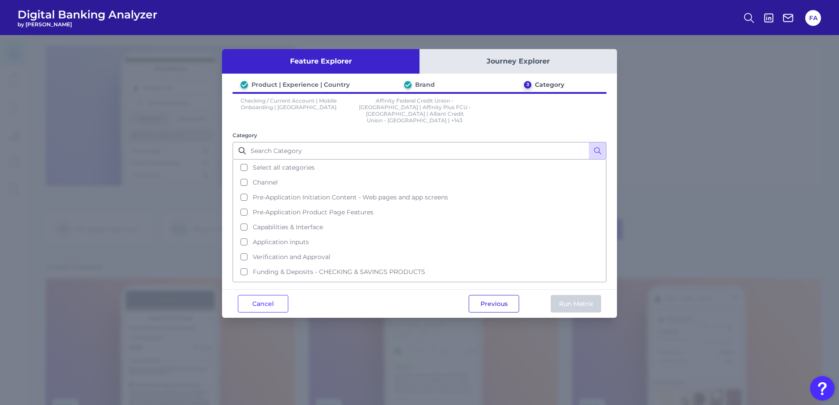
click at [482, 295] on button "Previous" at bounding box center [493, 304] width 50 height 18
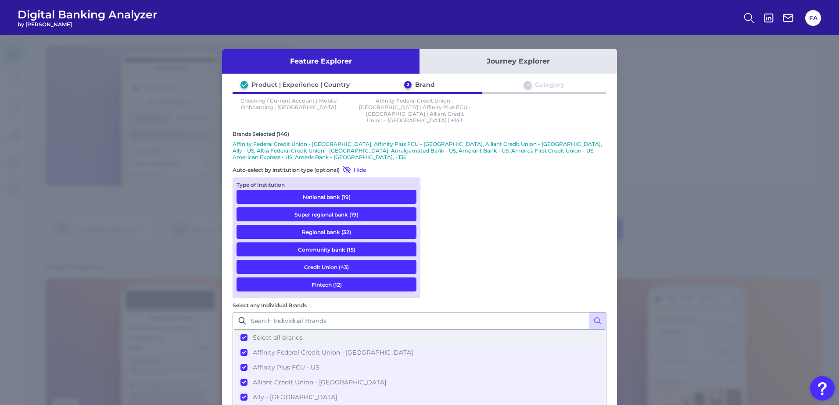
click at [443, 330] on button "Select all brands" at bounding box center [419, 337] width 372 height 15
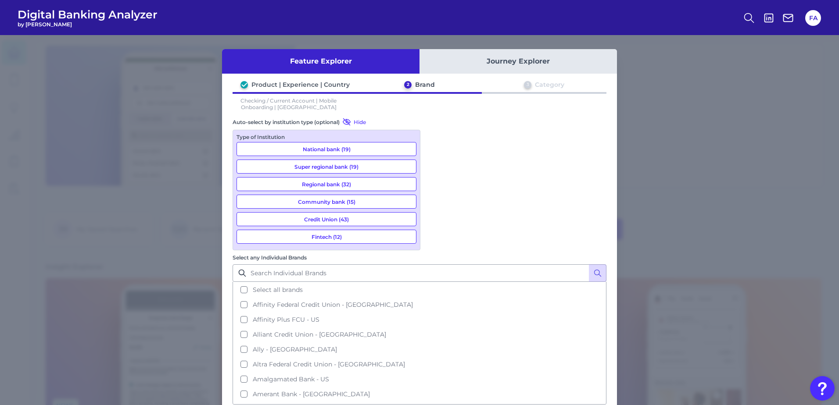
click at [300, 154] on button "National bank (19)" at bounding box center [326, 149] width 180 height 14
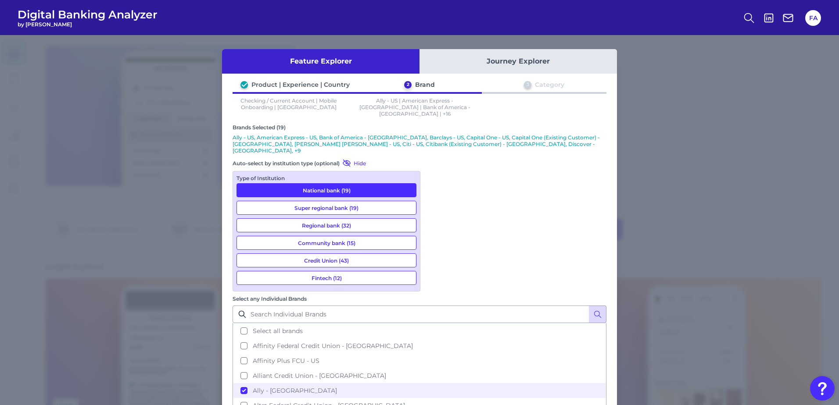
click at [353, 271] on button "Fintech (12)" at bounding box center [326, 278] width 180 height 14
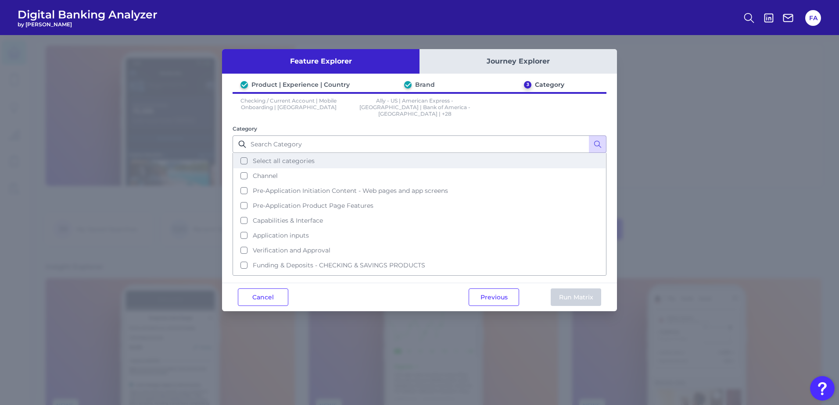
click at [368, 157] on button "Select all categories" at bounding box center [419, 161] width 372 height 15
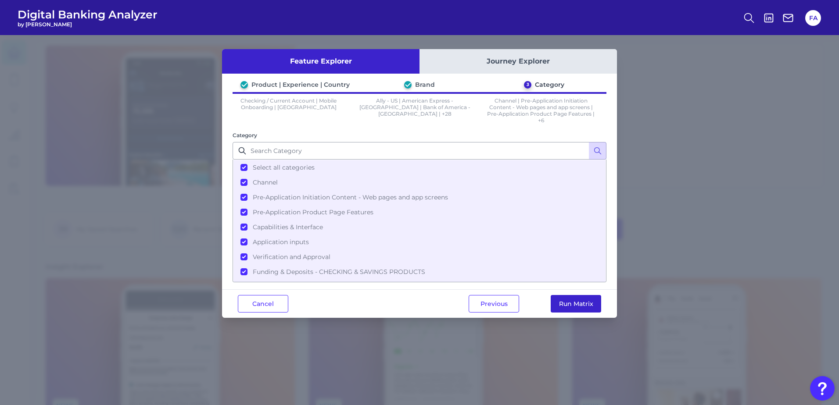
click at [584, 307] on button "Run Matrix" at bounding box center [575, 304] width 50 height 18
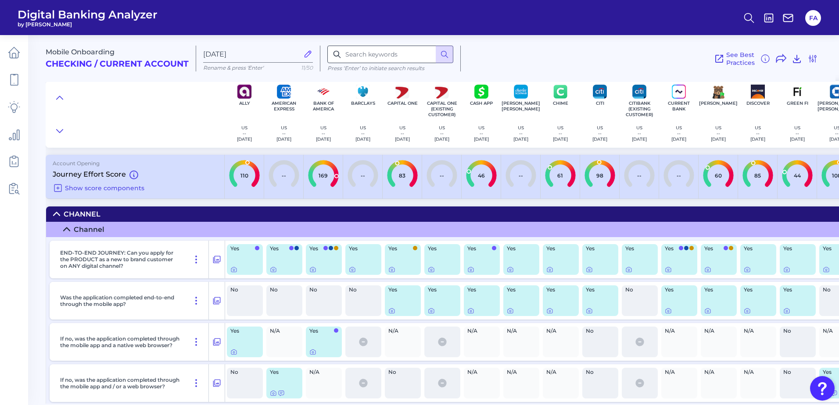
click at [354, 46] on div "Mobile Onboarding Checking / Current Account [DATE] Rename & press 'Enter' 11/5…" at bounding box center [440, 55] width 789 height 54
click at [356, 53] on input at bounding box center [390, 55] width 126 height 18
click at [360, 52] on input at bounding box center [390, 55] width 126 height 18
click at [63, 93] on button at bounding box center [60, 98] width 14 height 12
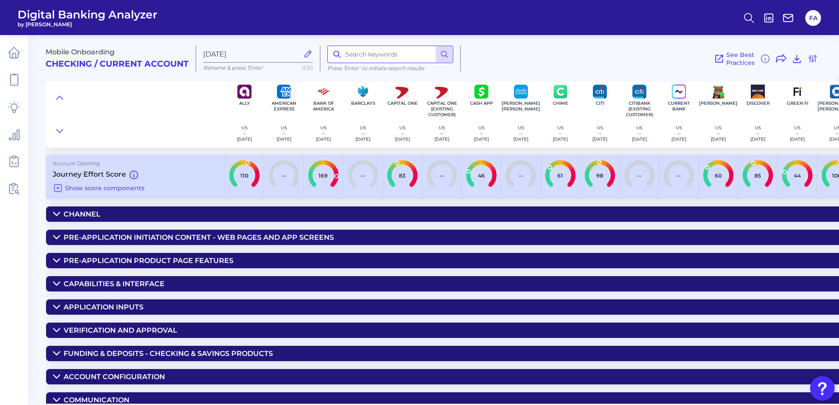
click at [364, 55] on input at bounding box center [390, 55] width 126 height 18
type input "direct deposit"
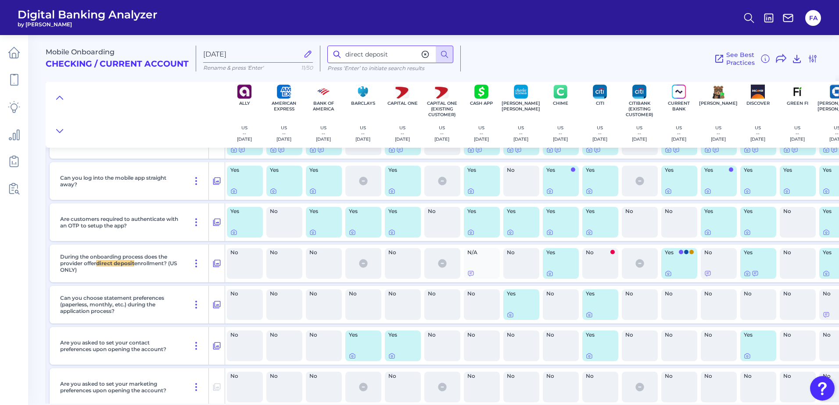
scroll to position [1150, 0]
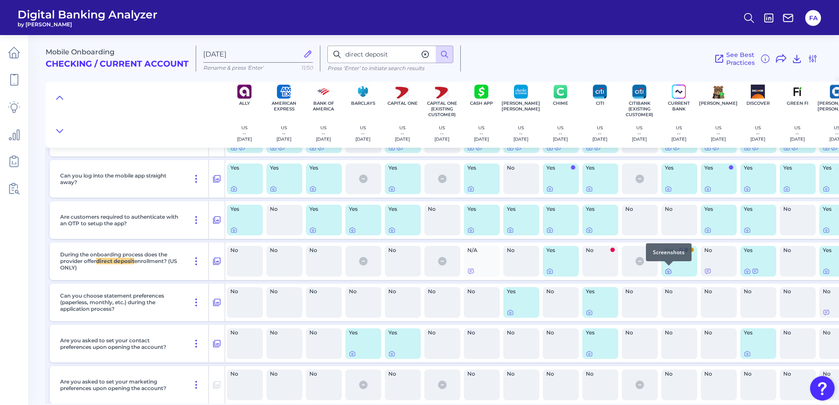
click at [668, 271] on icon at bounding box center [668, 272] width 2 height 2
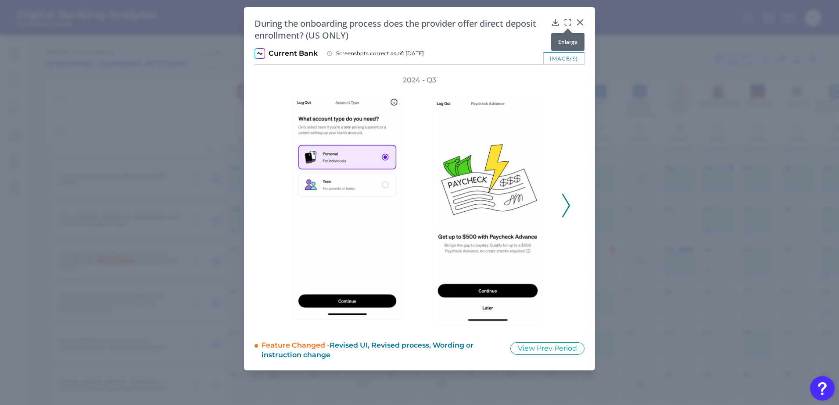
click at [566, 21] on icon at bounding box center [567, 22] width 9 height 9
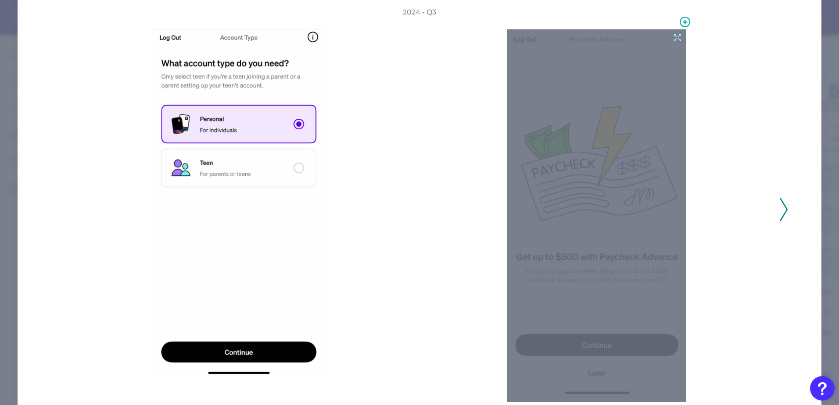
scroll to position [88, 0]
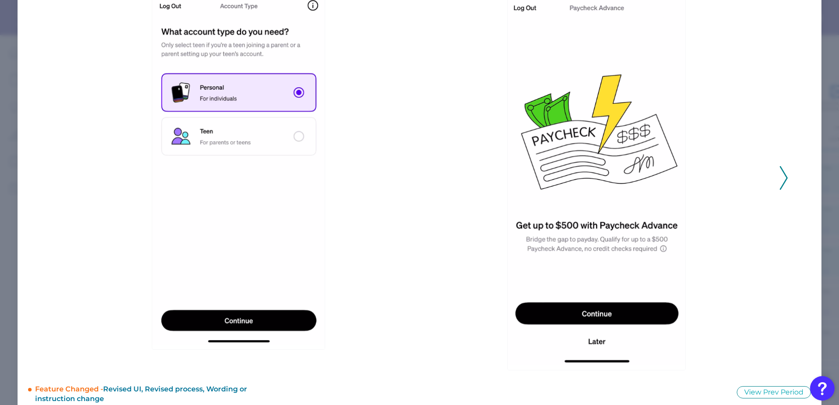
click at [772, 191] on div at bounding box center [598, 178] width 358 height 385
click at [775, 183] on div "2024 - Q3" at bounding box center [419, 173] width 737 height 395
click at [779, 183] on icon at bounding box center [783, 178] width 8 height 24
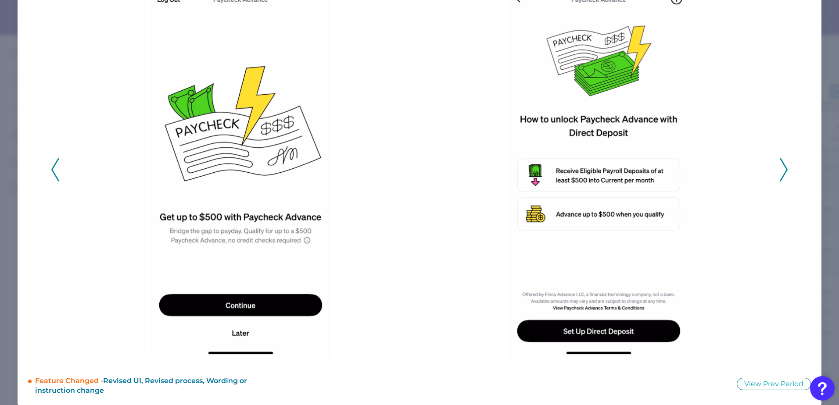
scroll to position [104, 0]
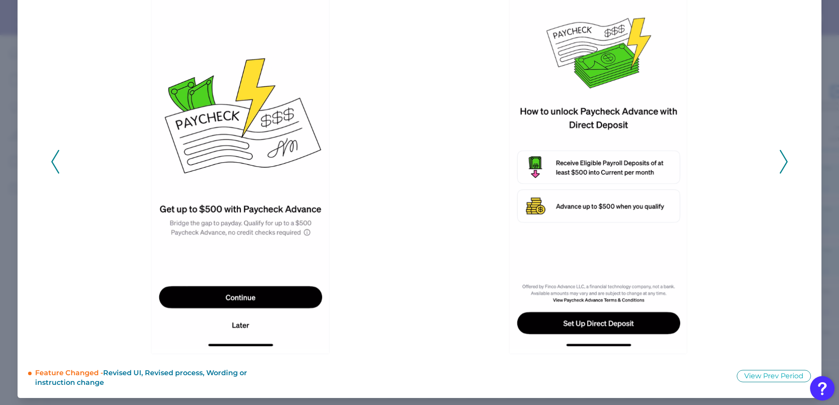
click at [761, 377] on button "View Prev Period" at bounding box center [773, 376] width 74 height 12
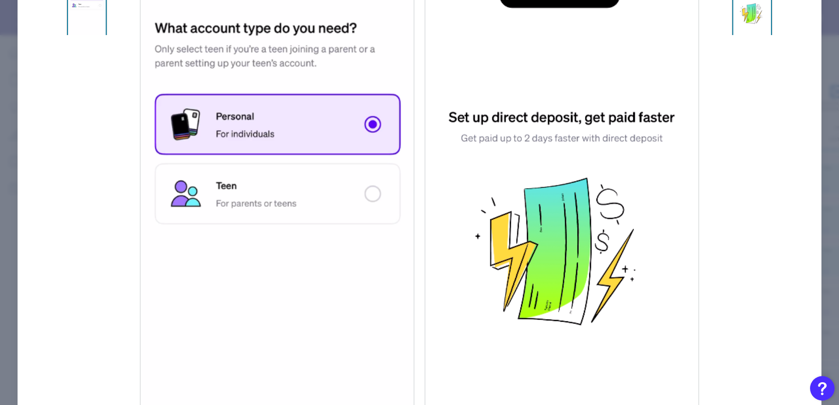
scroll to position [0, 0]
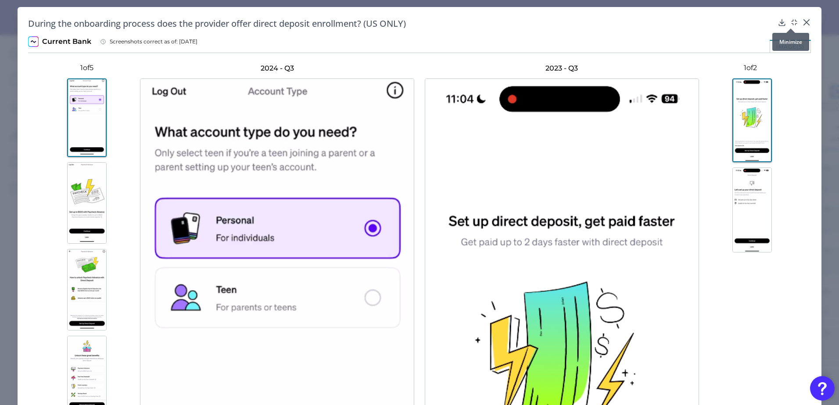
click at [794, 24] on div at bounding box center [790, 28] width 9 height 9
click at [791, 21] on icon at bounding box center [793, 22] width 9 height 9
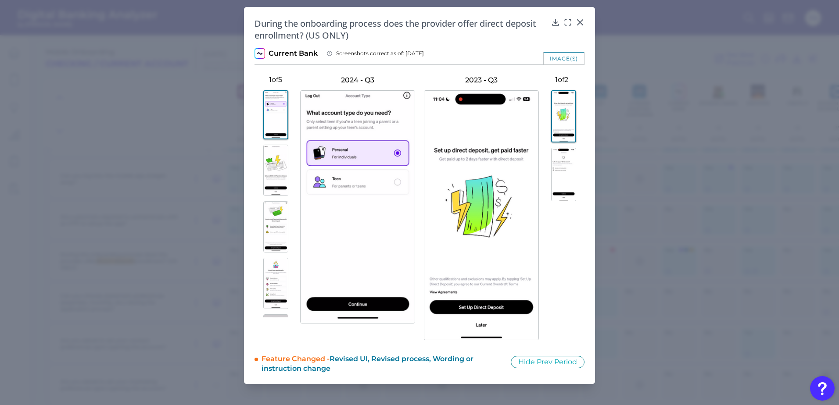
click at [560, 171] on img at bounding box center [563, 175] width 25 height 54
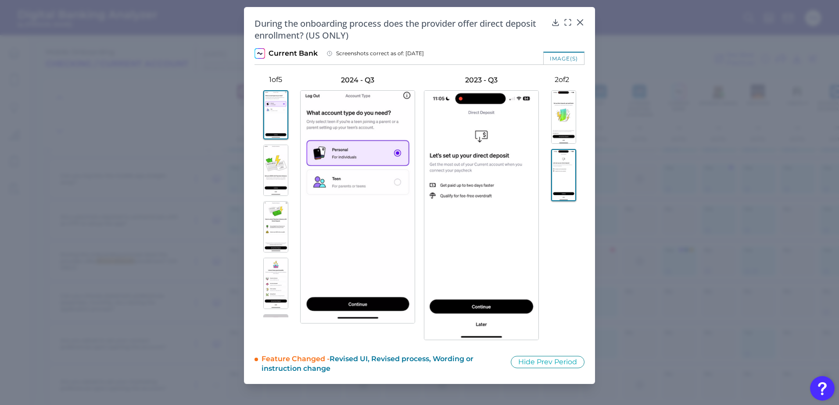
click at [267, 161] on img at bounding box center [275, 170] width 25 height 51
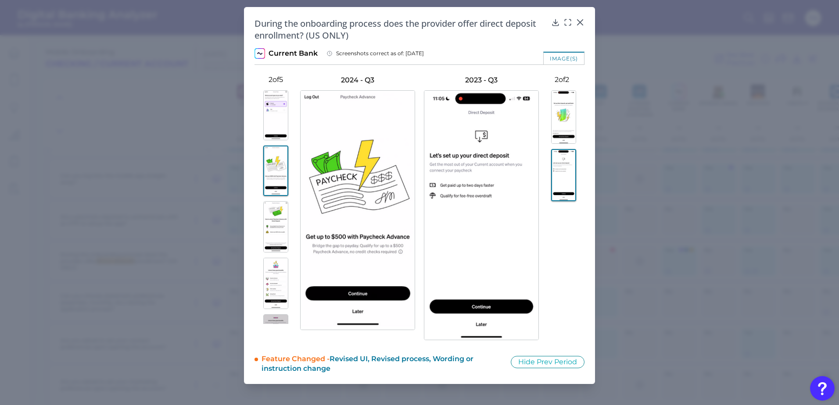
click at [562, 130] on img at bounding box center [563, 117] width 25 height 54
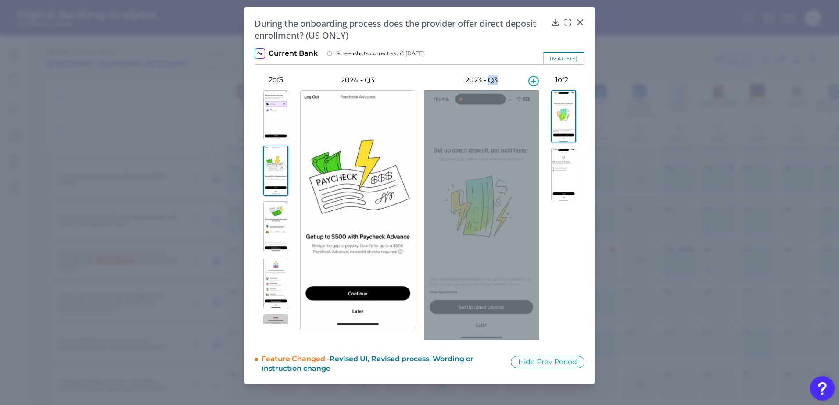
drag, startPoint x: 490, startPoint y: 82, endPoint x: 503, endPoint y: 81, distance: 13.2
click at [503, 81] on h3 "2023 - Q3" at bounding box center [481, 80] width 115 height 10
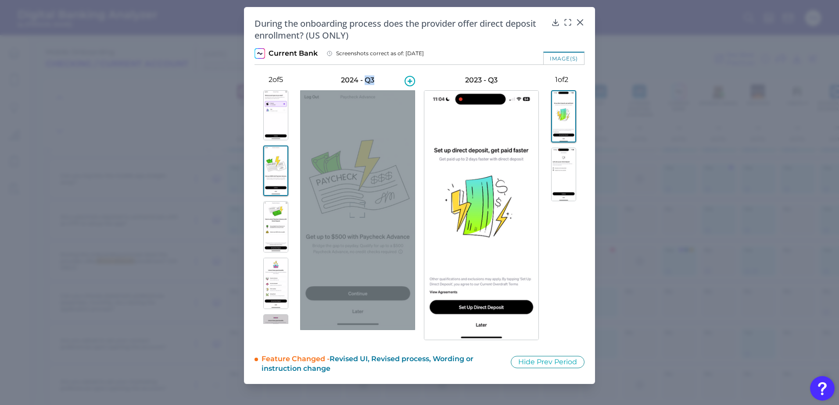
drag, startPoint x: 365, startPoint y: 80, endPoint x: 379, endPoint y: 79, distance: 14.6
click at [379, 79] on h3 "2024 - Q3" at bounding box center [357, 80] width 115 height 10
click at [382, 79] on h3 "2024 - Q3" at bounding box center [357, 80] width 115 height 10
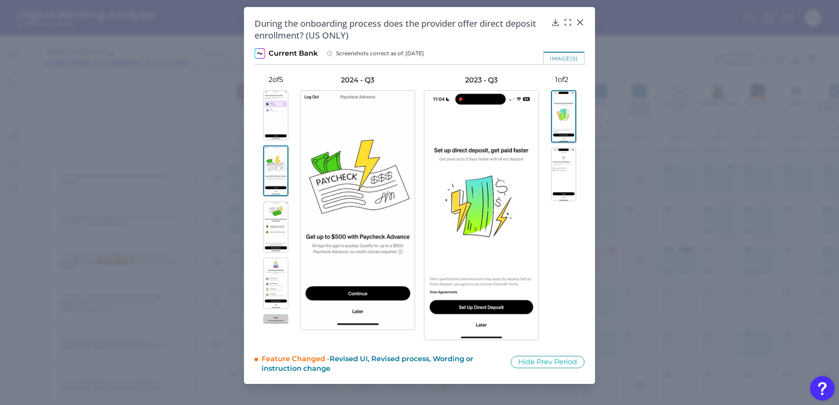
click at [270, 227] on img at bounding box center [275, 227] width 25 height 52
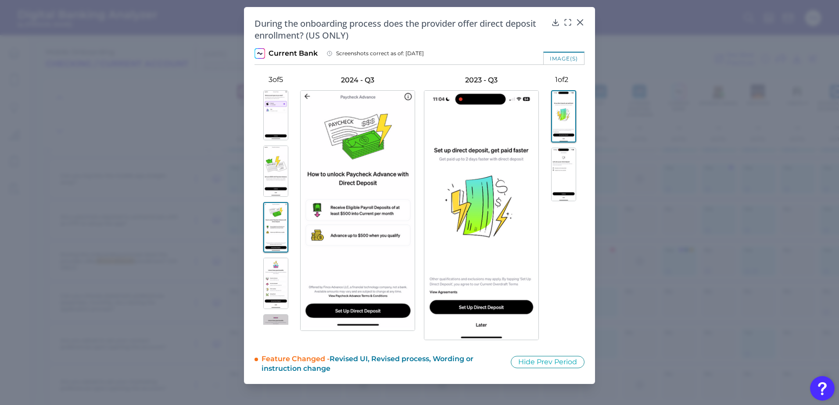
click at [565, 166] on img at bounding box center [563, 175] width 25 height 54
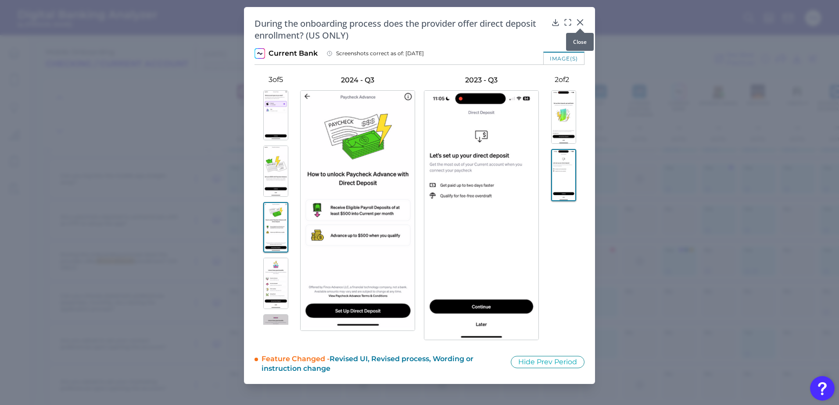
click at [578, 21] on icon at bounding box center [579, 22] width 9 height 9
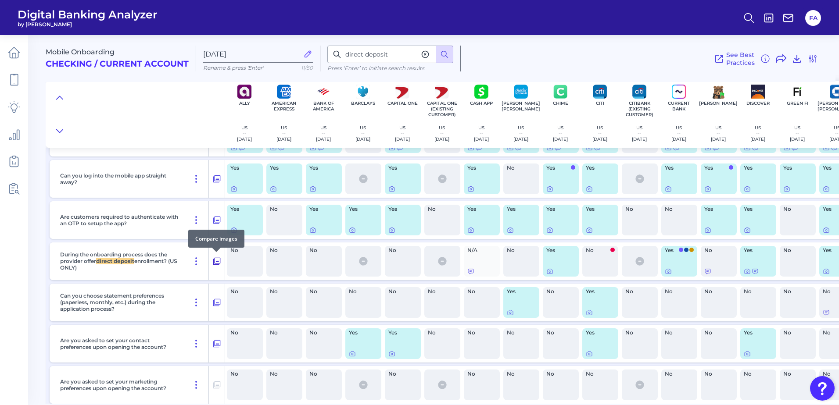
click at [221, 259] on button at bounding box center [217, 261] width 16 height 14
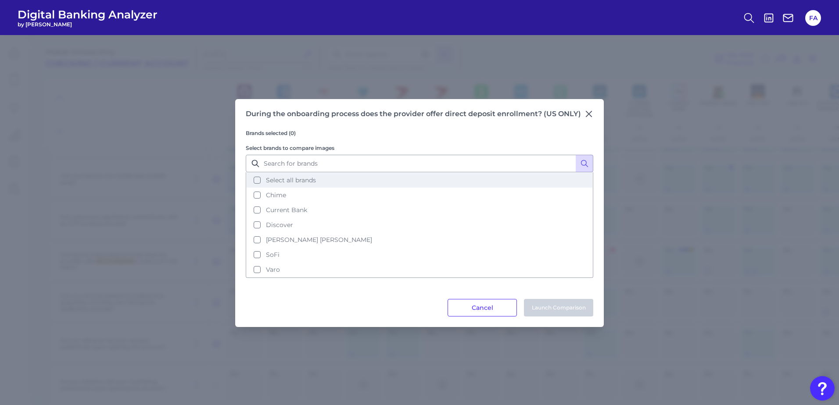
click at [308, 183] on span "Select all brands" at bounding box center [291, 180] width 50 height 8
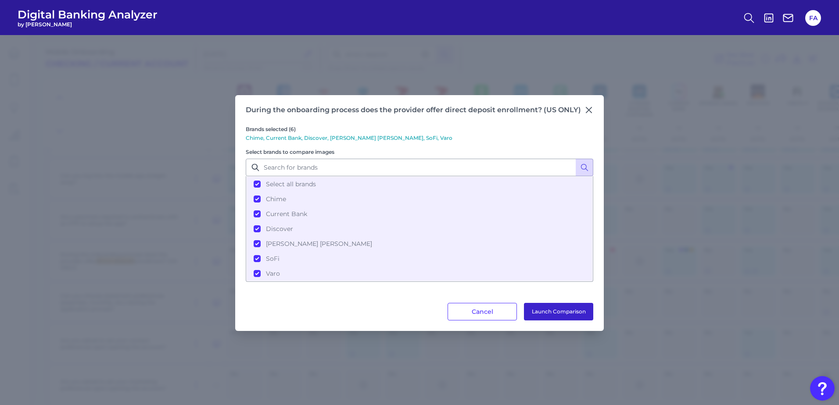
click at [560, 306] on button "Launch Comparison" at bounding box center [558, 312] width 69 height 18
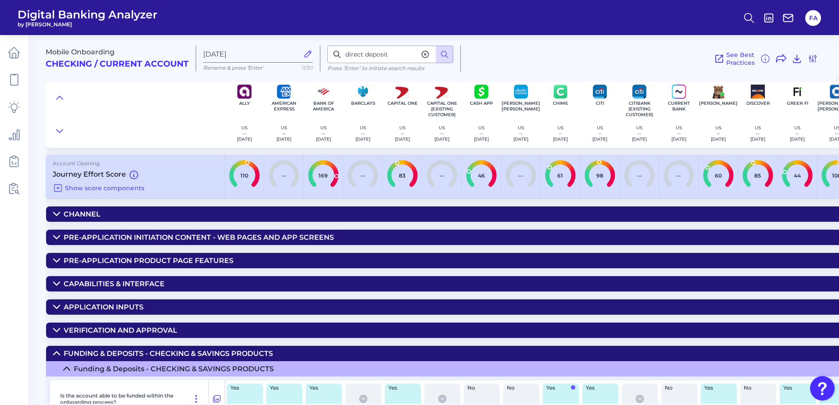
click at [88, 204] on div "Mobile Onboarding Checking / Current Account [DATE] Rename & press 'Enter' 11/5…" at bounding box center [442, 216] width 793 height 375
click at [88, 57] on div "Mobile Onboarding Checking / Current Account" at bounding box center [121, 59] width 150 height 26
click at [70, 215] on div "Channel" at bounding box center [82, 214] width 37 height 8
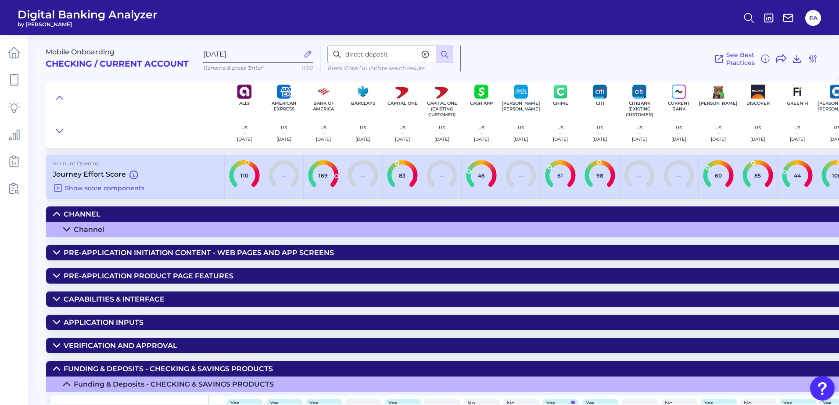
click at [82, 232] on div "Channel" at bounding box center [89, 229] width 31 height 8
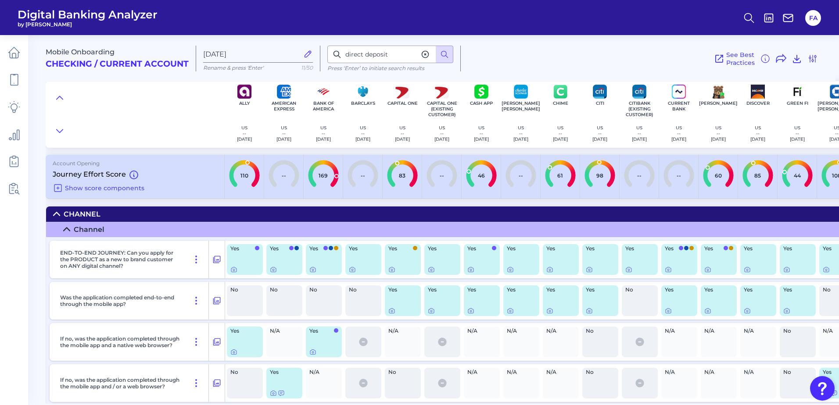
click at [56, 210] on summary "Channel" at bounding box center [747, 214] width 1403 height 15
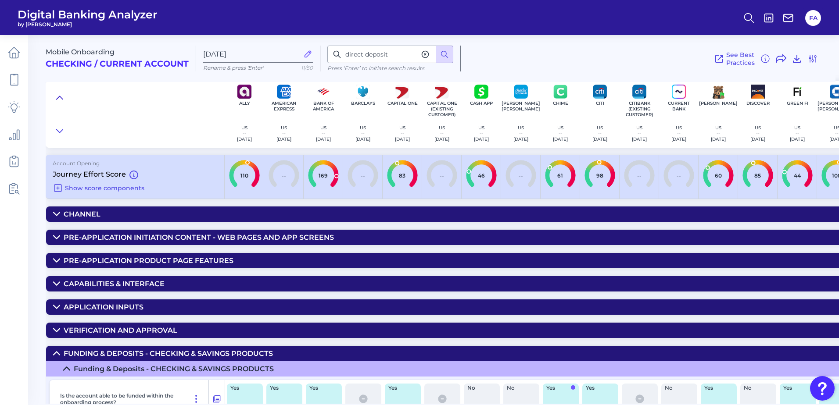
click at [60, 96] on icon at bounding box center [60, 97] width 6 height 3
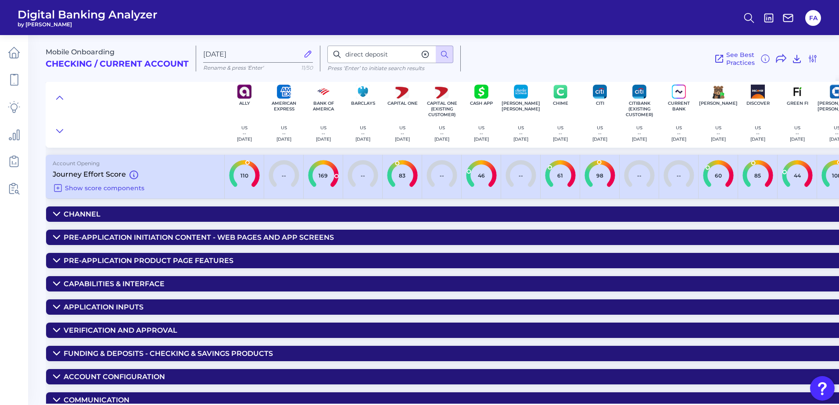
click at [58, 211] on icon at bounding box center [56, 214] width 7 height 7
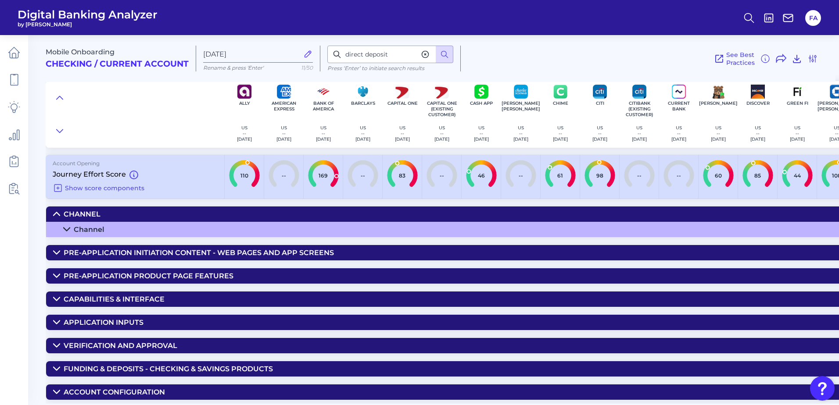
click at [82, 231] on div "Channel" at bounding box center [89, 229] width 31 height 8
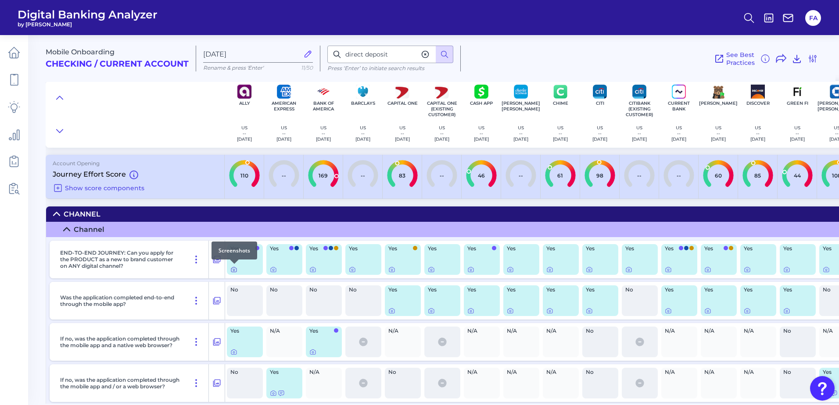
click at [232, 271] on icon at bounding box center [233, 269] width 7 height 7
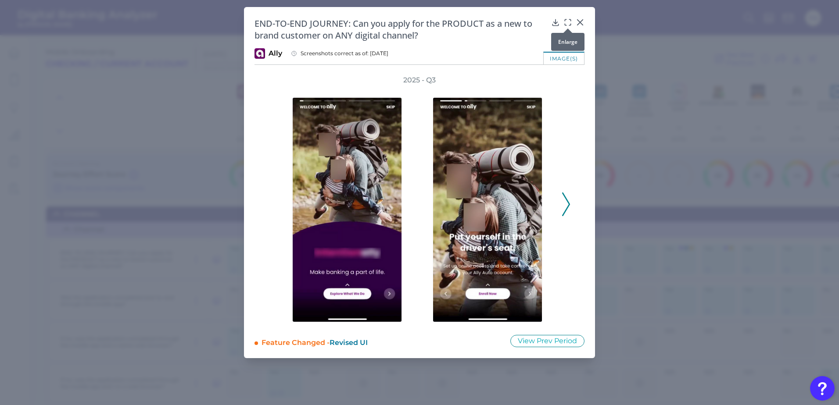
click at [569, 24] on icon at bounding box center [567, 22] width 9 height 9
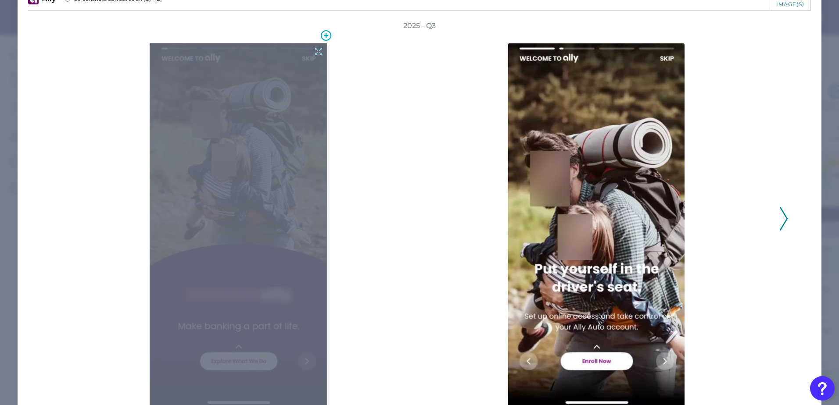
scroll to position [44, 0]
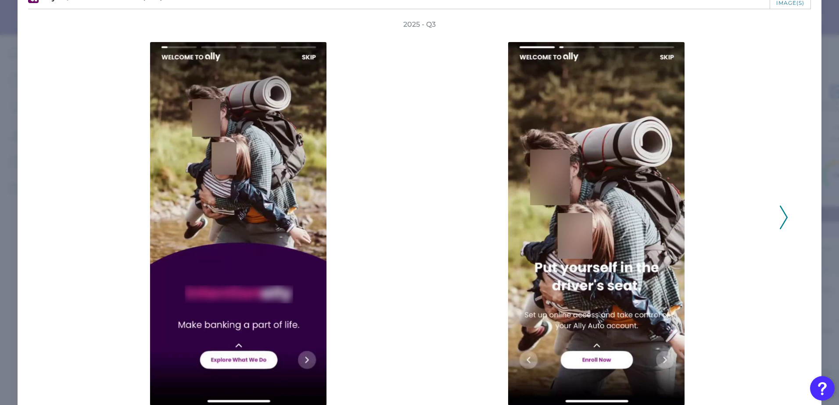
click at [412, 193] on div at bounding box center [240, 217] width 349 height 377
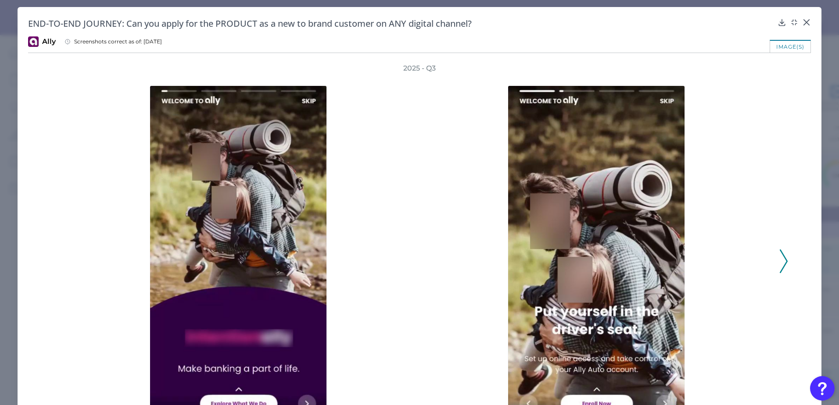
click at [83, 26] on h2 "END-TO-END JOURNEY: Can you apply for the PRODUCT as a new to brand customer on…" at bounding box center [401, 24] width 746 height 12
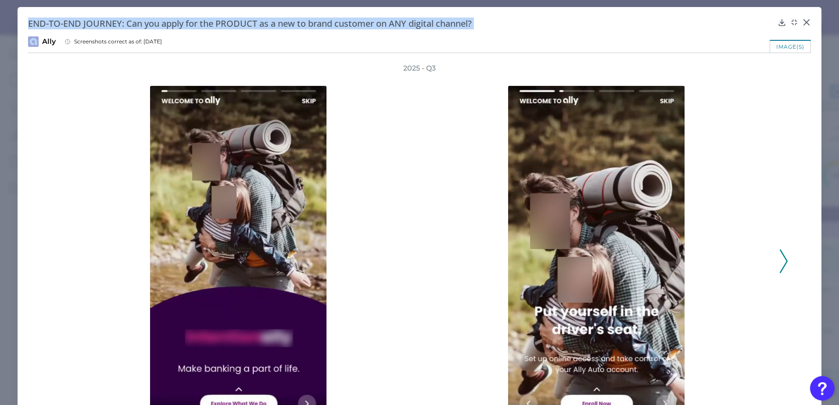
click at [83, 26] on h2 "END-TO-END JOURNEY: Can you apply for the PRODUCT as a new to brand customer on…" at bounding box center [401, 24] width 746 height 12
click at [68, 85] on div at bounding box center [240, 261] width 349 height 377
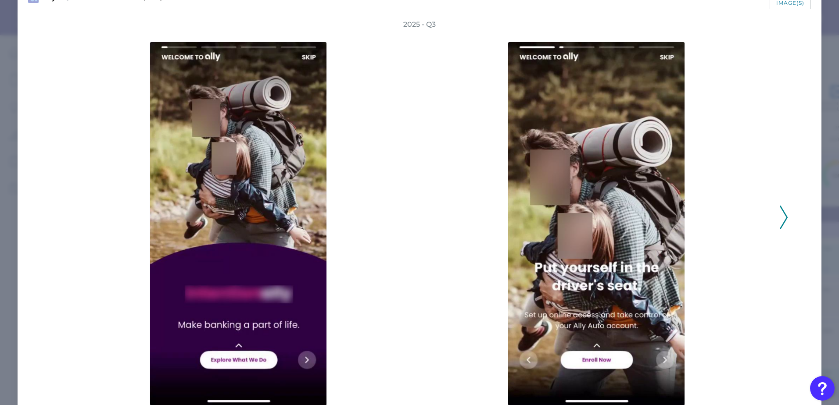
click at [86, 113] on div at bounding box center [240, 217] width 349 height 377
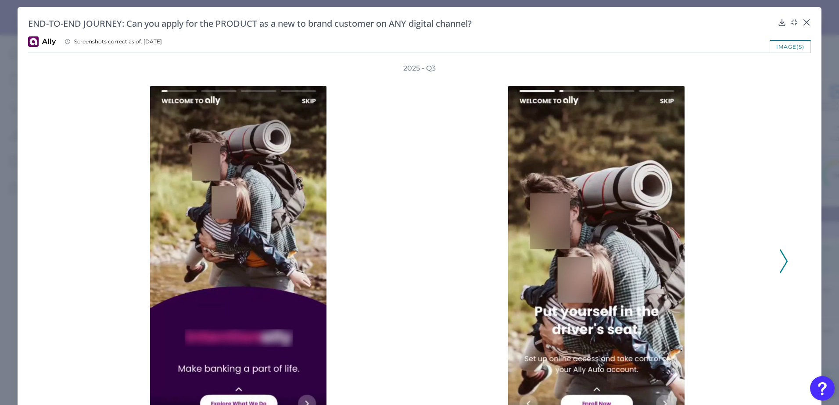
click at [411, 34] on div "END-TO-END JOURNEY: Can you apply for the PRODUCT as a new to brand customer on…" at bounding box center [419, 245] width 803 height 477
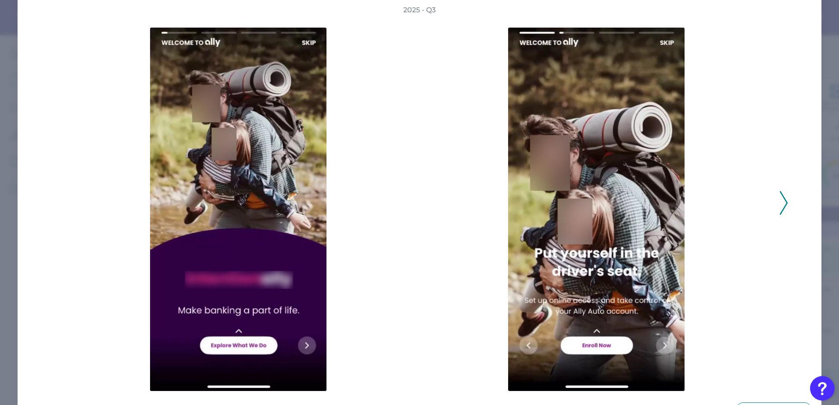
scroll to position [73, 0]
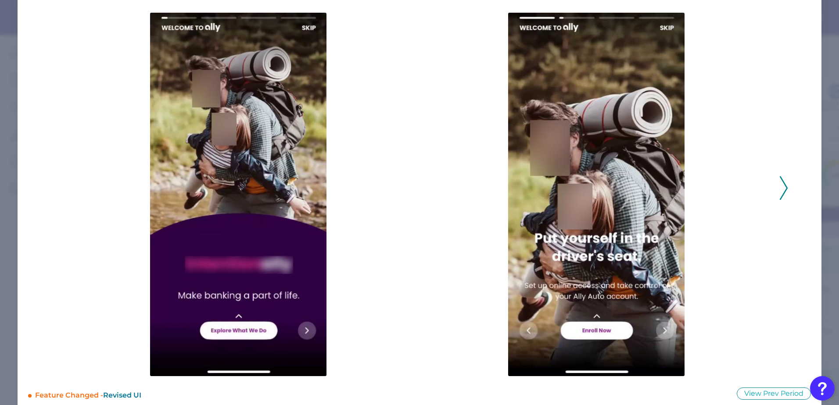
click at [779, 197] on icon at bounding box center [783, 188] width 8 height 24
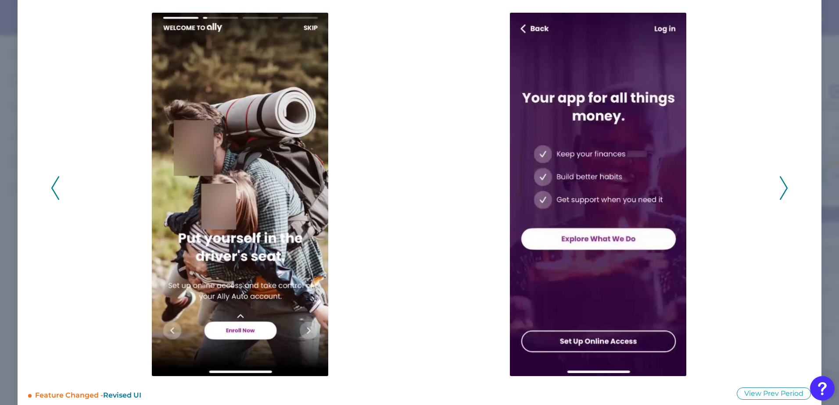
click at [779, 197] on icon at bounding box center [783, 188] width 8 height 24
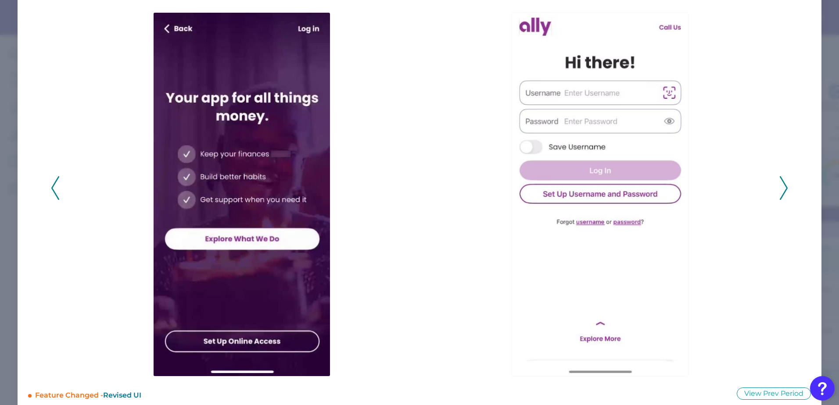
click at [771, 196] on div at bounding box center [602, 188] width 358 height 377
click at [775, 195] on div "2025 - Q3" at bounding box center [419, 183] width 737 height 386
click at [780, 193] on polyline at bounding box center [783, 188] width 7 height 22
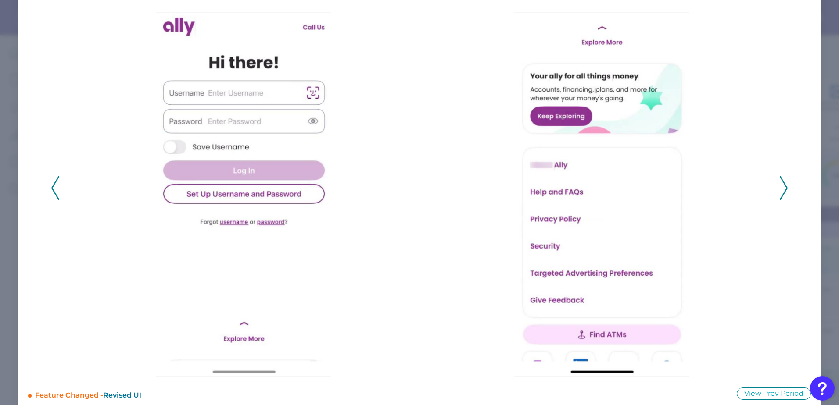
click at [780, 182] on polyline at bounding box center [783, 188] width 7 height 22
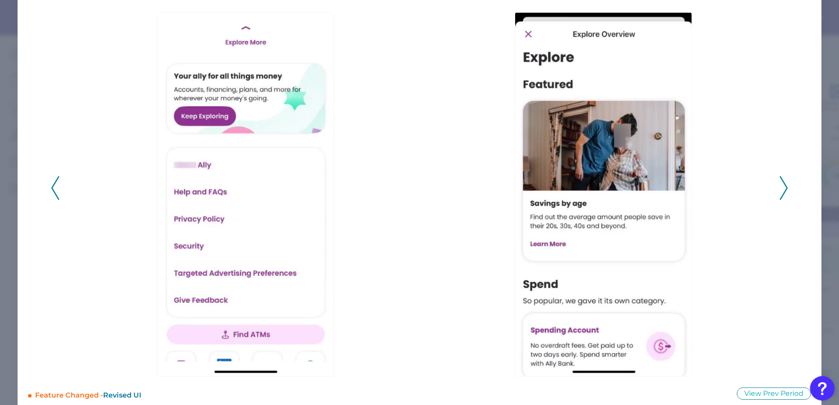
click at [782, 188] on polyline at bounding box center [783, 188] width 7 height 22
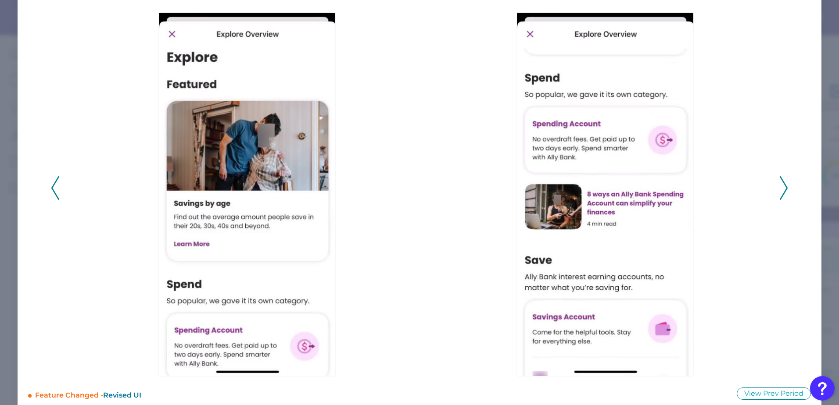
click at [782, 188] on polyline at bounding box center [783, 188] width 7 height 22
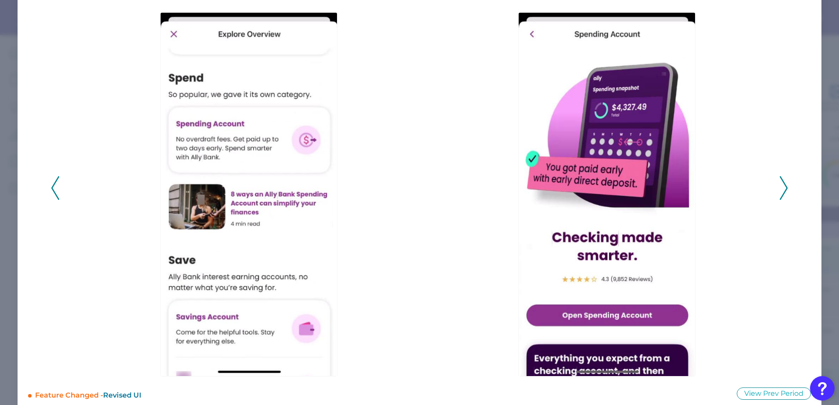
click at [782, 188] on polyline at bounding box center [783, 188] width 7 height 22
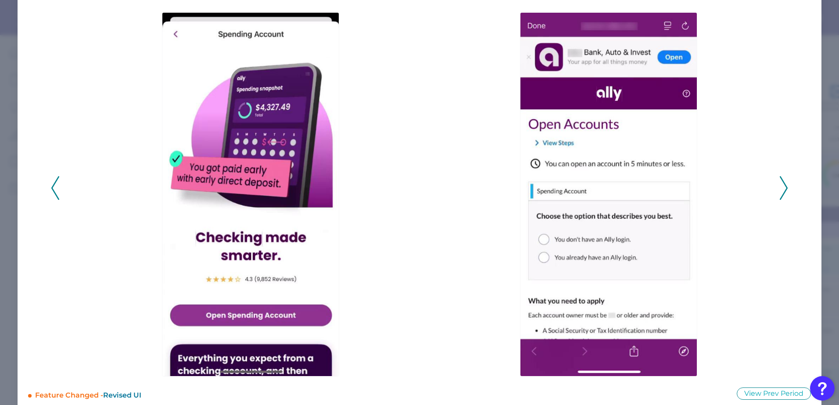
click at [781, 192] on polyline at bounding box center [783, 188] width 7 height 22
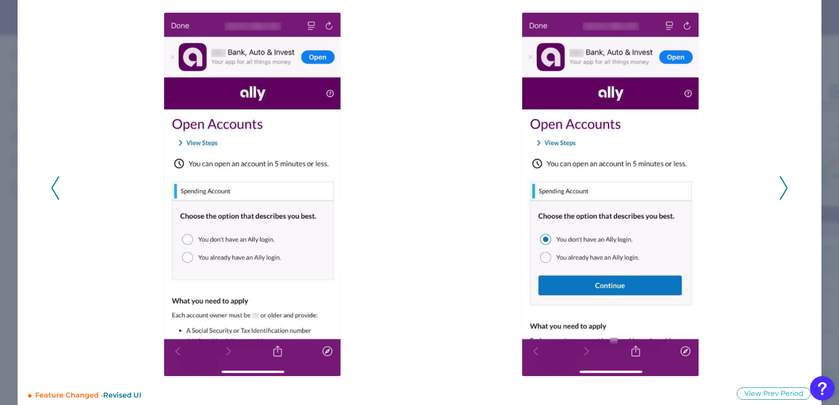
click at [781, 192] on polyline at bounding box center [783, 188] width 7 height 22
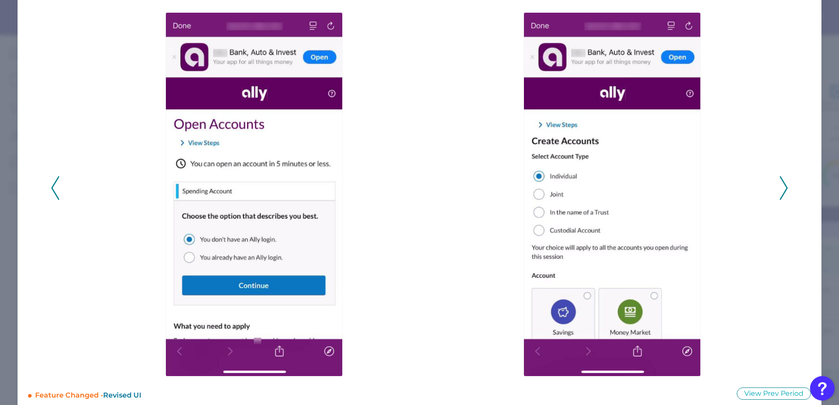
click at [781, 191] on icon at bounding box center [783, 188] width 8 height 24
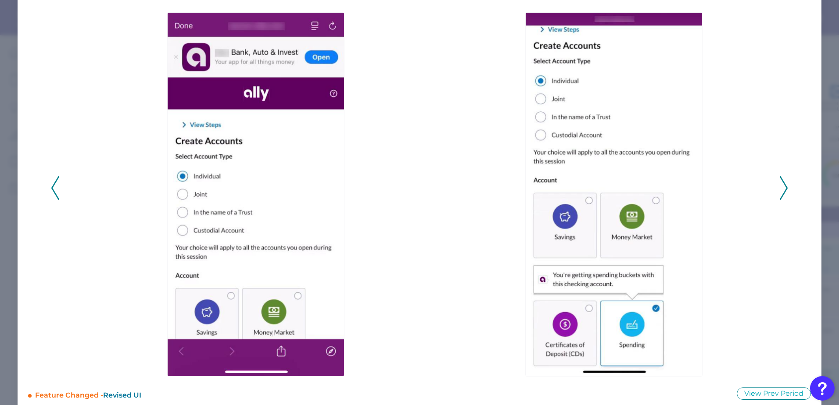
click at [781, 191] on icon at bounding box center [783, 188] width 8 height 24
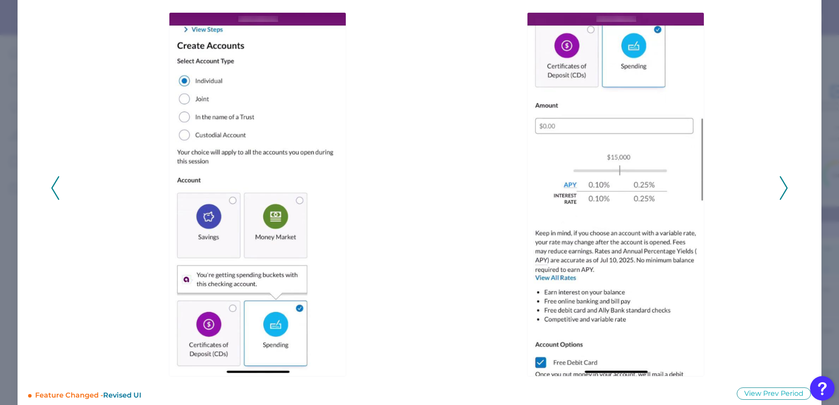
click at [781, 191] on icon at bounding box center [783, 188] width 8 height 24
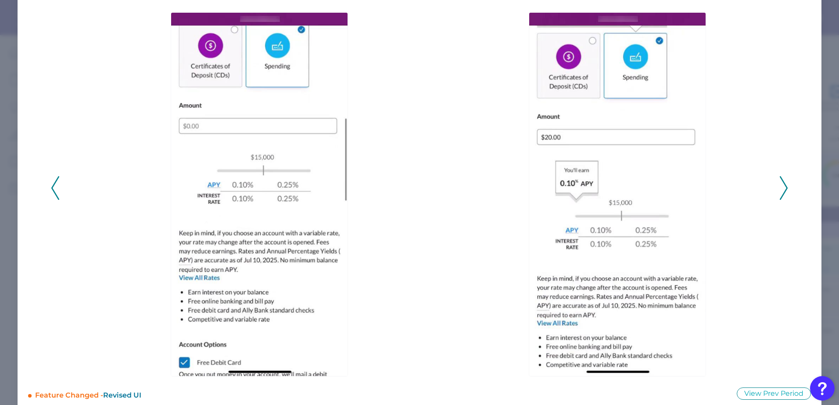
click at [781, 191] on icon at bounding box center [783, 188] width 8 height 24
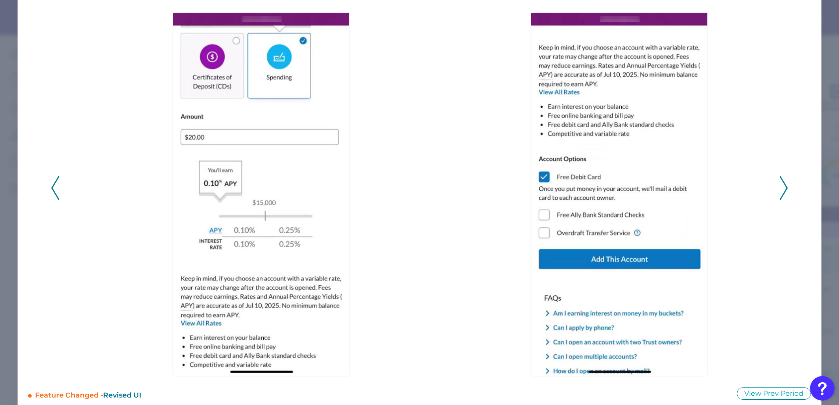
click at [781, 191] on icon at bounding box center [783, 188] width 8 height 24
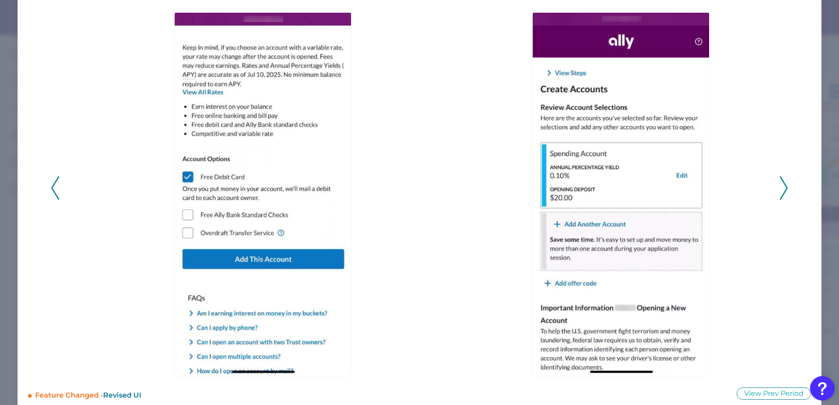
click at [781, 191] on icon at bounding box center [783, 188] width 8 height 24
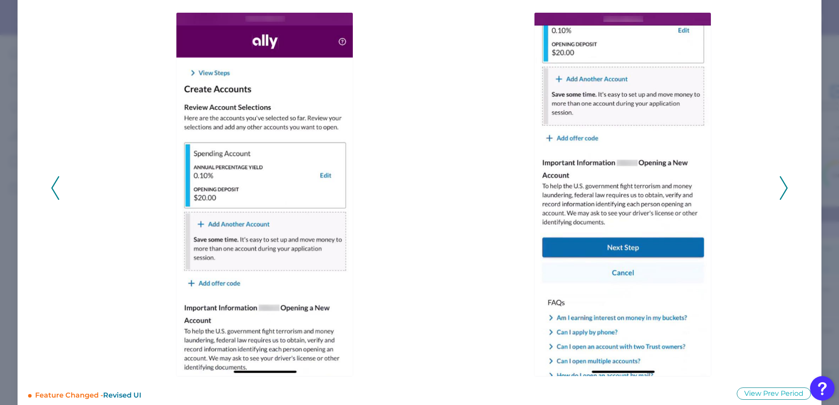
click at [781, 191] on icon at bounding box center [783, 188] width 8 height 24
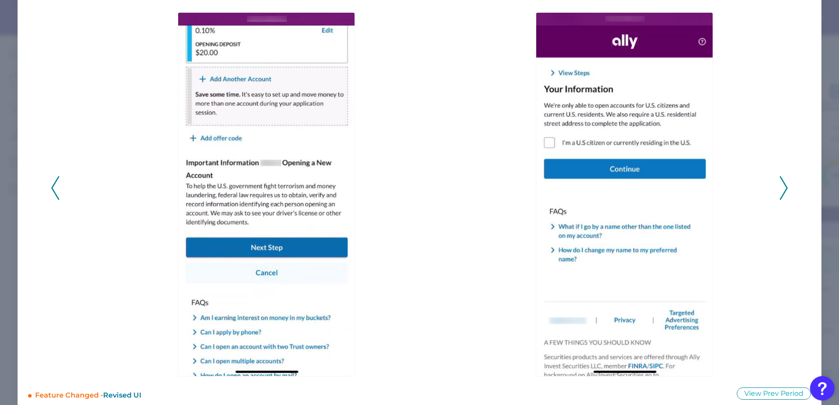
click at [781, 191] on icon at bounding box center [783, 188] width 8 height 24
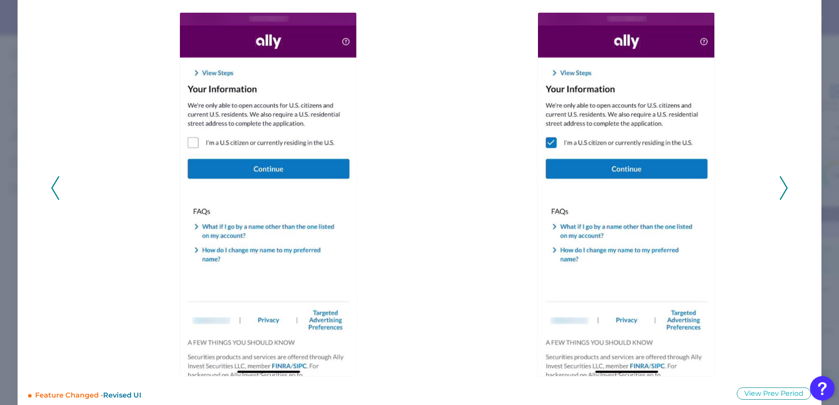
click at [781, 191] on icon at bounding box center [783, 188] width 8 height 24
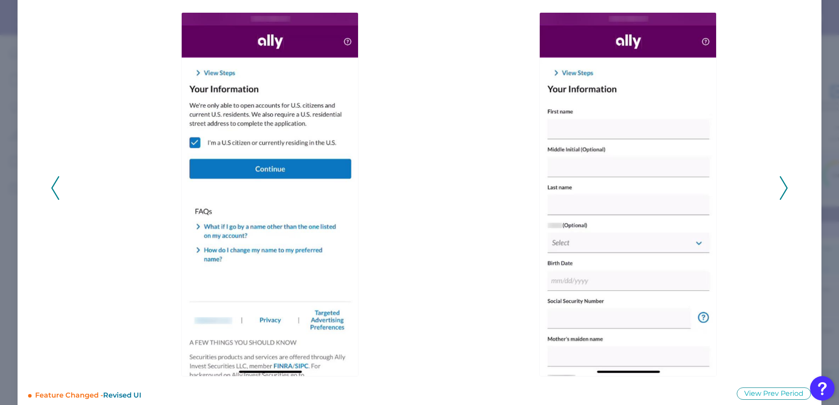
drag, startPoint x: 765, startPoint y: 186, endPoint x: 771, endPoint y: 185, distance: 5.7
click at [766, 185] on div at bounding box center [629, 188] width 349 height 377
click at [779, 184] on icon at bounding box center [783, 188] width 8 height 24
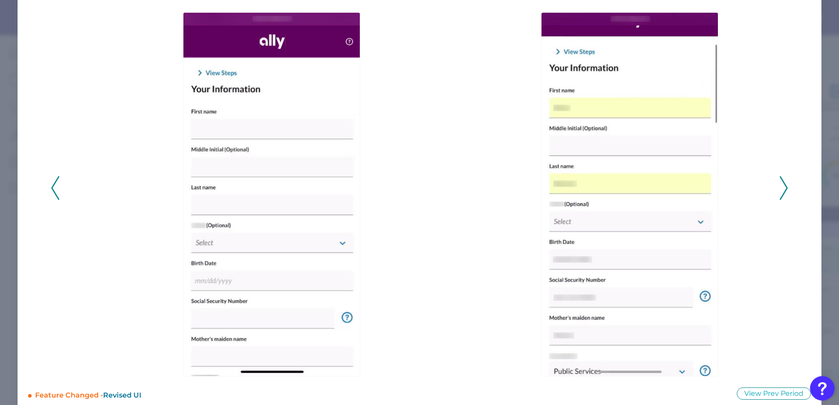
click at [779, 184] on icon at bounding box center [783, 188] width 8 height 24
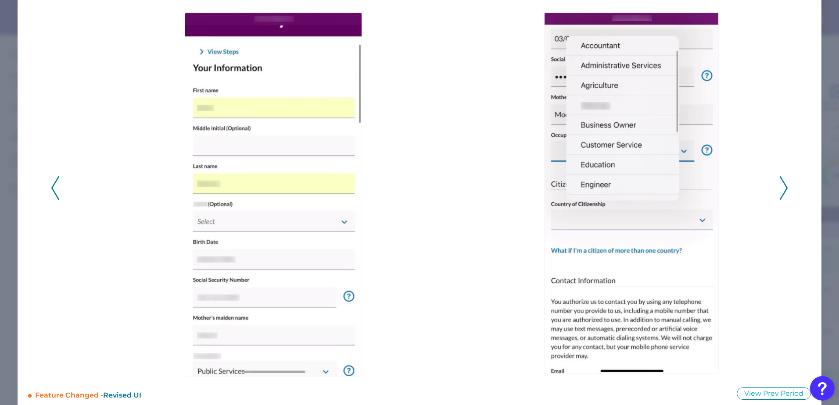
click at [779, 184] on icon at bounding box center [783, 188] width 8 height 24
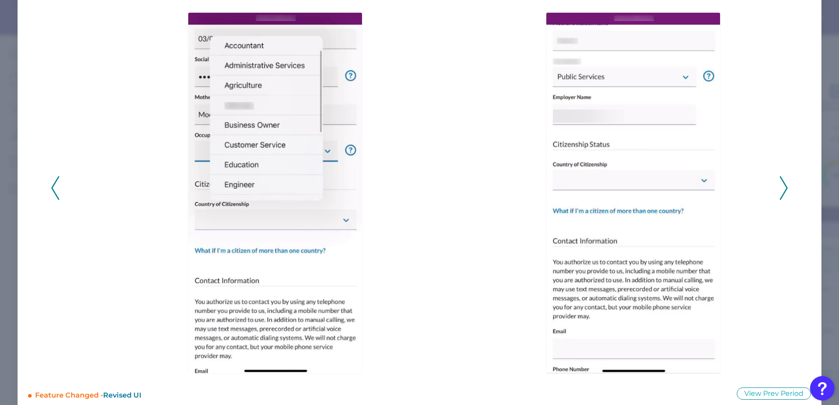
click at [779, 184] on icon at bounding box center [783, 188] width 8 height 24
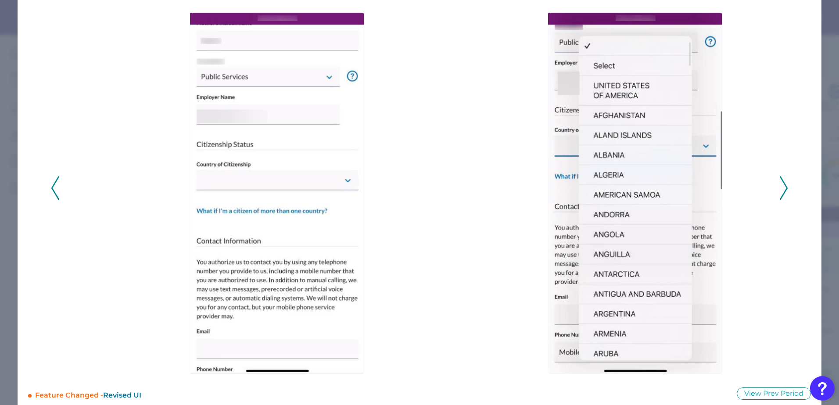
click at [775, 179] on div "2025 - Q3" at bounding box center [419, 183] width 737 height 386
click at [780, 180] on icon at bounding box center [783, 188] width 8 height 24
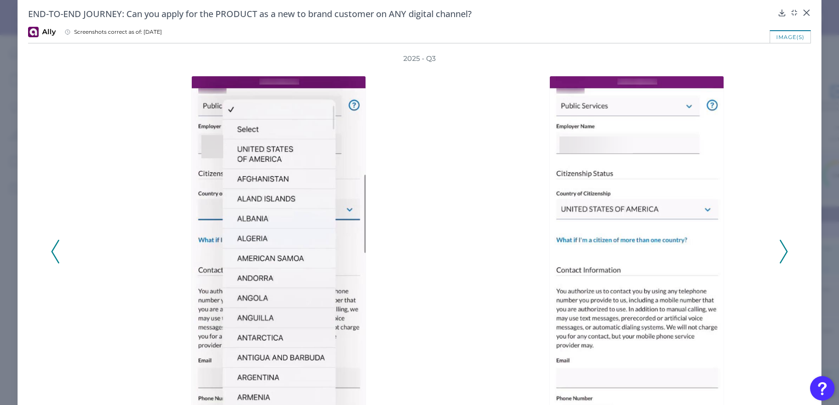
scroll to position [0, 0]
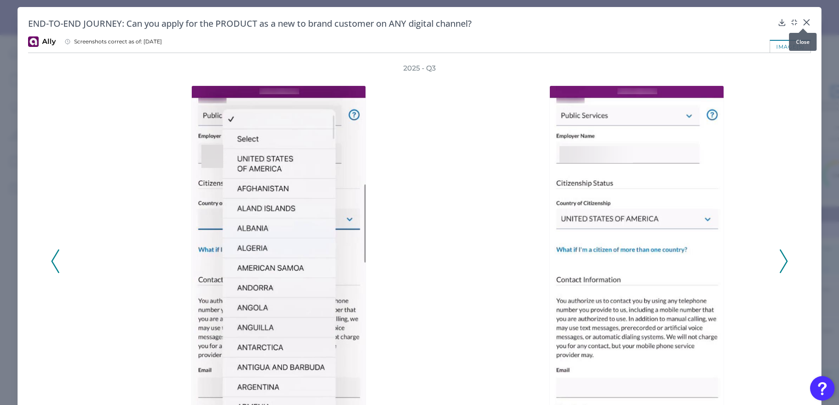
click at [803, 21] on icon at bounding box center [805, 22] width 5 height 5
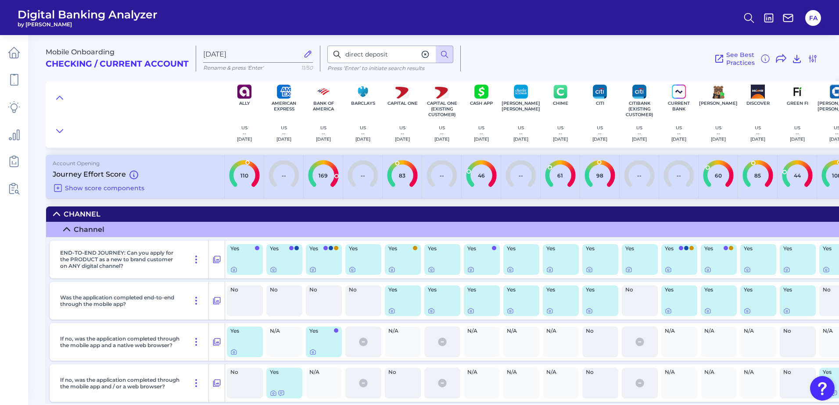
click at [148, 396] on div "If no, was the application completed through the mobile app and / or a web brow…" at bounding box center [133, 383] width 152 height 38
click at [60, 213] on icon at bounding box center [56, 214] width 7 height 7
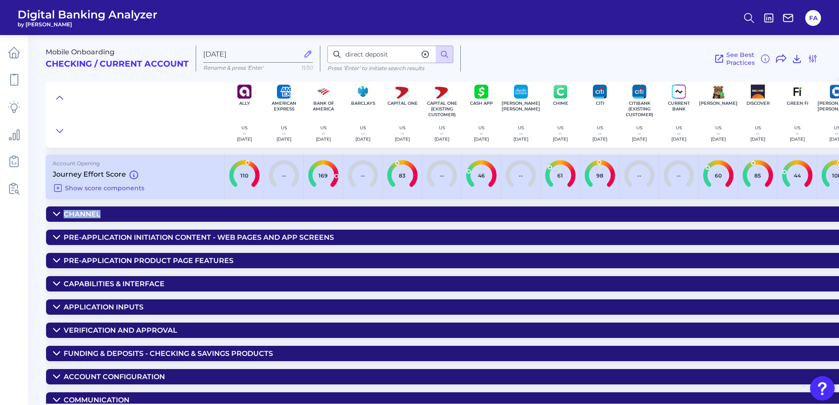
click at [60, 213] on icon at bounding box center [57, 214] width 6 height 3
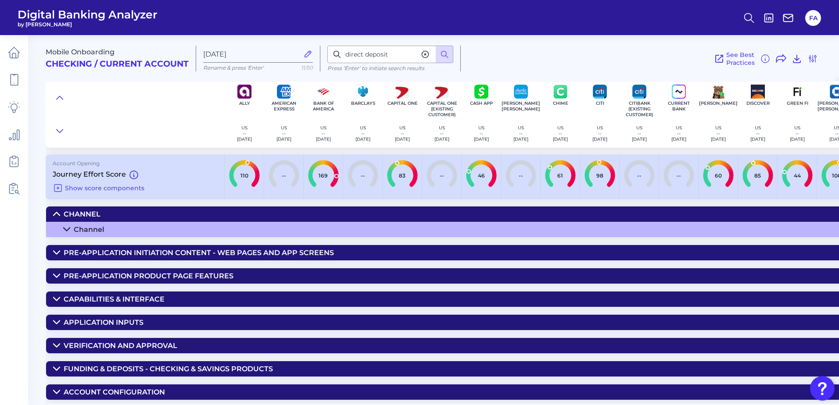
click at [60, 213] on icon at bounding box center [56, 214] width 7 height 7
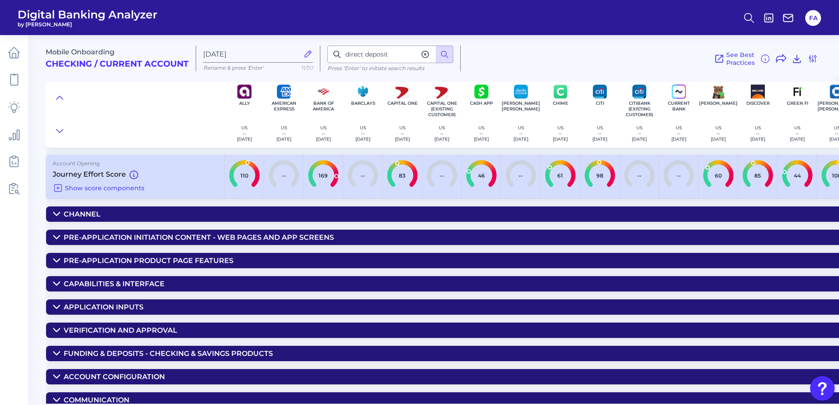
click at [63, 215] on summary "Channel" at bounding box center [747, 214] width 1403 height 15
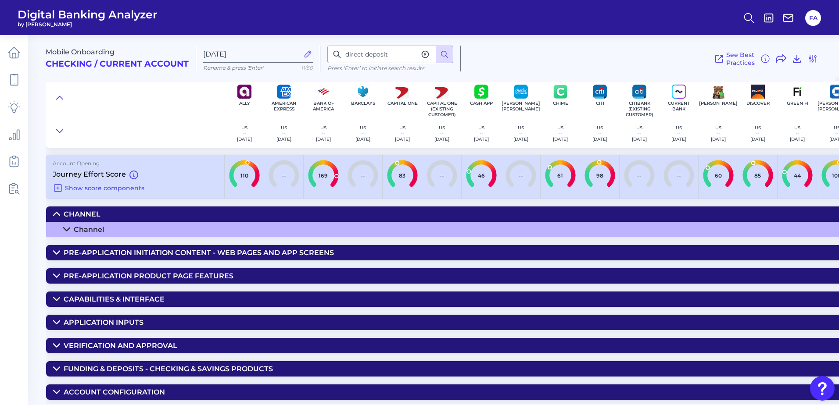
drag, startPoint x: 65, startPoint y: 228, endPoint x: 64, endPoint y: 232, distance: 4.6
click at [64, 232] on icon at bounding box center [66, 229] width 7 height 7
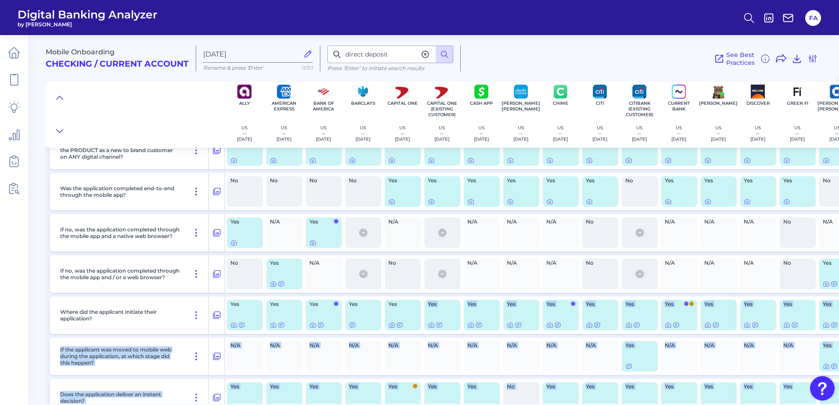
drag, startPoint x: 419, startPoint y: 404, endPoint x: 514, endPoint y: 402, distance: 95.2
click at [515, 403] on main "Mobile Onboarding Checking / Current Account [DATE] Rename & press 'Enter' 11/5…" at bounding box center [419, 202] width 839 height 405
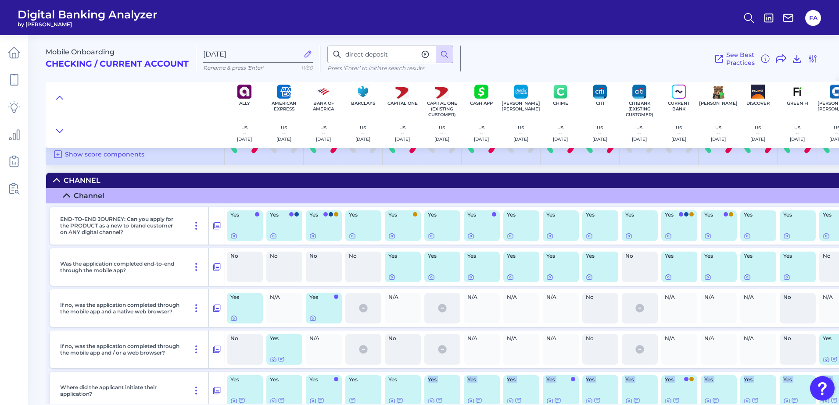
scroll to position [30, 0]
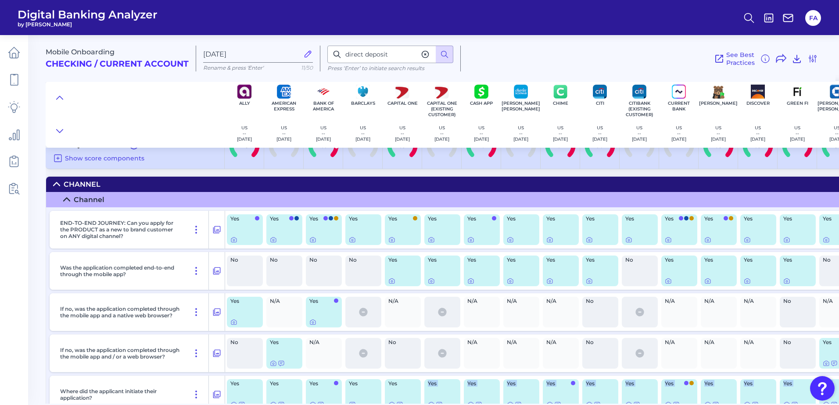
click at [474, 295] on div "N/A" at bounding box center [481, 312] width 39 height 38
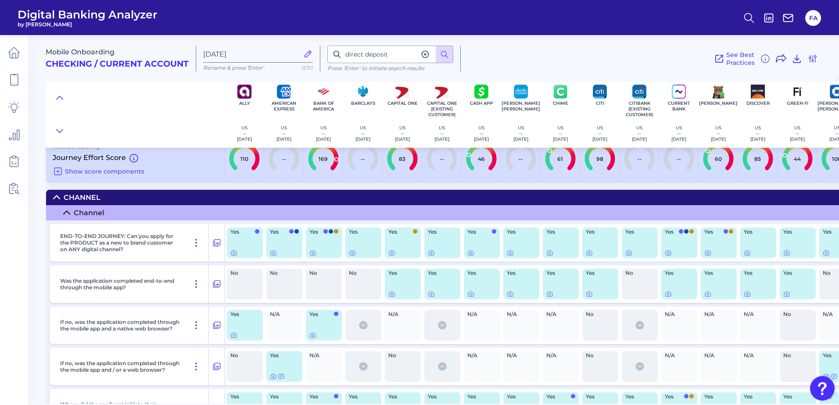
scroll to position [0, 0]
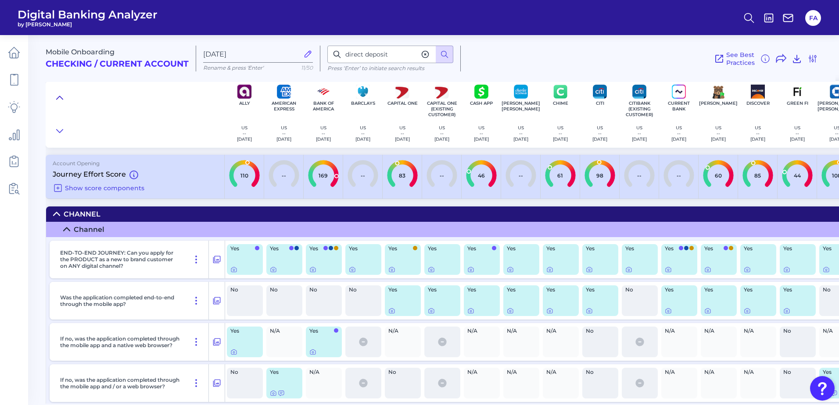
click at [58, 94] on icon at bounding box center [59, 97] width 7 height 9
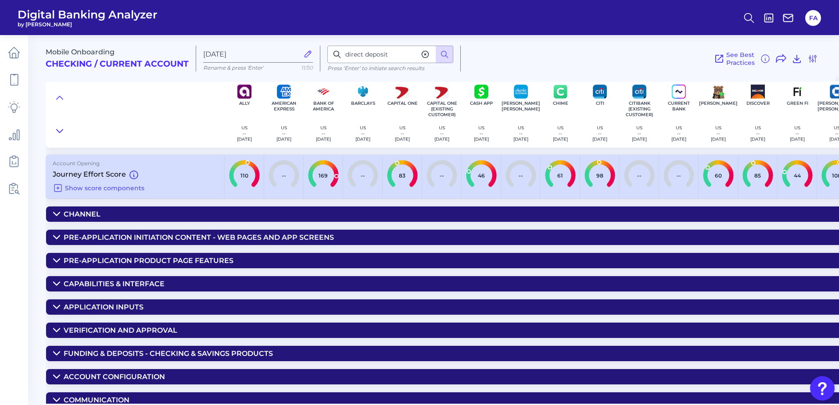
click at [61, 129] on icon at bounding box center [59, 131] width 7 height 9
click at [61, 132] on icon at bounding box center [59, 131] width 7 height 9
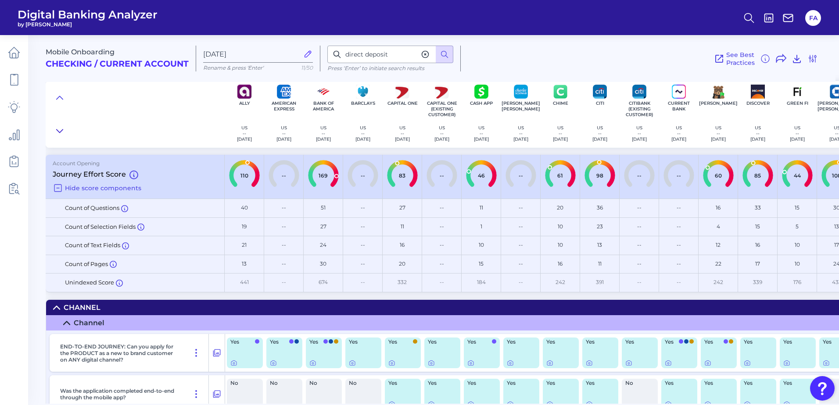
click at [60, 130] on icon at bounding box center [59, 131] width 7 height 9
click at [61, 136] on button at bounding box center [60, 131] width 14 height 12
click at [66, 101] on button at bounding box center [60, 98] width 14 height 12
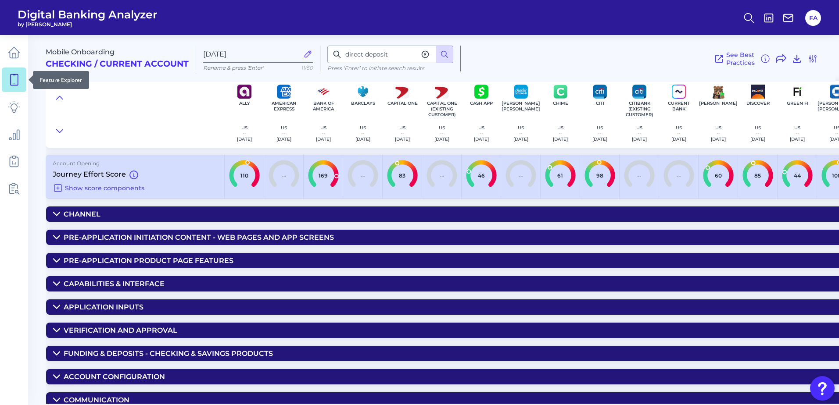
click at [13, 87] on link at bounding box center [14, 80] width 25 height 25
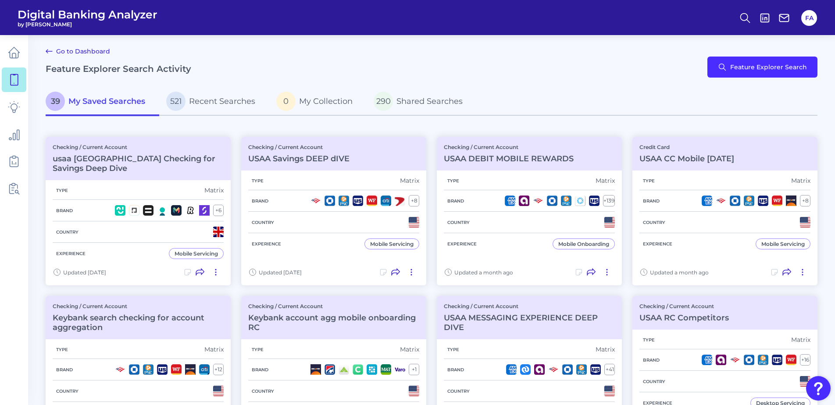
click at [760, 56] on div "Go to Dashboard Feature Explorer Search Activity Feature Explorer Search" at bounding box center [432, 67] width 772 height 42
click at [754, 65] on button "Feature Explorer Search" at bounding box center [762, 67] width 110 height 21
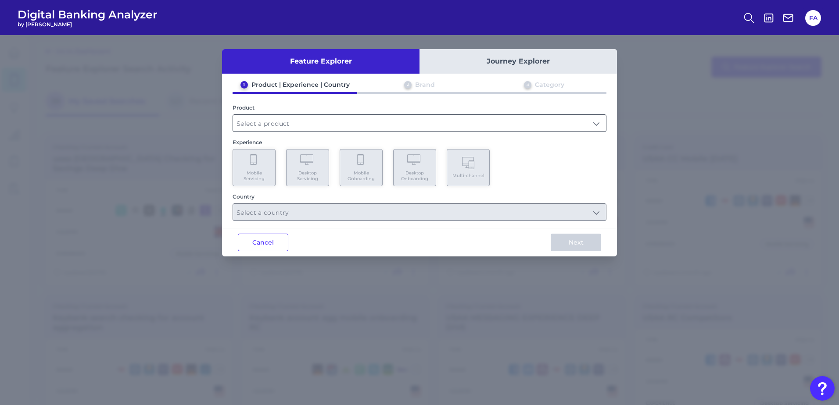
drag, startPoint x: 311, startPoint y: 133, endPoint x: 299, endPoint y: 130, distance: 12.2
click at [309, 133] on div "1 Product | Experience | Country 2 Brand 3 Category Product Experience Mobile S…" at bounding box center [419, 151] width 395 height 140
click at [341, 121] on input "text" at bounding box center [419, 123] width 373 height 17
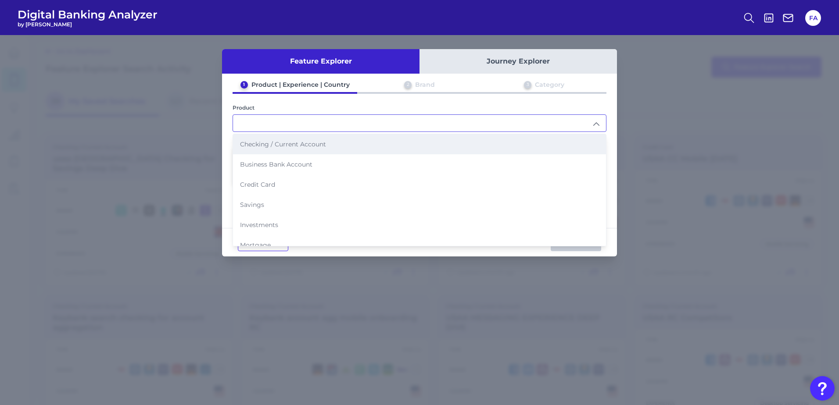
click at [333, 148] on li "Checking / Current Account" at bounding box center [419, 144] width 373 height 20
type input "Checking / Current Account"
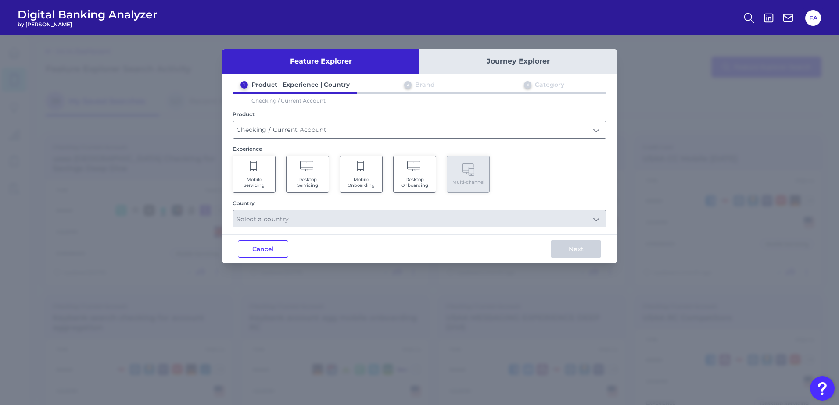
click at [435, 182] on Onboarding "Desktop Onboarding" at bounding box center [414, 174] width 43 height 37
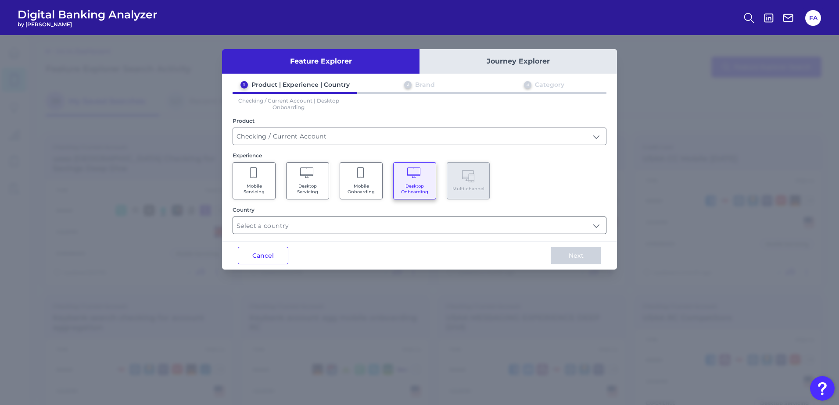
click at [388, 223] on input "text" at bounding box center [419, 225] width 373 height 17
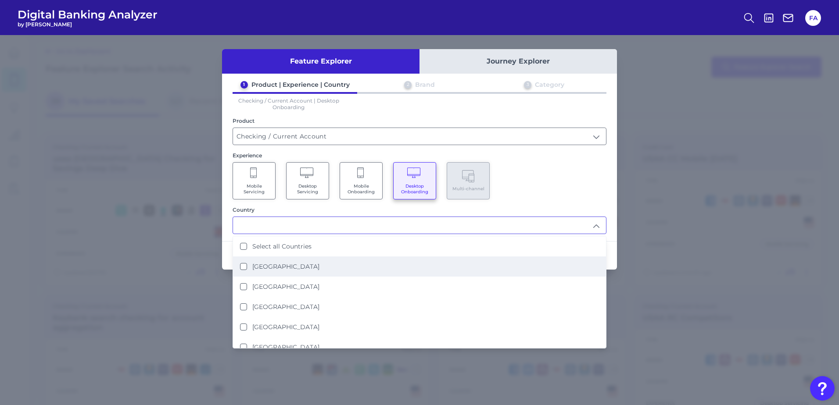
click at [394, 280] on li "[GEOGRAPHIC_DATA]" at bounding box center [419, 287] width 373 height 20
type input "[GEOGRAPHIC_DATA]"
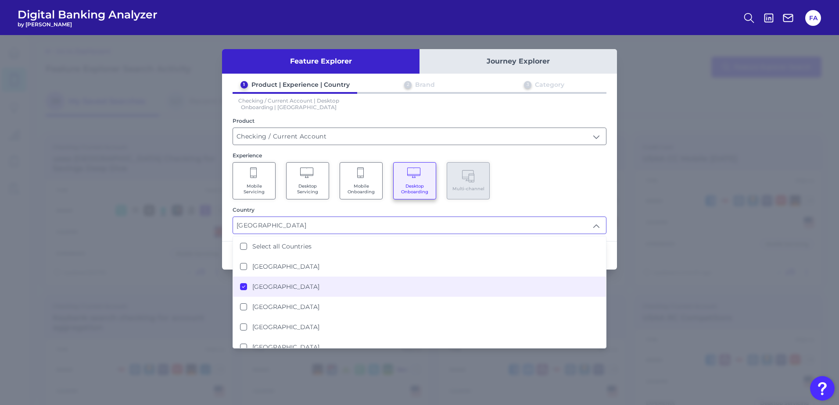
scroll to position [0, 0]
click at [565, 179] on div "Mobile Servicing Desktop Servicing Mobile Onboarding Desktop Onboarding Multi-c…" at bounding box center [419, 180] width 374 height 37
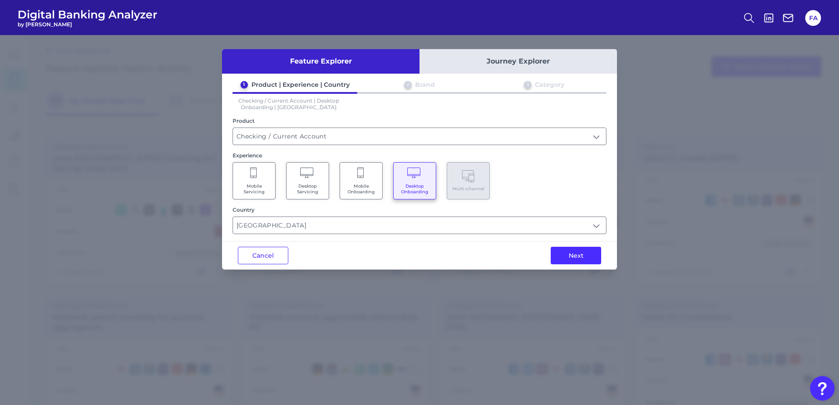
drag, startPoint x: 584, startPoint y: 249, endPoint x: 584, endPoint y: 254, distance: 5.3
click at [584, 254] on button "Next" at bounding box center [575, 256] width 50 height 18
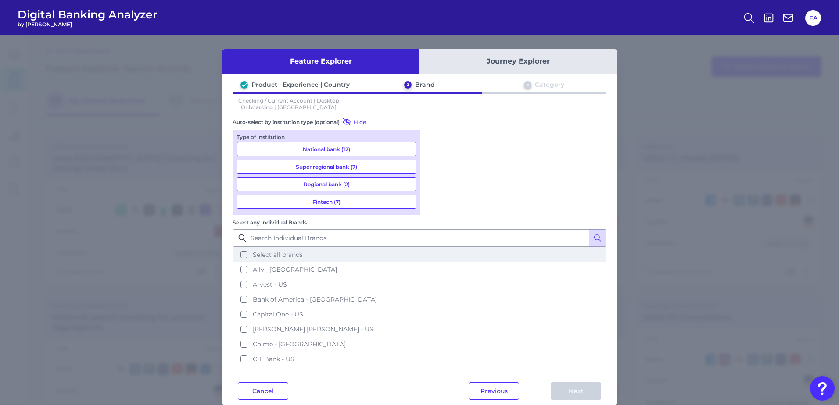
click at [303, 251] on span "Select all brands" at bounding box center [278, 255] width 50 height 8
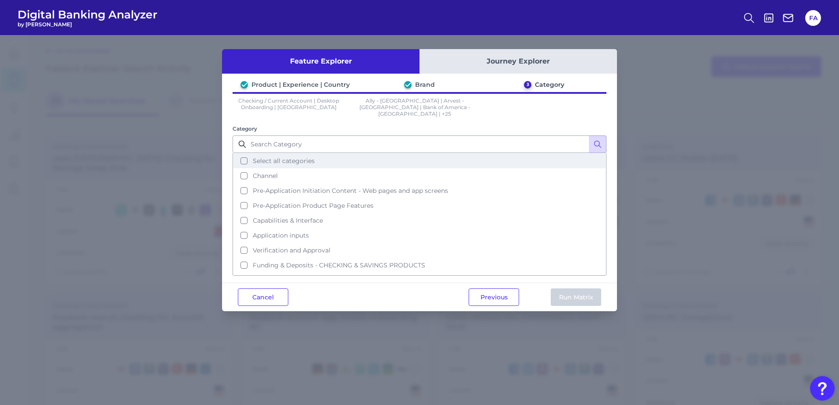
click at [331, 158] on button "Select all categories" at bounding box center [419, 161] width 372 height 15
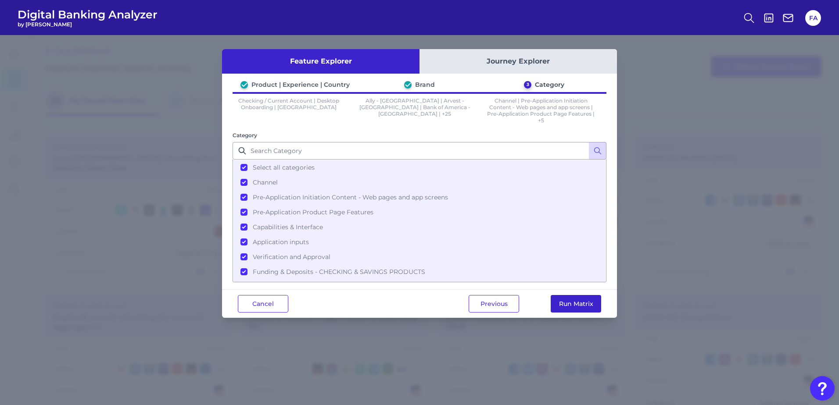
click at [567, 310] on button "Run Matrix" at bounding box center [575, 304] width 50 height 18
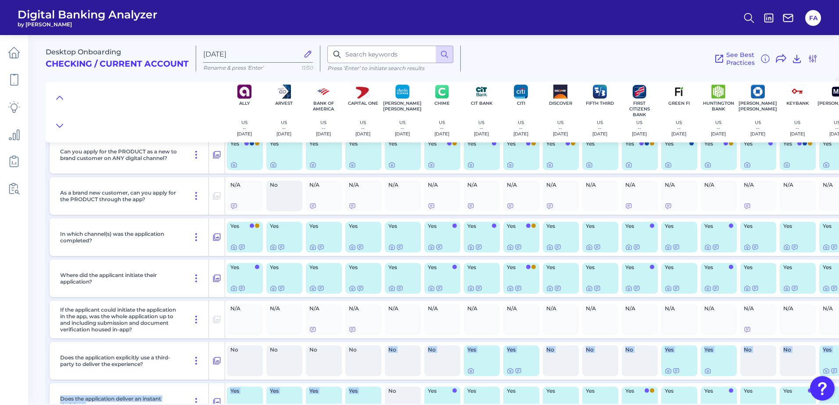
drag, startPoint x: 360, startPoint y: 405, endPoint x: 375, endPoint y: 399, distance: 16.8
click at [375, 399] on main "Desktop Onboarding Checking / Current Account [DATE] Rename & press 'Enter' 11/…" at bounding box center [419, 202] width 839 height 405
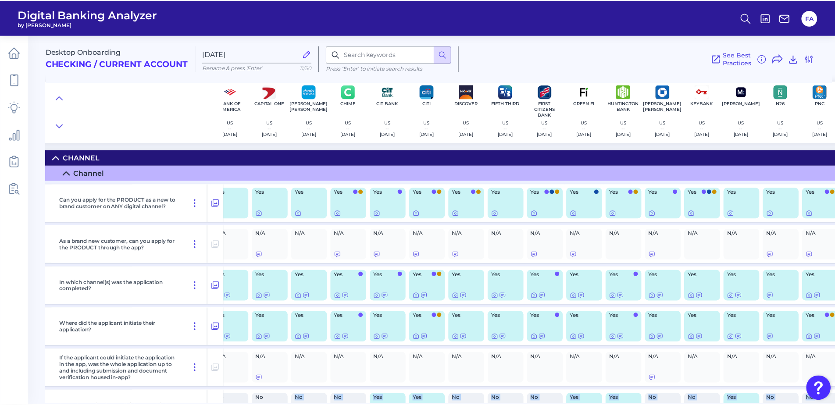
scroll to position [0, 499]
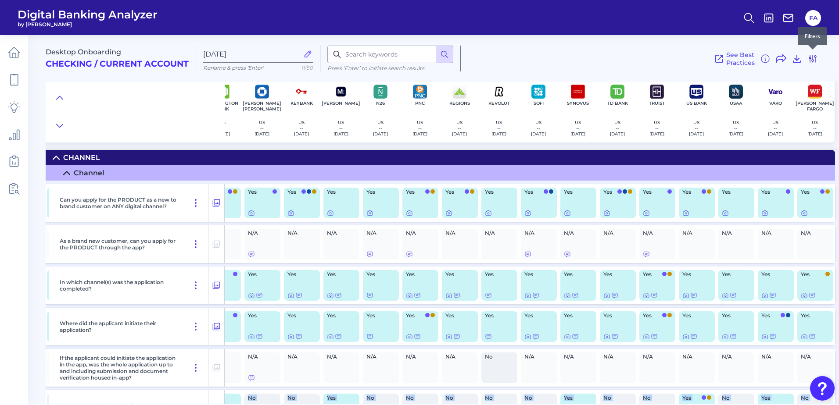
click at [811, 55] on icon at bounding box center [812, 59] width 11 height 11
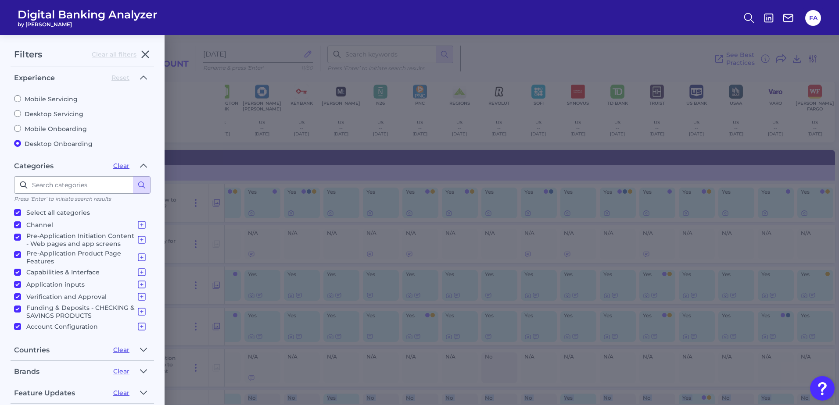
click at [812, 55] on icon at bounding box center [812, 59] width 11 height 11
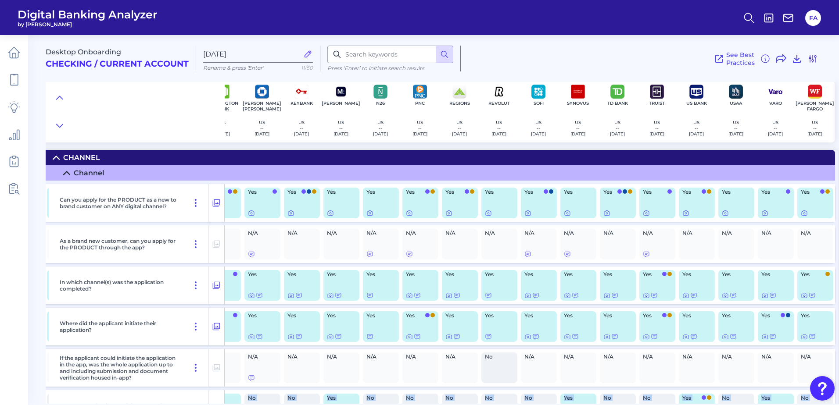
click at [812, 55] on icon at bounding box center [812, 59] width 11 height 11
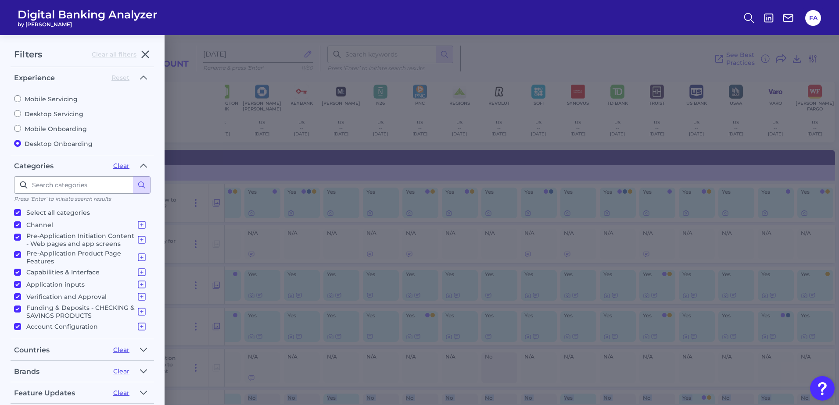
click at [812, 55] on icon at bounding box center [812, 59] width 11 height 11
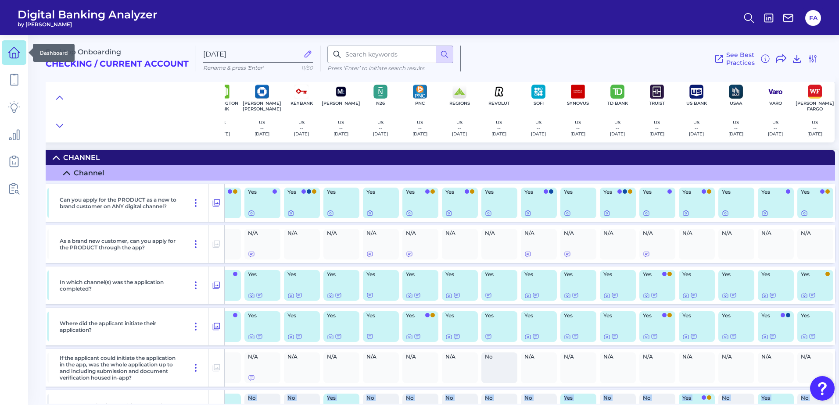
click at [12, 61] on link at bounding box center [14, 52] width 25 height 25
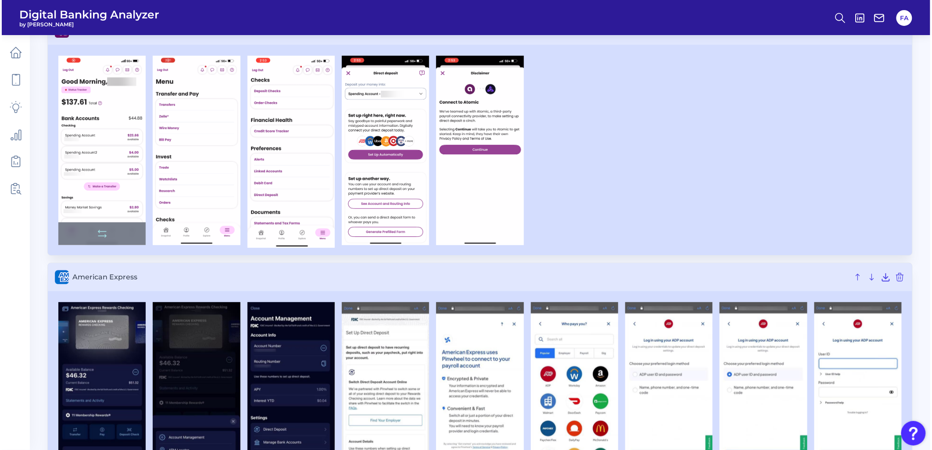
scroll to position [64, 0]
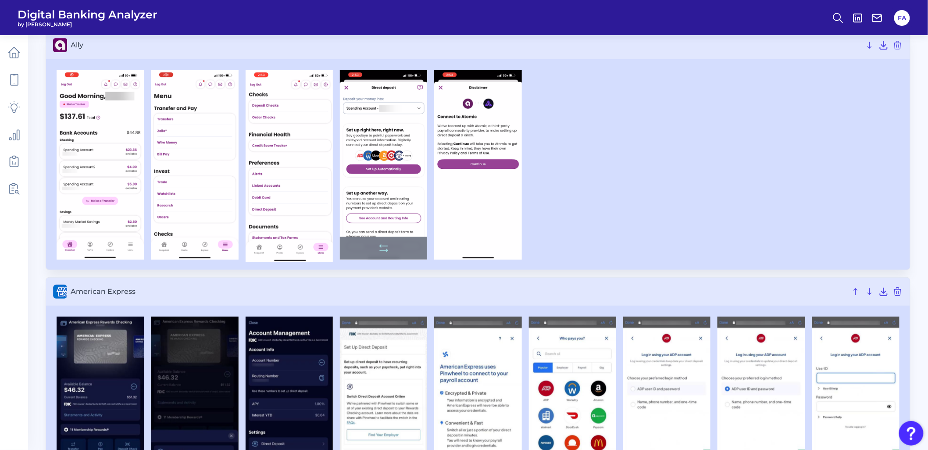
click at [362, 143] on img at bounding box center [383, 164] width 87 height 189
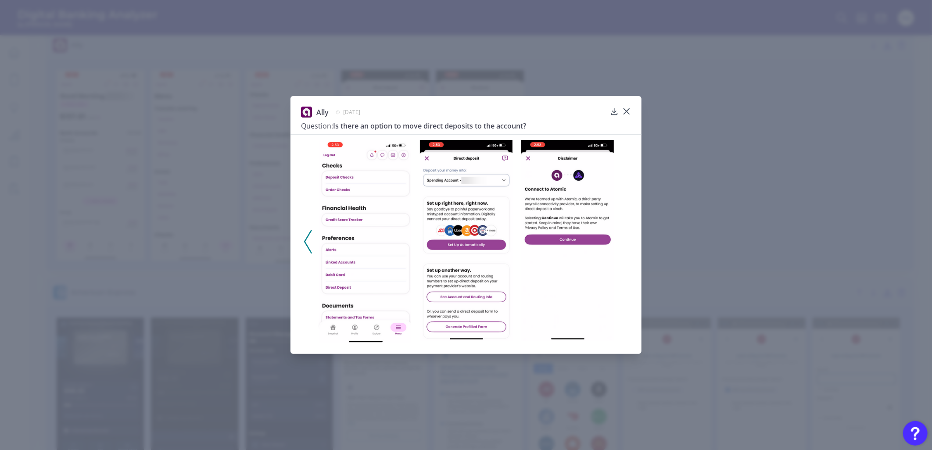
click at [487, 185] on img at bounding box center [466, 240] width 93 height 200
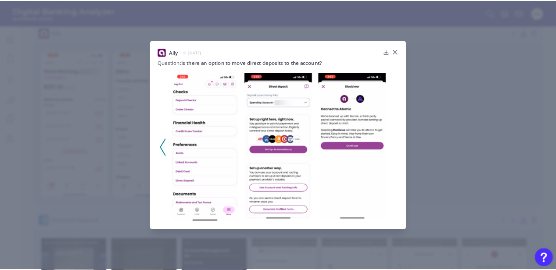
scroll to position [65, 0]
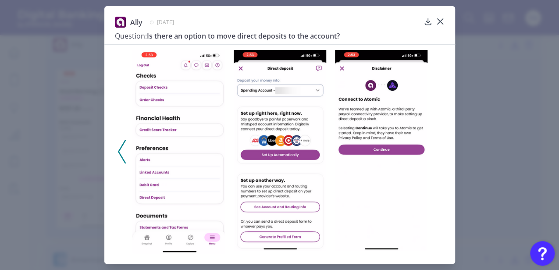
drag, startPoint x: 820, startPoint y: 3, endPoint x: 172, endPoint y: 95, distance: 654.4
click at [176, 95] on img at bounding box center [178, 151] width 93 height 203
click at [144, 199] on img at bounding box center [178, 151] width 93 height 203
click at [439, 20] on icon at bounding box center [440, 21] width 9 height 9
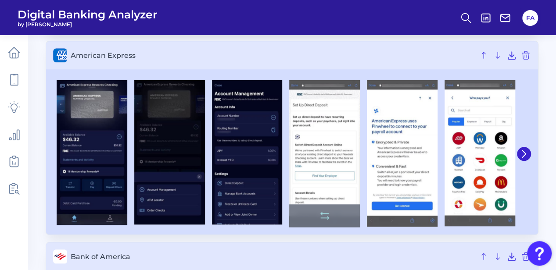
scroll to position [269, 0]
click at [93, 52] on span "American Express" at bounding box center [273, 55] width 404 height 8
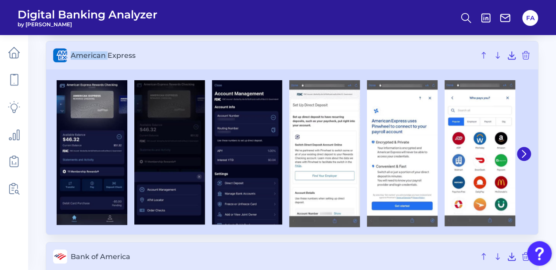
click at [93, 52] on span "American Express" at bounding box center [273, 55] width 404 height 8
click at [524, 150] on icon at bounding box center [524, 154] width 8 height 8
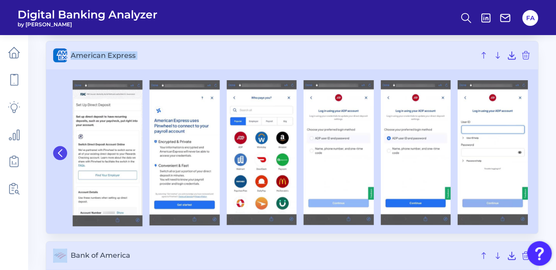
click at [57, 147] on button at bounding box center [60, 153] width 14 height 14
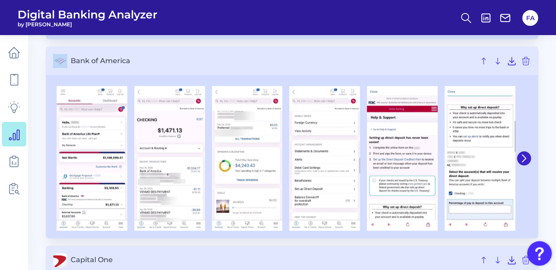
scroll to position [464, 0]
click at [522, 158] on icon at bounding box center [524, 158] width 8 height 8
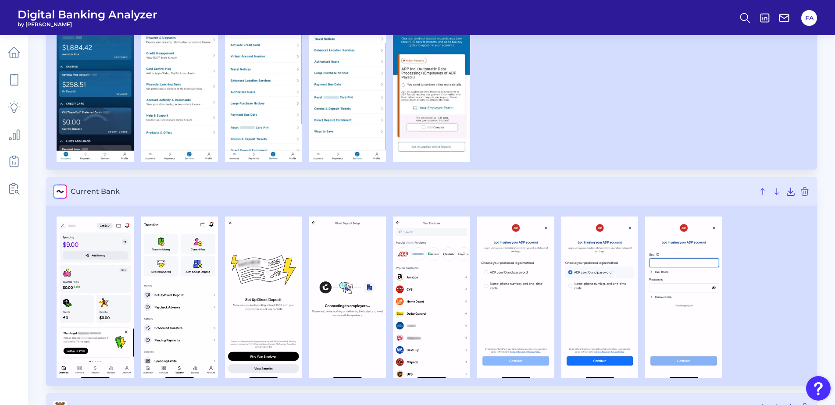
scroll to position [1368, 0]
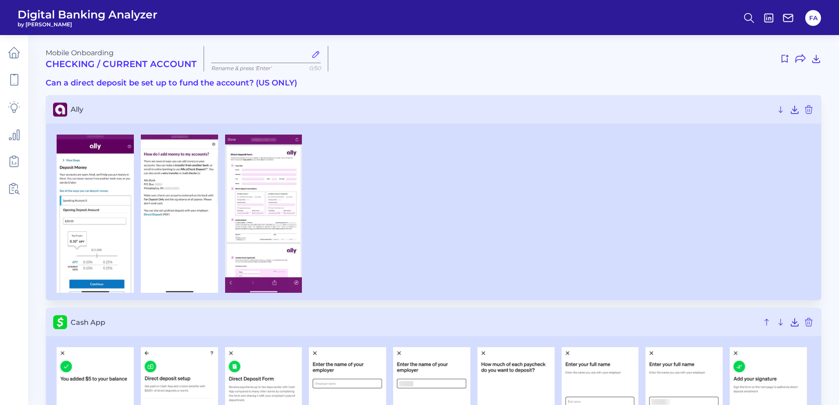
type input "[DATE]"
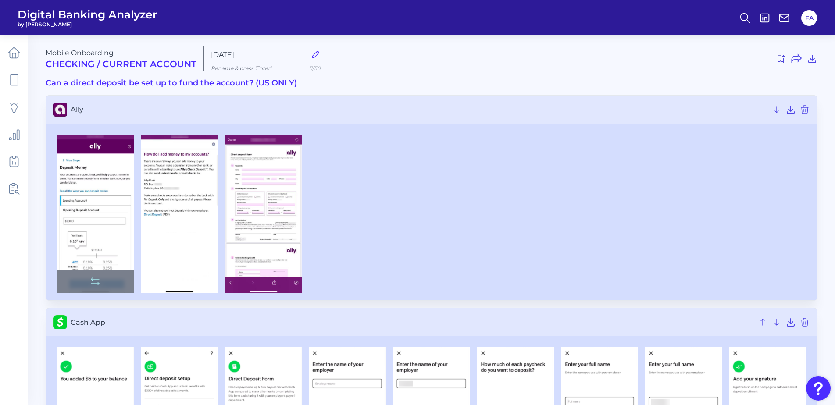
click at [91, 191] on img at bounding box center [95, 214] width 77 height 159
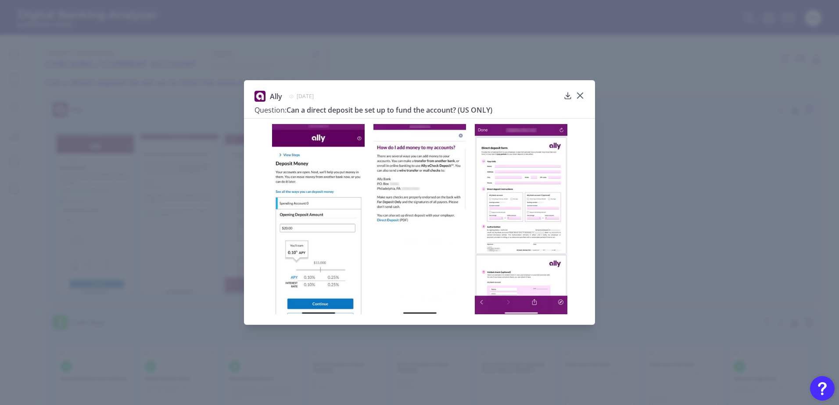
click at [311, 209] on img at bounding box center [318, 219] width 93 height 190
click at [442, 198] on img at bounding box center [419, 219] width 93 height 190
click at [582, 93] on icon at bounding box center [579, 95] width 5 height 5
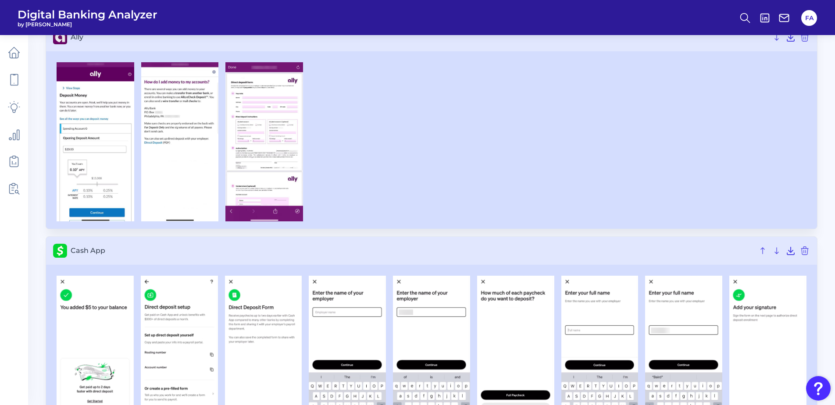
scroll to position [44, 0]
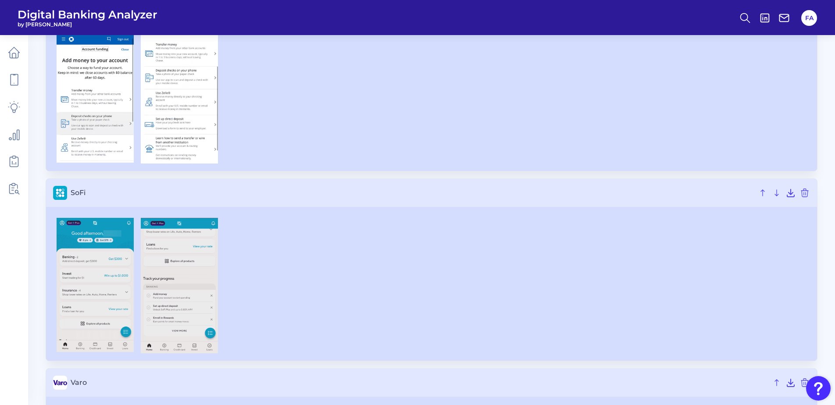
scroll to position [760, 0]
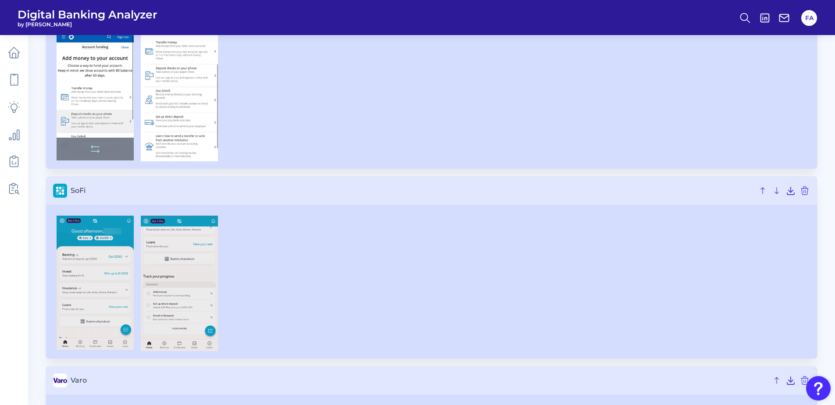
click at [88, 98] on img at bounding box center [95, 93] width 77 height 133
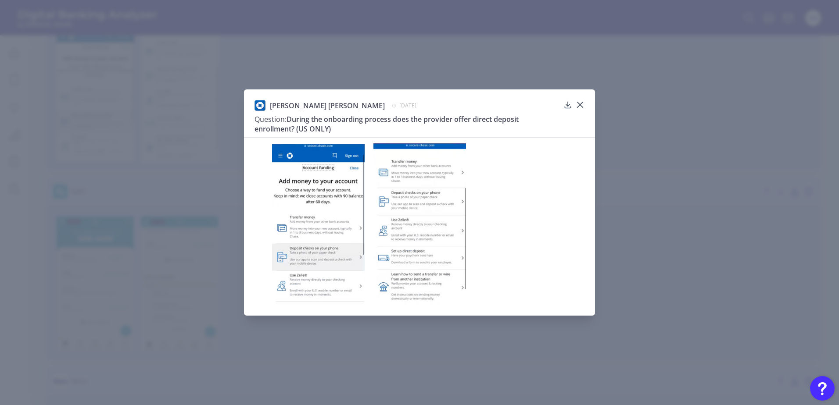
click at [311, 200] on img at bounding box center [318, 224] width 93 height 160
click at [399, 259] on img at bounding box center [419, 223] width 93 height 161
click at [400, 259] on img at bounding box center [419, 223] width 93 height 161
click at [581, 105] on icon at bounding box center [579, 104] width 5 height 5
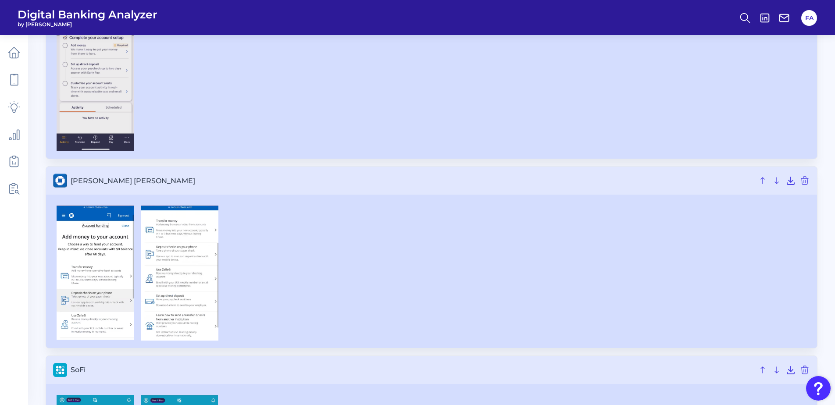
scroll to position [518, 0]
